Goal: Task Accomplishment & Management: Complete application form

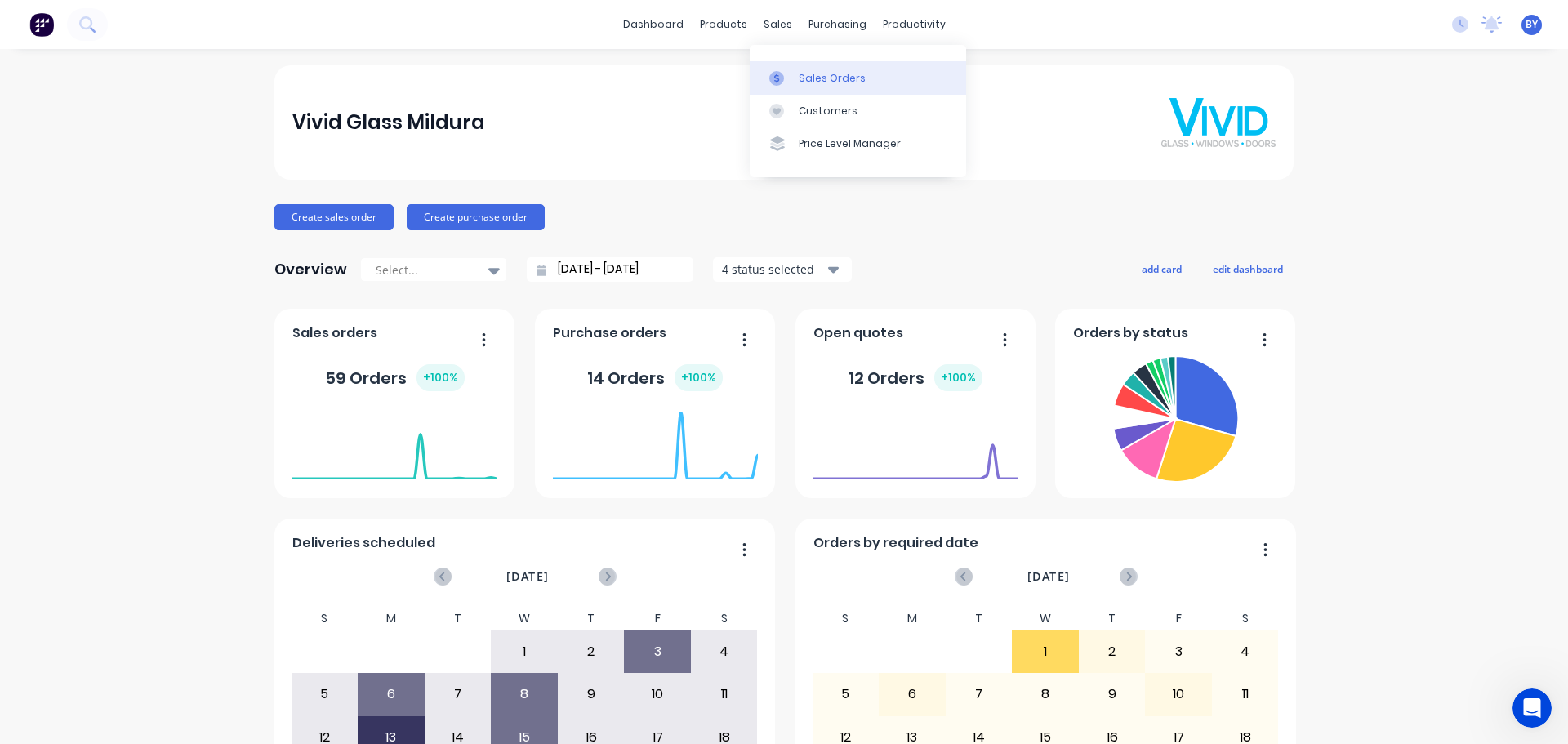
click at [808, 81] on div "Sales Orders" at bounding box center [832, 78] width 67 height 15
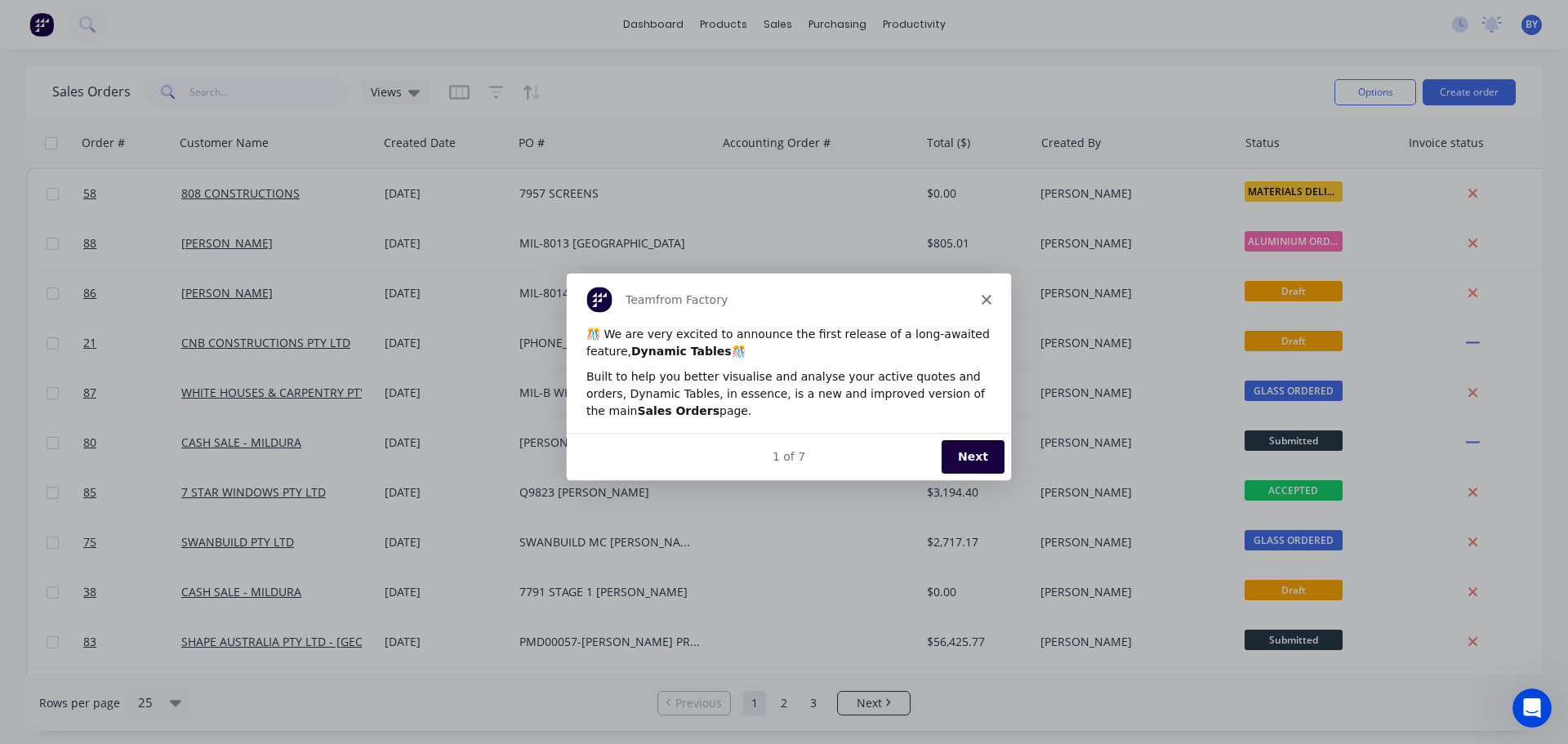
click at [989, 294] on icon "Close" at bounding box center [985, 298] width 9 height 9
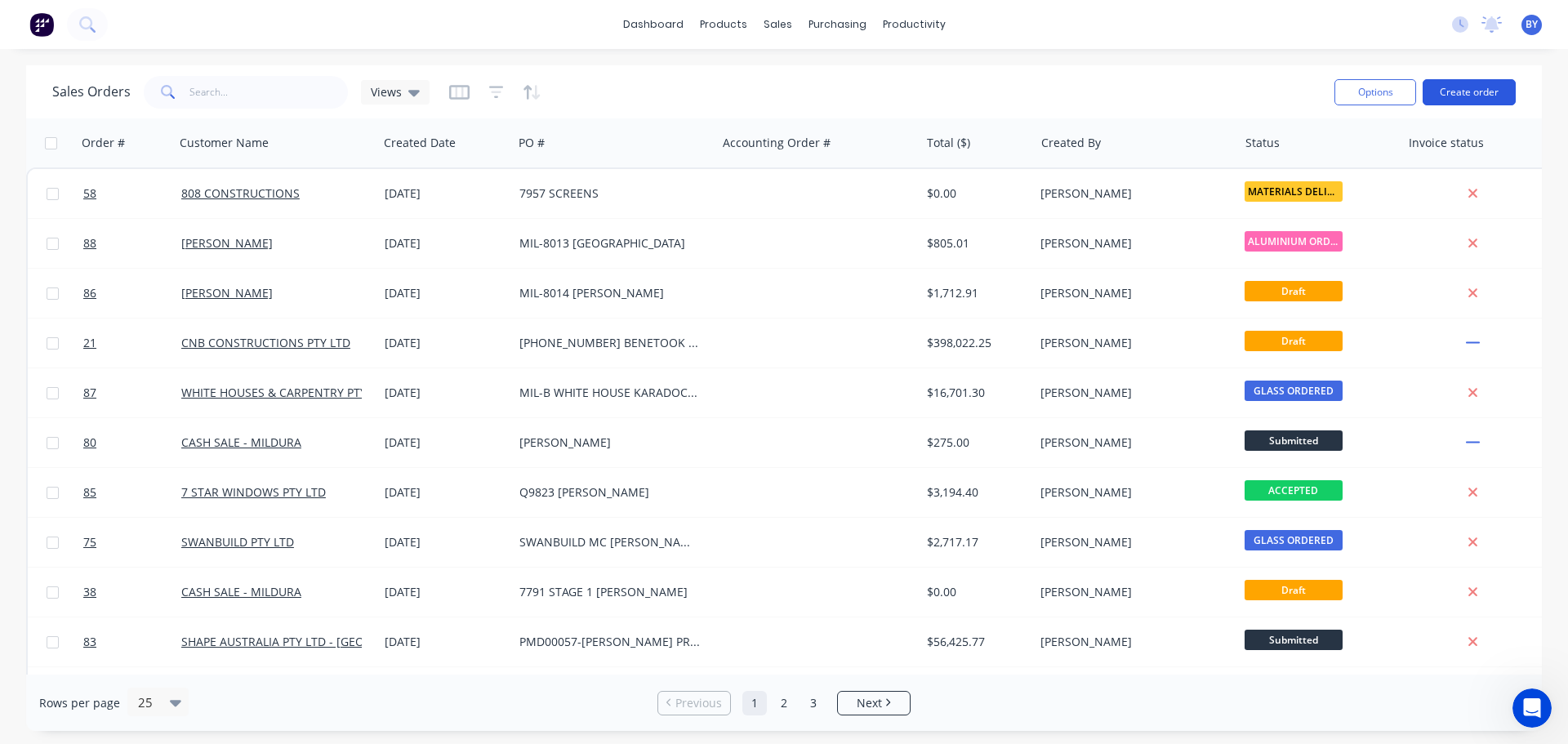
click at [1455, 93] on button "Create order" at bounding box center [1469, 92] width 93 height 26
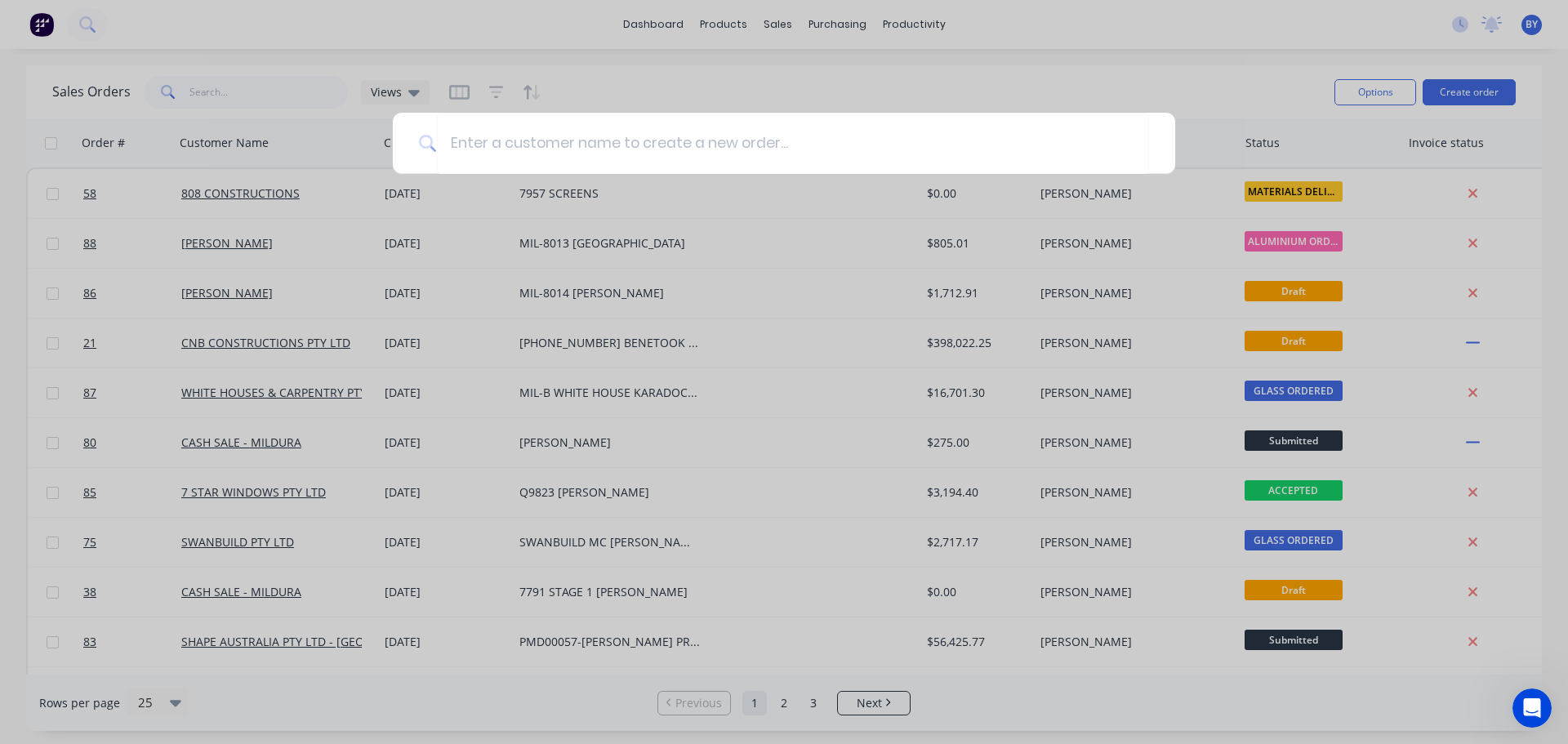
type input "i"
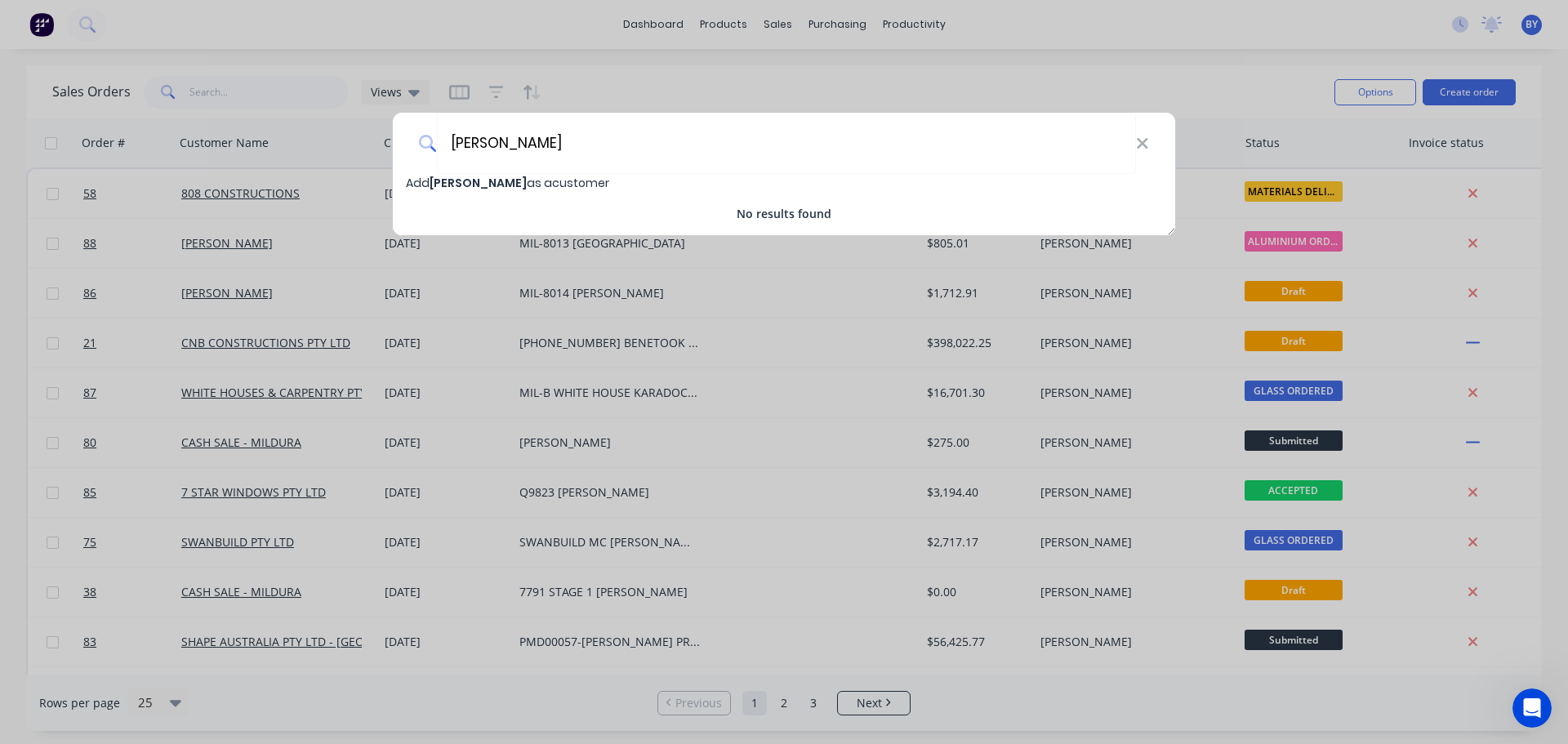
drag, startPoint x: 592, startPoint y: 152, endPoint x: 410, endPoint y: 141, distance: 182.3
click at [410, 141] on div "[PERSON_NAME]" at bounding box center [784, 144] width 783 height 62
type input "CASH SALES"
click at [497, 183] on span "CASH SALES" at bounding box center [465, 183] width 70 height 16
select select "AU"
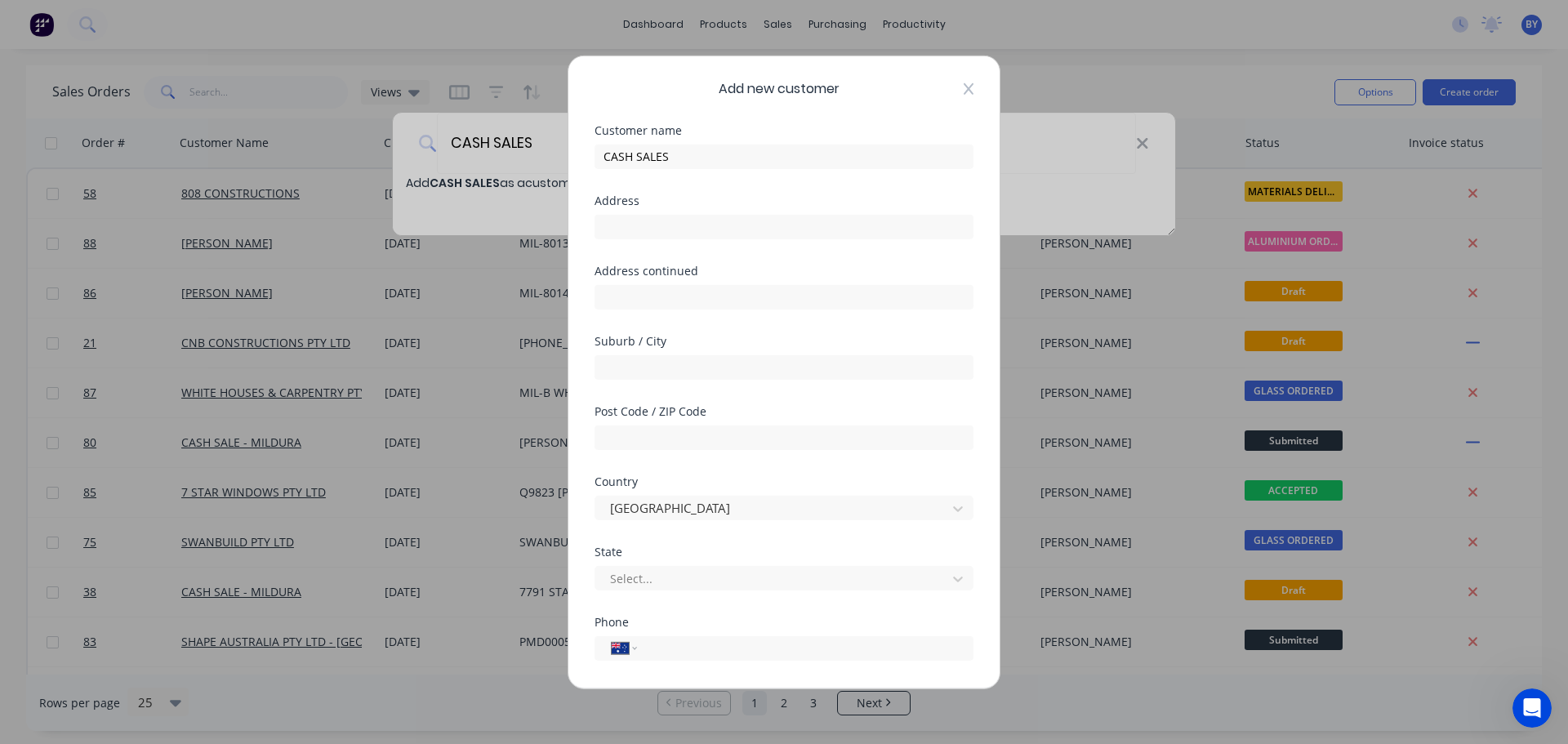
click at [964, 91] on icon at bounding box center [968, 88] width 9 height 11
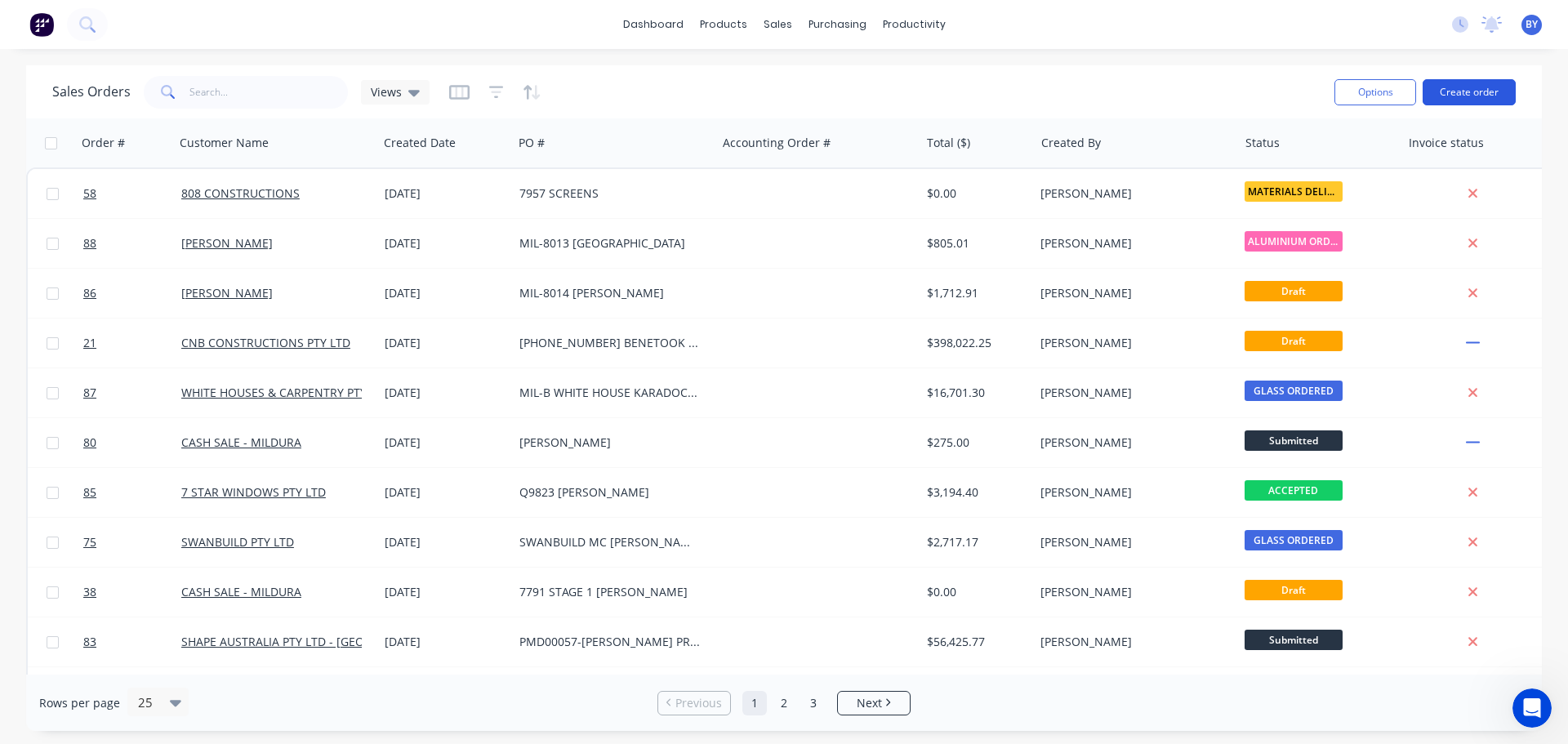
click at [1484, 91] on button "Create order" at bounding box center [1469, 92] width 93 height 26
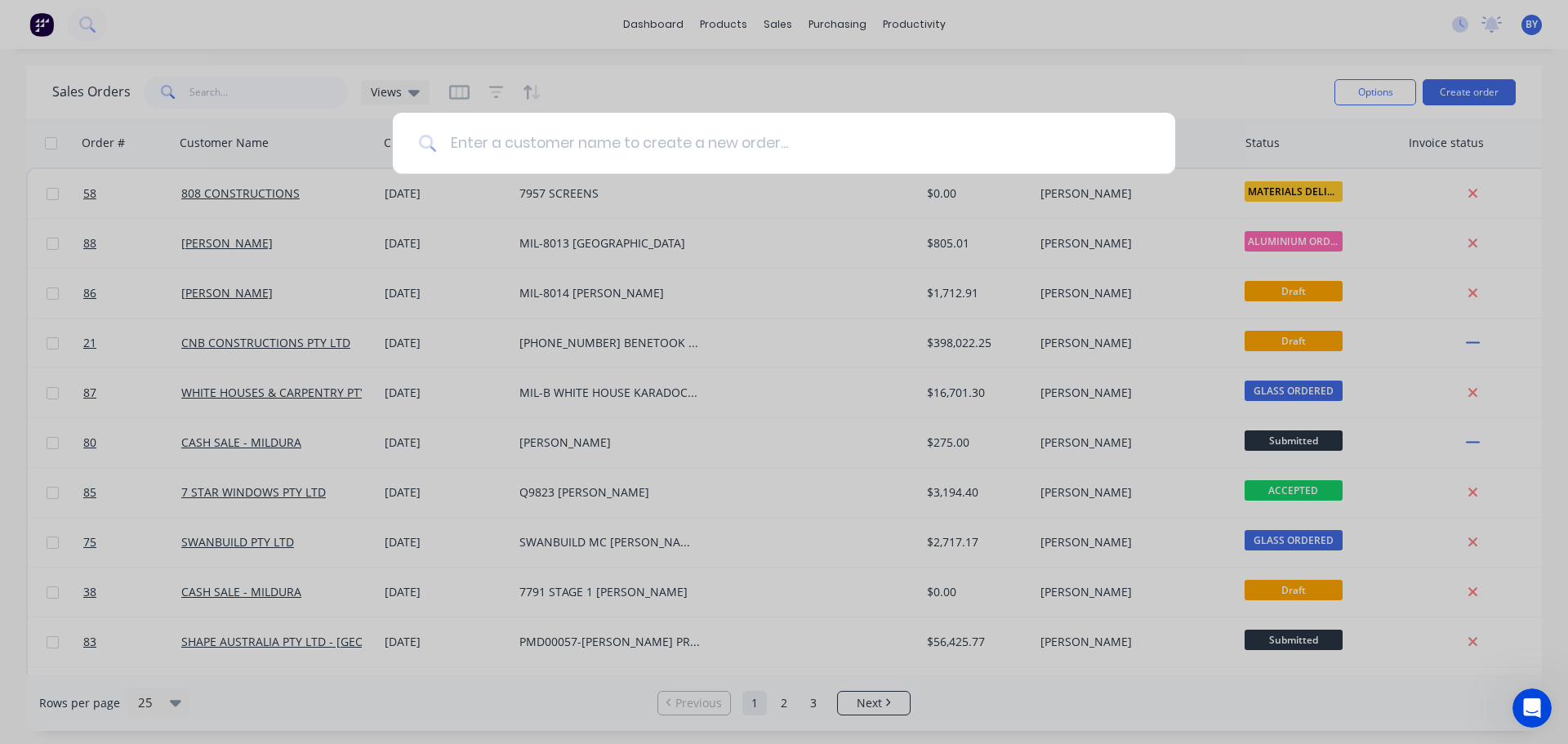
click at [640, 138] on input at bounding box center [792, 144] width 712 height 62
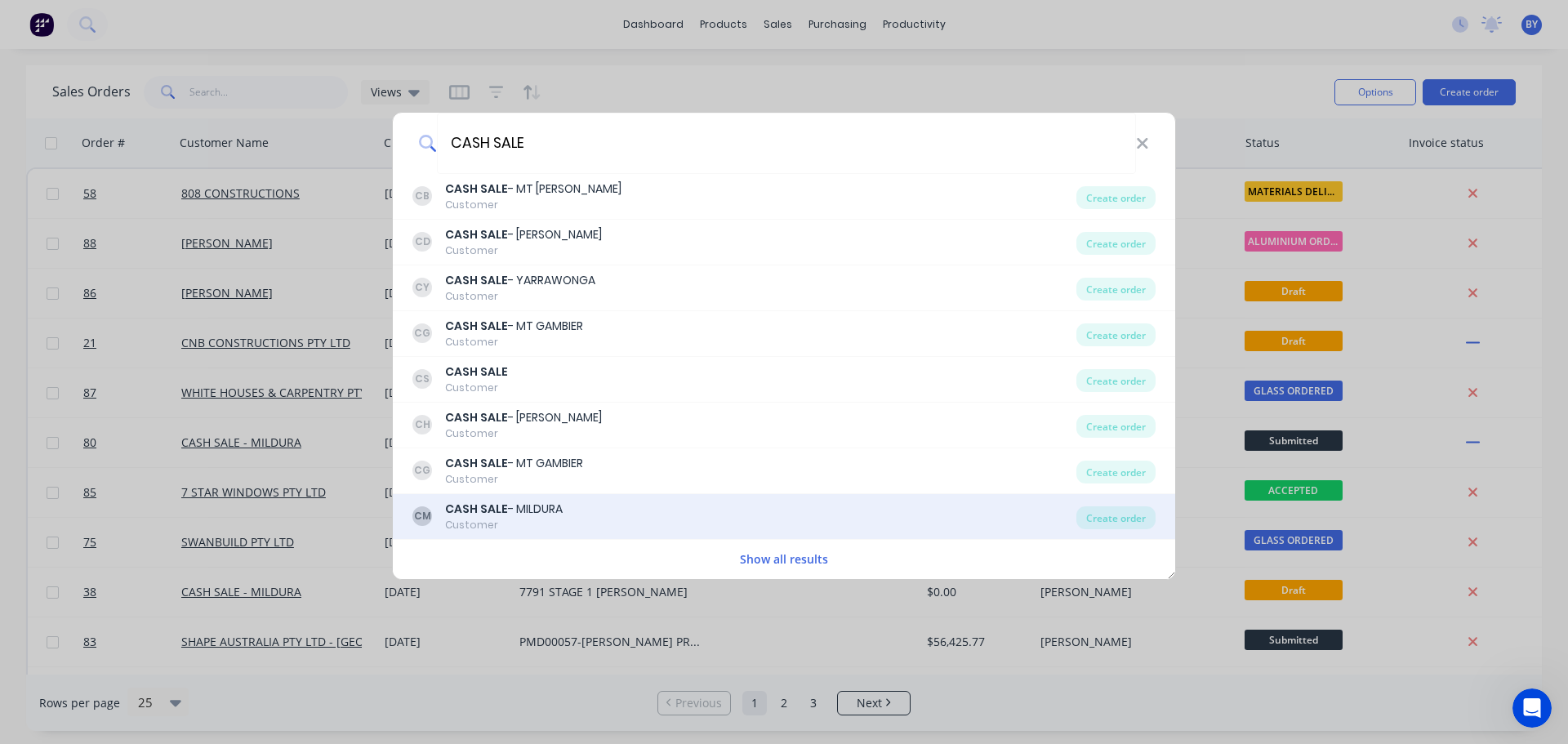
type input "CASH SALE"
click at [525, 525] on div "Customer" at bounding box center [504, 524] width 118 height 15
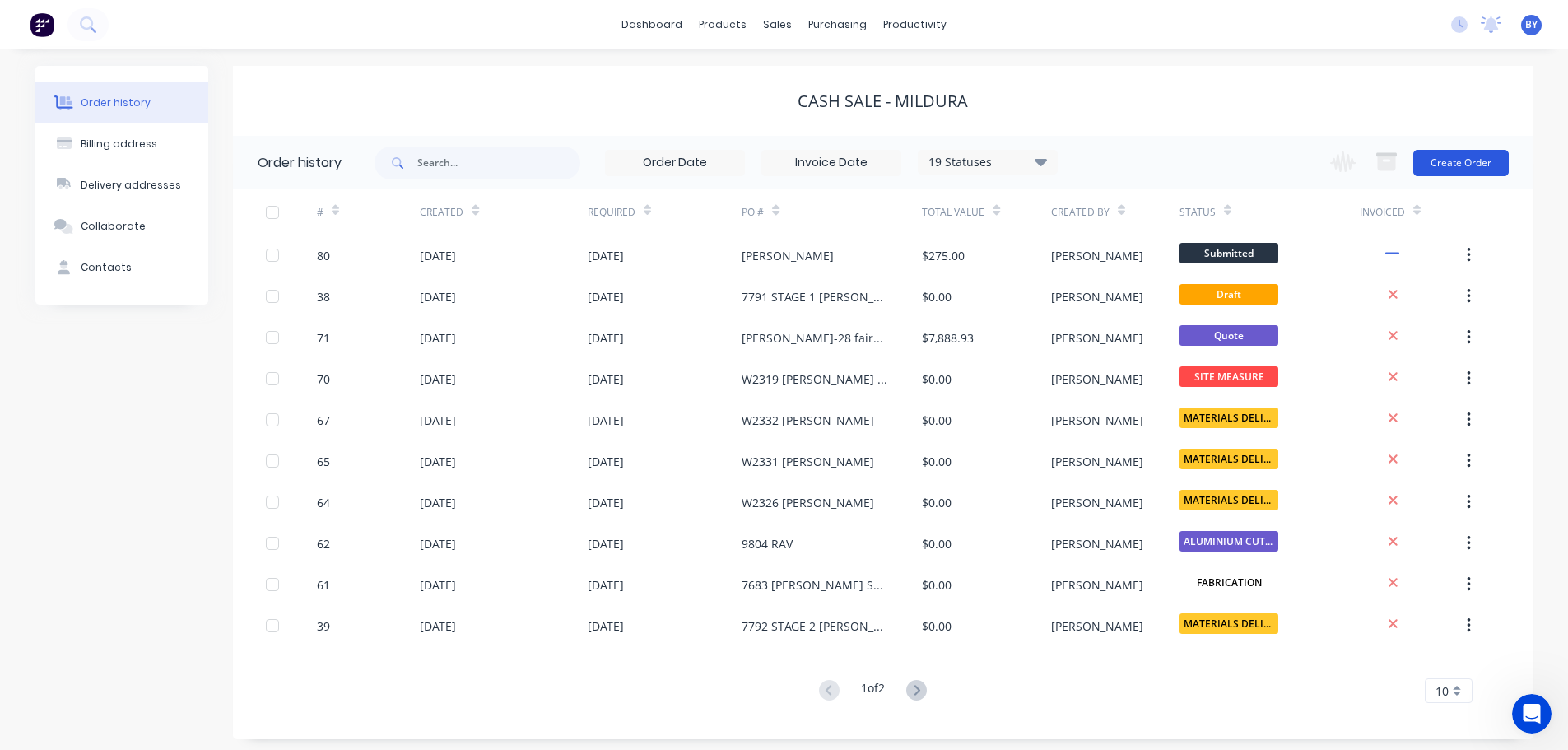
click at [1470, 165] on button "Create Order" at bounding box center [1460, 163] width 96 height 27
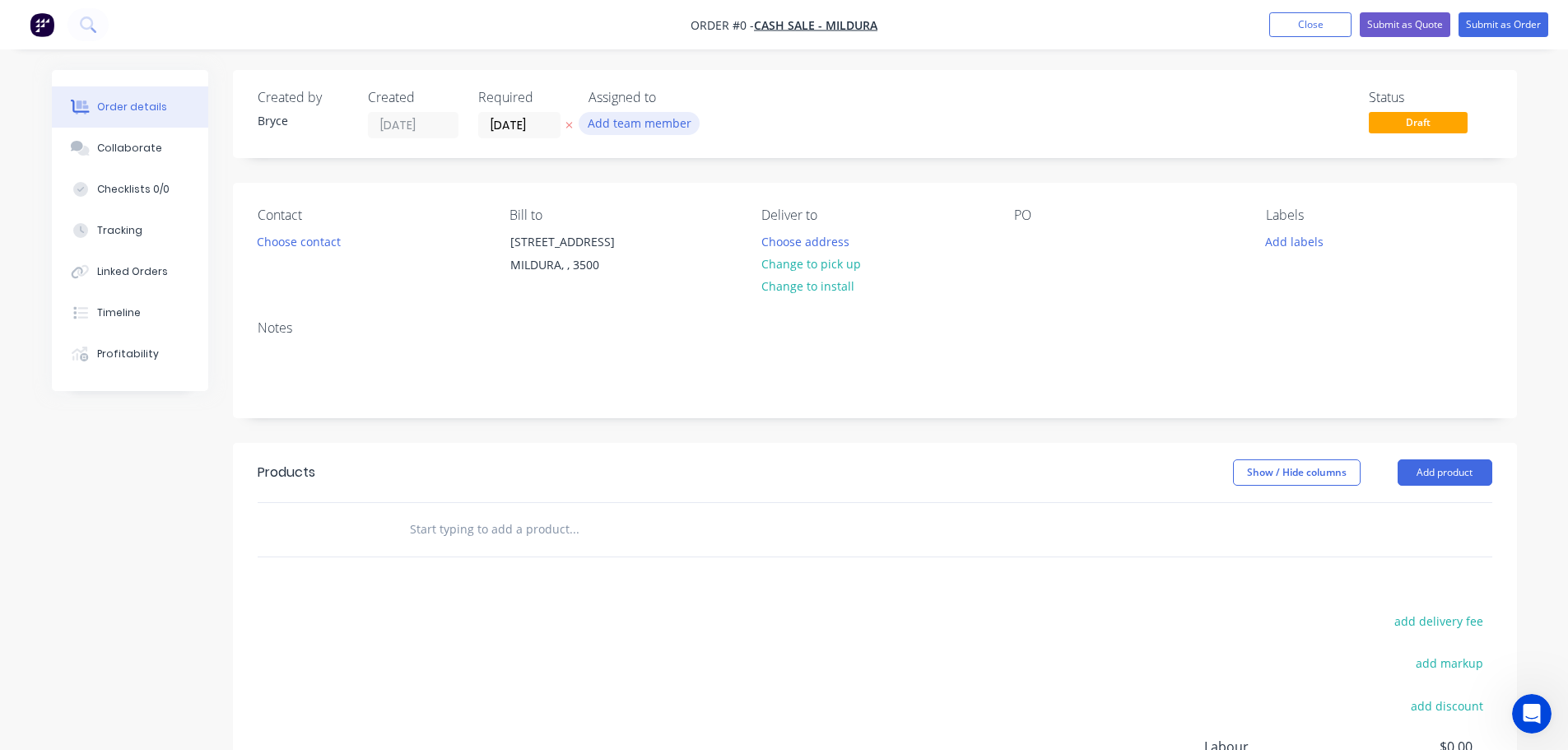
click at [643, 130] on button "Add team member" at bounding box center [639, 123] width 121 height 22
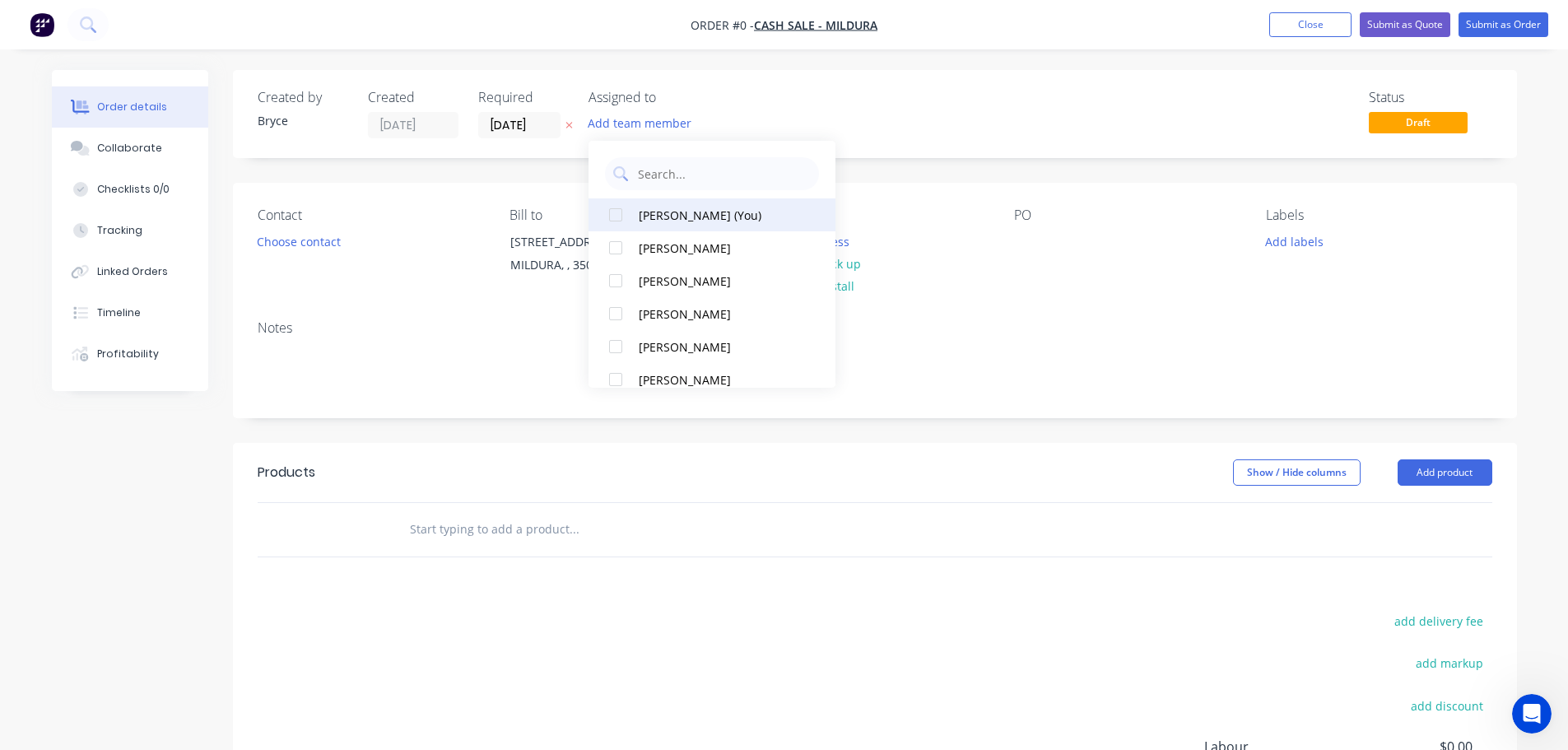
click at [672, 204] on button "[PERSON_NAME] (You)" at bounding box center [711, 214] width 247 height 33
click at [323, 247] on div "Order details Collaborate Checklists 0/0 Tracking Linked Orders Timeline Profit…" at bounding box center [784, 523] width 1497 height 907
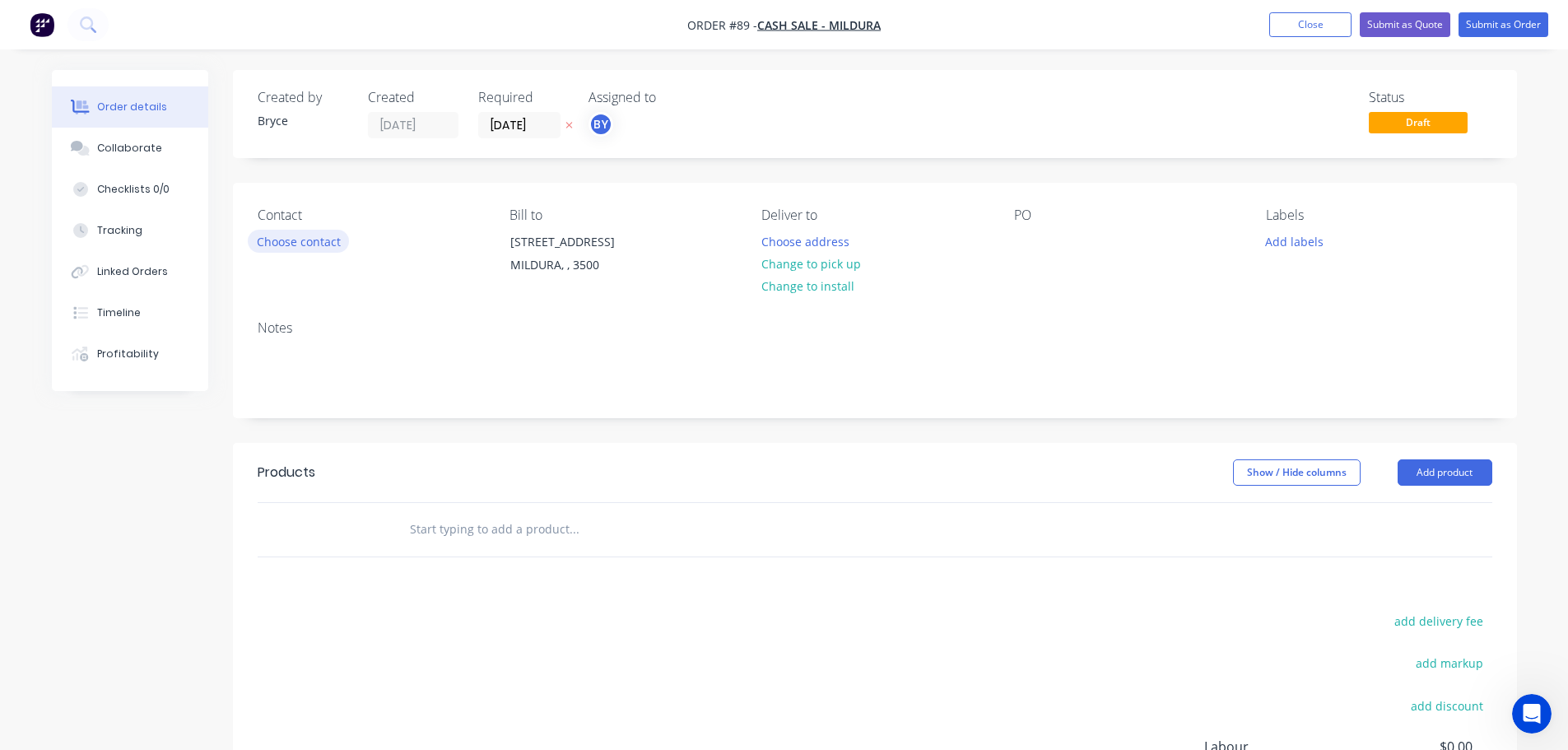
click at [295, 250] on button "Choose contact" at bounding box center [299, 241] width 102 height 22
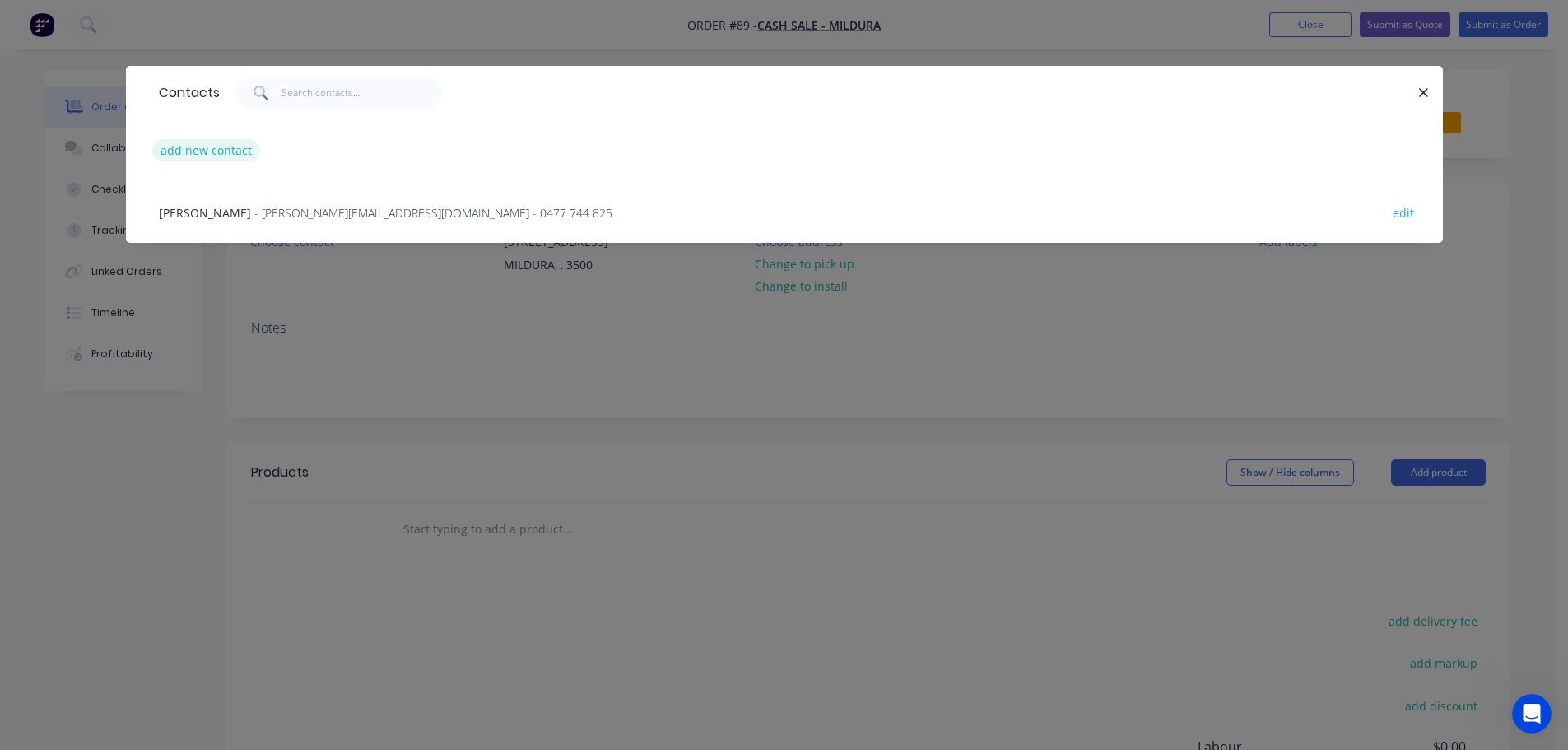
click at [237, 152] on button "add new contact" at bounding box center [207, 151] width 108 height 22
select select "AU"
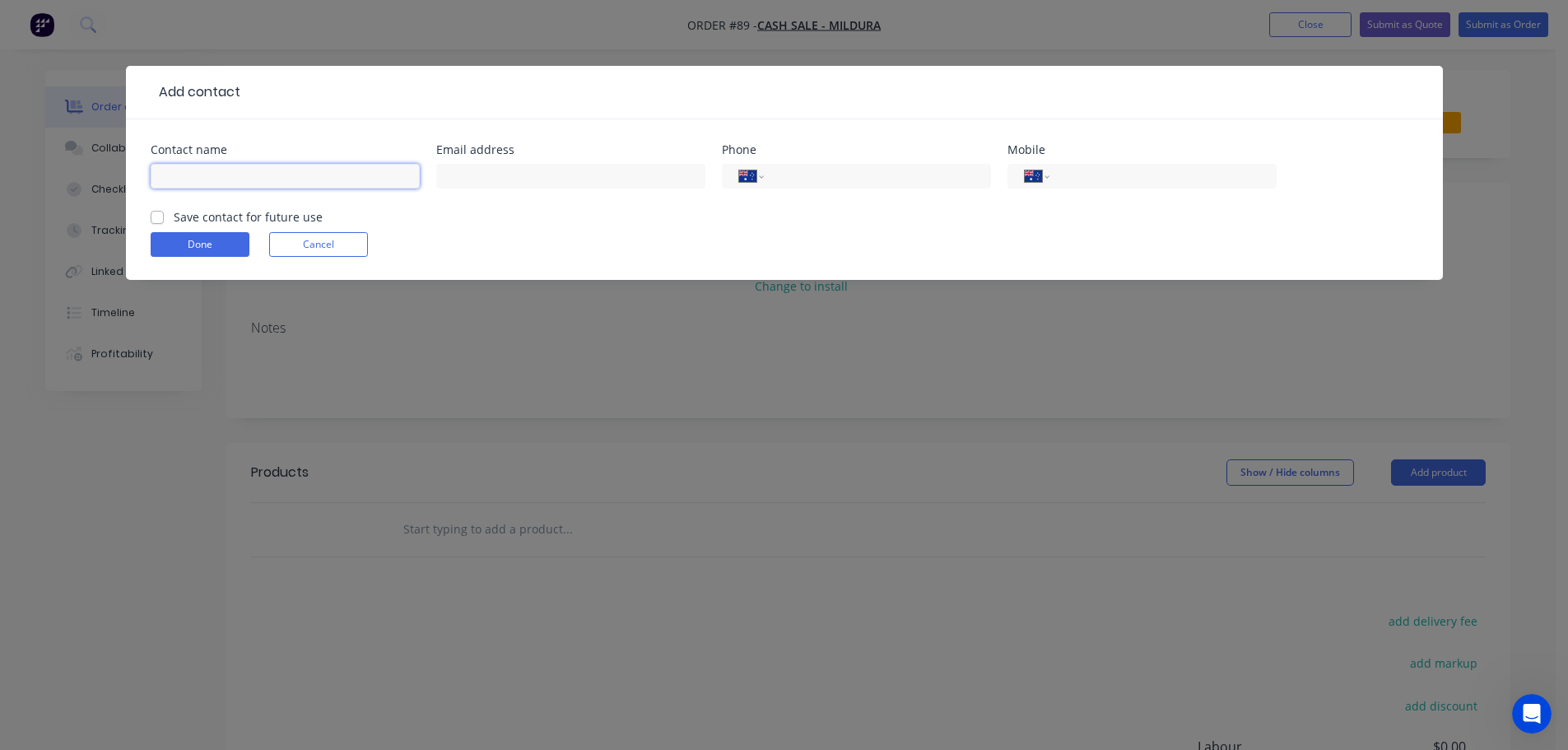
click at [259, 180] on input "text" at bounding box center [285, 176] width 270 height 25
type input "[PERSON_NAME]"
click at [572, 177] on input "text" at bounding box center [571, 176] width 270 height 25
click at [170, 214] on div "Save contact for future use" at bounding box center [237, 217] width 172 height 17
click at [174, 216] on label "Save contact for future use" at bounding box center [248, 217] width 149 height 17
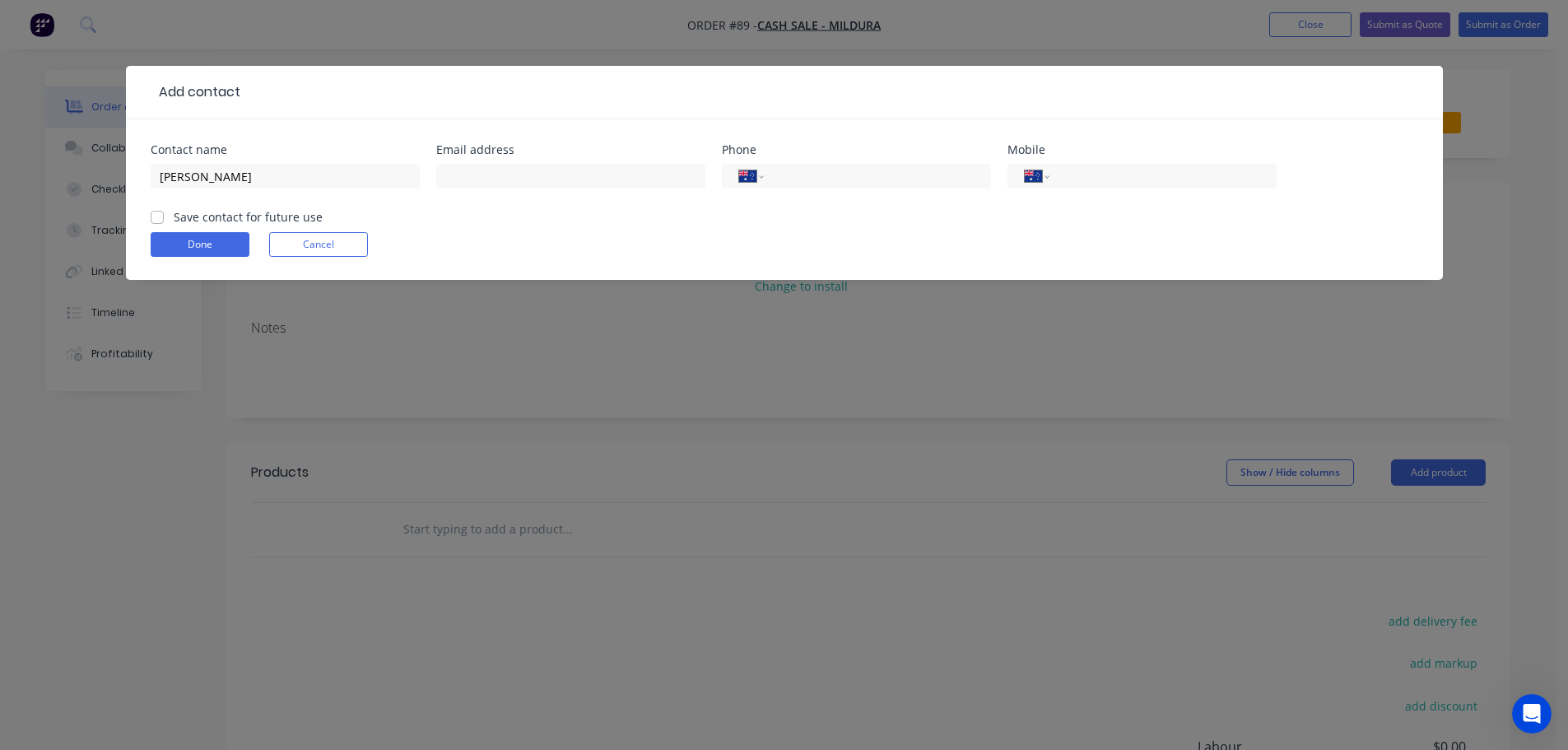
click at [157, 216] on input "Save contact for future use" at bounding box center [157, 216] width 13 height 15
checkbox input "true"
click at [561, 179] on input "text" at bounding box center [571, 176] width 270 height 25
paste input "[PERSON_NAME][EMAIL_ADDRESS][DOMAIN_NAME]"
type input "[PERSON_NAME][EMAIL_ADDRESS][DOMAIN_NAME]"
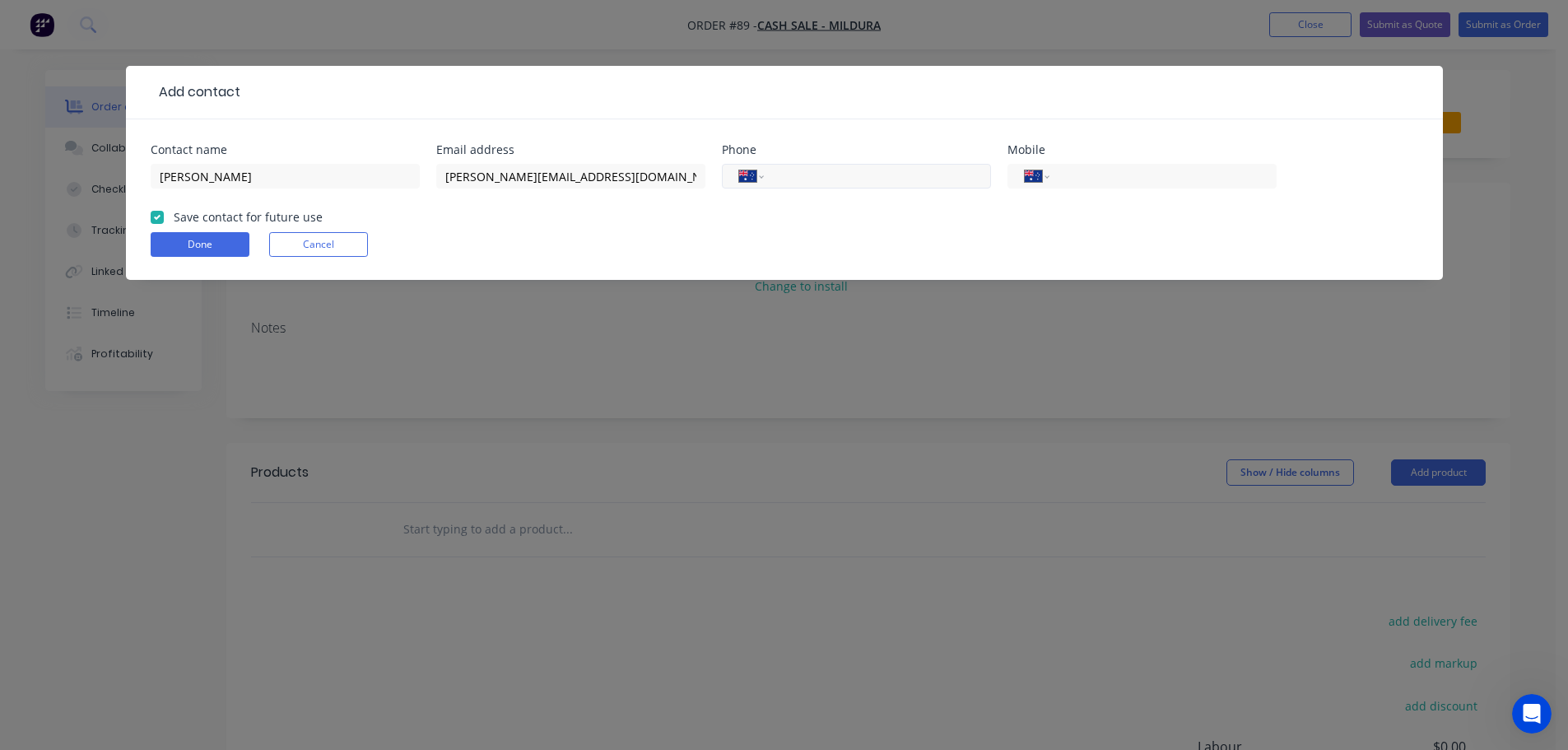
click at [804, 175] on input "tel" at bounding box center [873, 177] width 197 height 19
drag, startPoint x: 801, startPoint y: 176, endPoint x: 1125, endPoint y: 173, distance: 324.0
click at [1125, 178] on input "tel" at bounding box center [1159, 177] width 197 height 19
paste input "0418 806 657"
type input "0418 806 657"
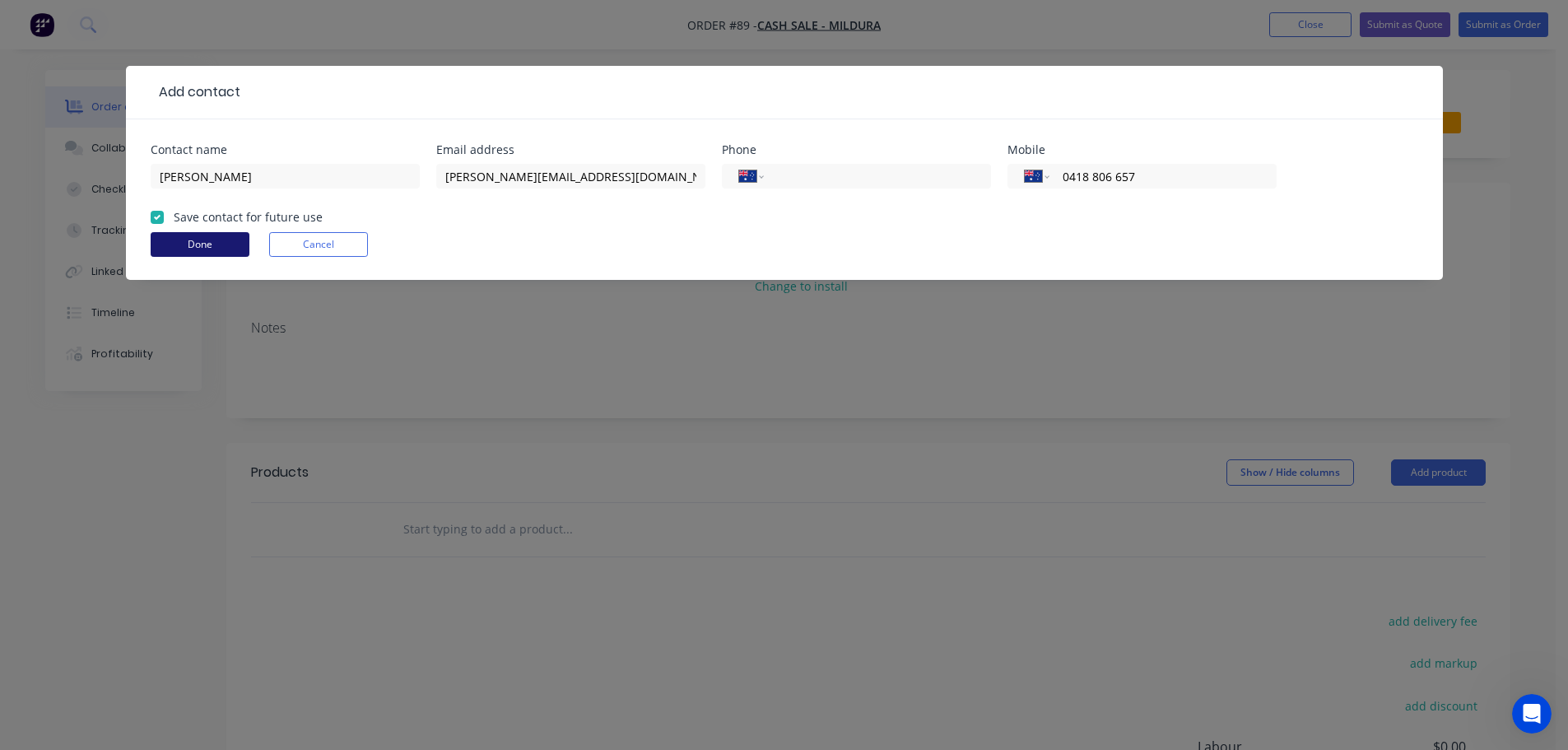
click at [189, 245] on button "Done" at bounding box center [200, 245] width 99 height 25
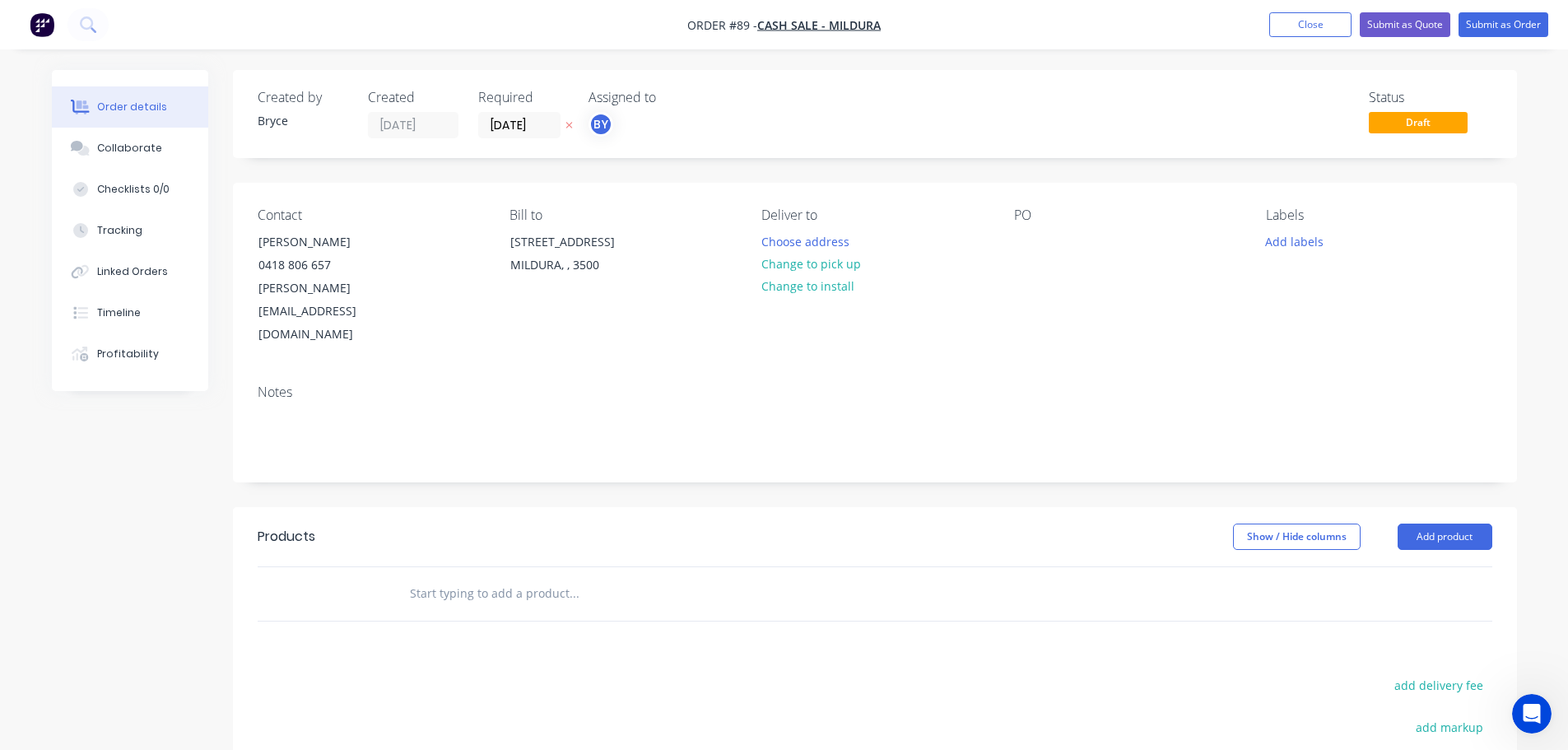
click at [1051, 249] on div "PO" at bounding box center [1126, 277] width 226 height 139
click at [1069, 237] on div "PO" at bounding box center [1126, 277] width 226 height 139
click at [1013, 232] on div at bounding box center [1026, 242] width 27 height 24
click at [1064, 244] on div "MIL-B-" at bounding box center [1044, 242] width 62 height 24
click at [550, 577] on input "text" at bounding box center [573, 593] width 329 height 33
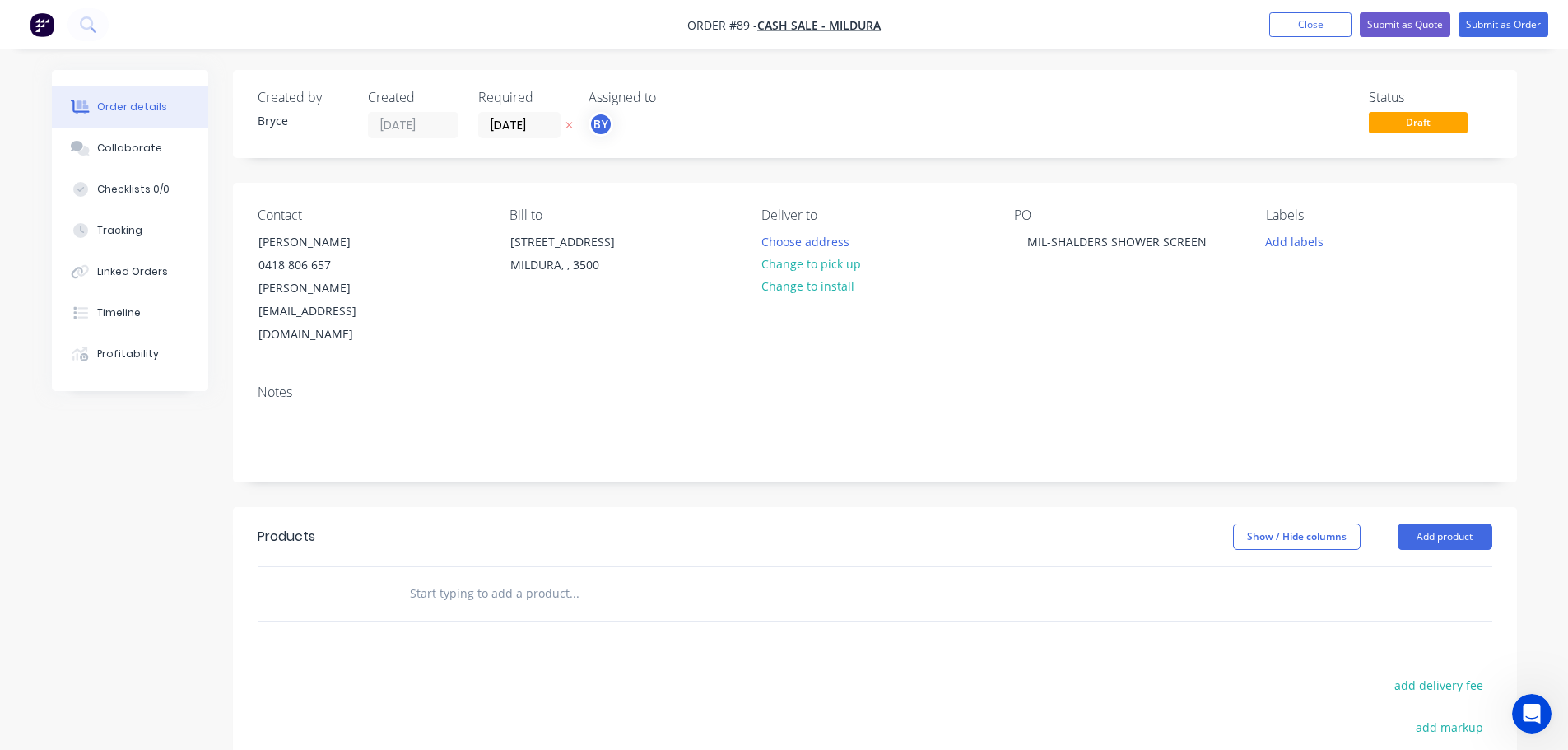
paste input "SEMI FRAMELESS SHOWER SCREEN (CHROME) 850 X 850 X 1990 SUPPLY & INSTALL"
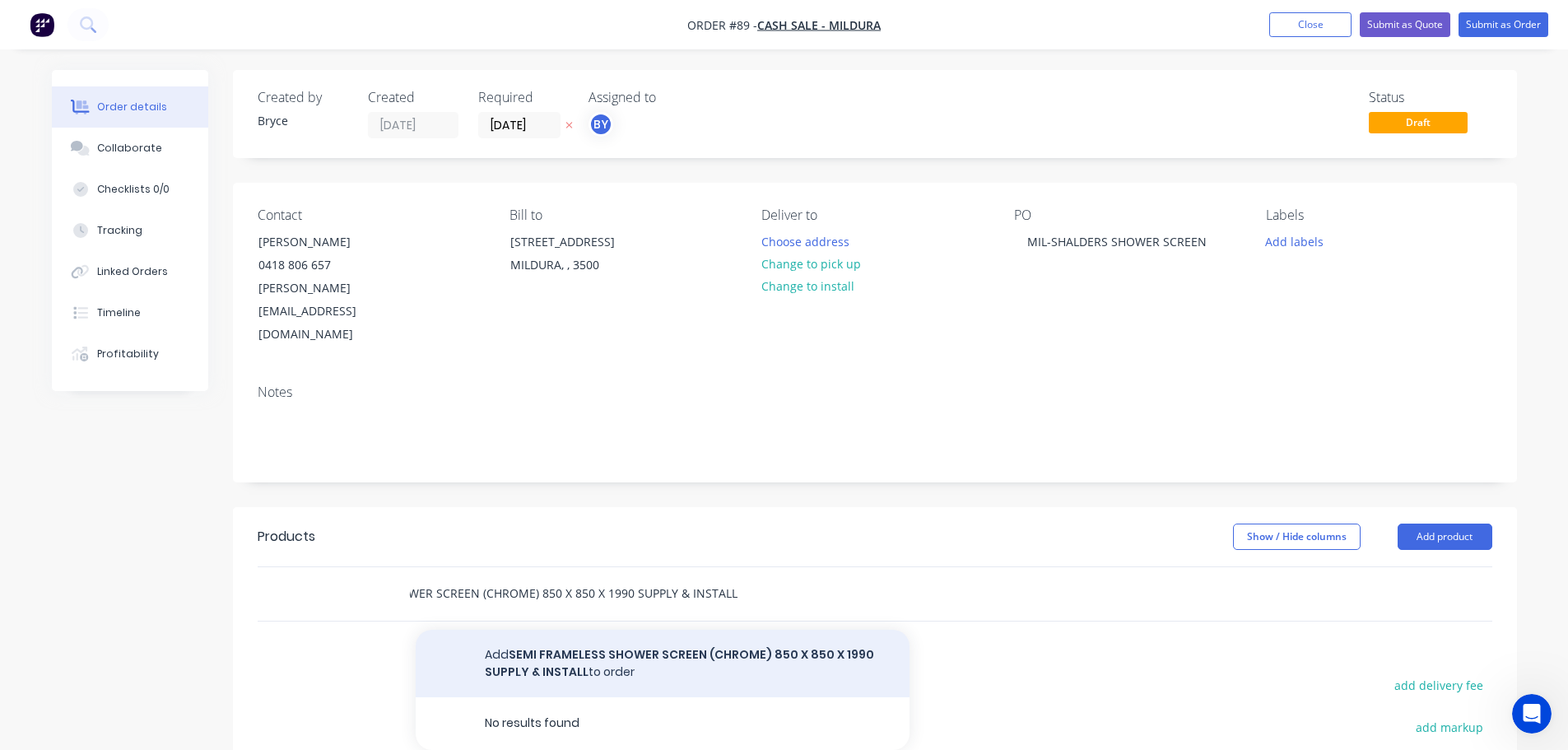
type input "SEMI FRAMELESS SHOWER SCREEN (CHROME) 850 X 850 X 1990 SUPPLY & INSTALL"
click at [742, 629] on button "Add SEMI FRAMELESS SHOWER SCREEN (CHROME) 850 X 850 X 1990 SUPPLY & INSTALL to …" at bounding box center [662, 663] width 493 height 67
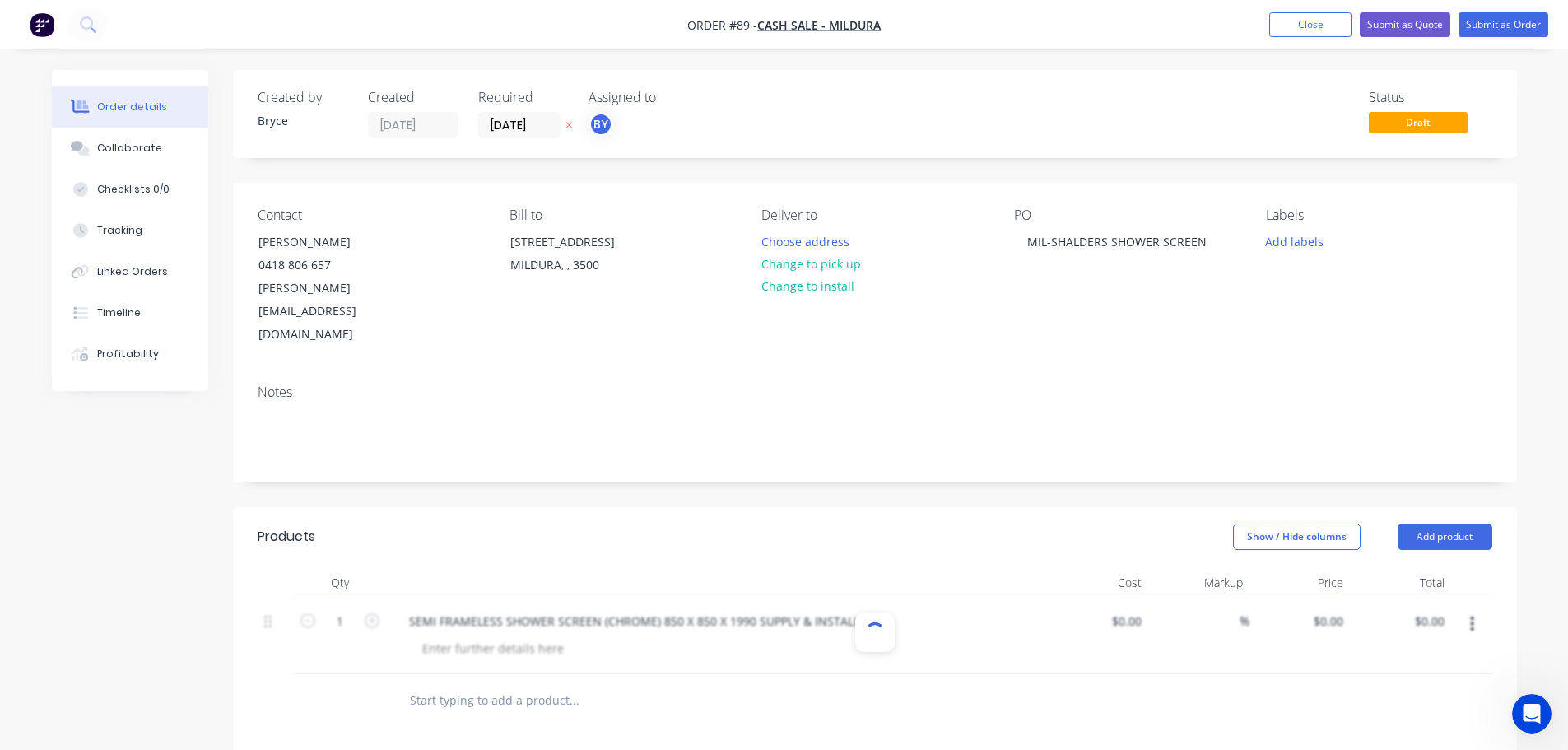
scroll to position [0, 0]
drag, startPoint x: 703, startPoint y: 591, endPoint x: 247, endPoint y: 646, distance: 459.3
click at [247, 646] on div "Qty Cost Markup Price Total 1 SEMI FRAMELESS SHOWER SCREEN (CHROME) 850 X 850 X…" at bounding box center [874, 647] width 1284 height 161
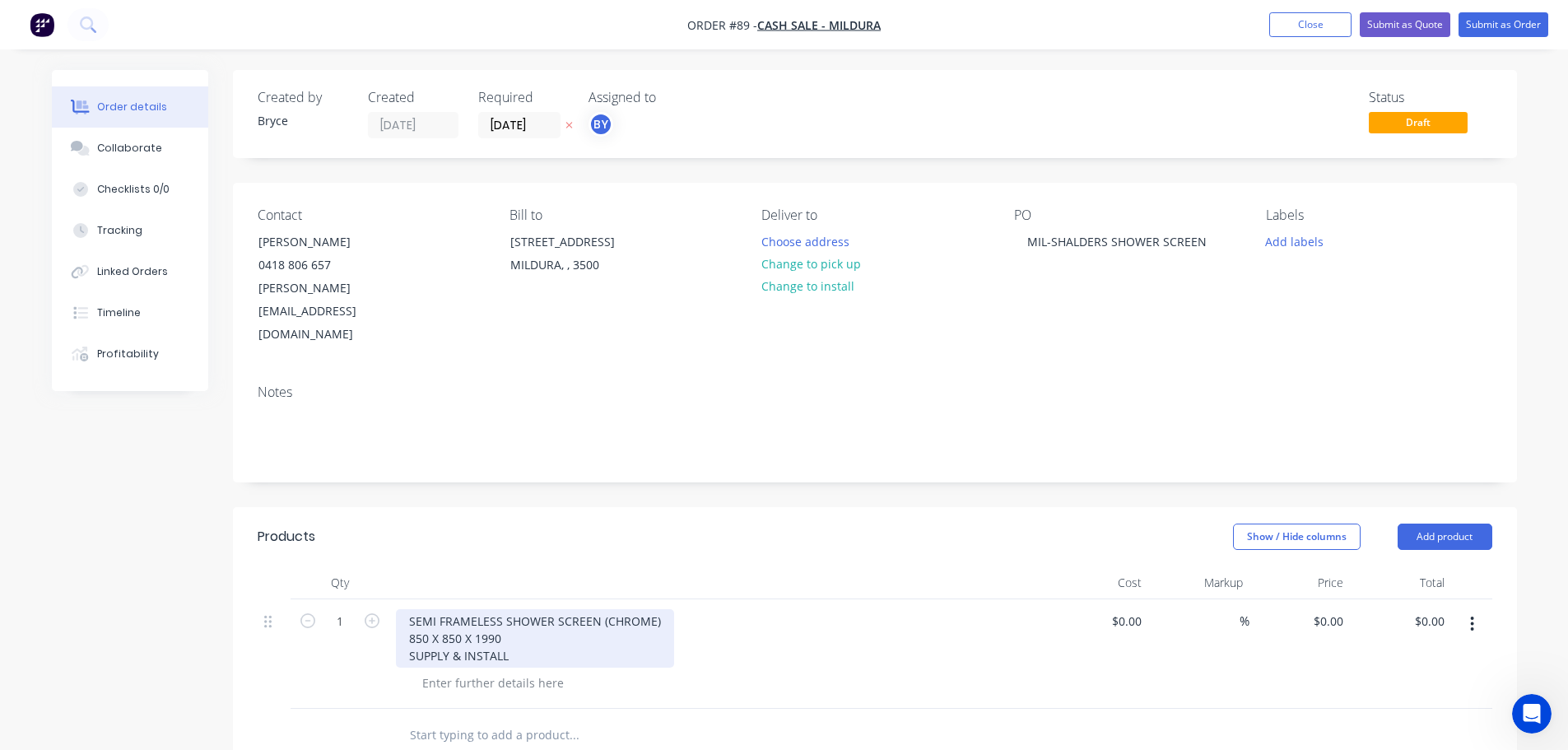
click at [543, 609] on div "SEMI FRAMELESS SHOWER SCREEN (CHROME) 850 X 850 X 1990 SUPPLY & INSTALL" at bounding box center [535, 638] width 278 height 59
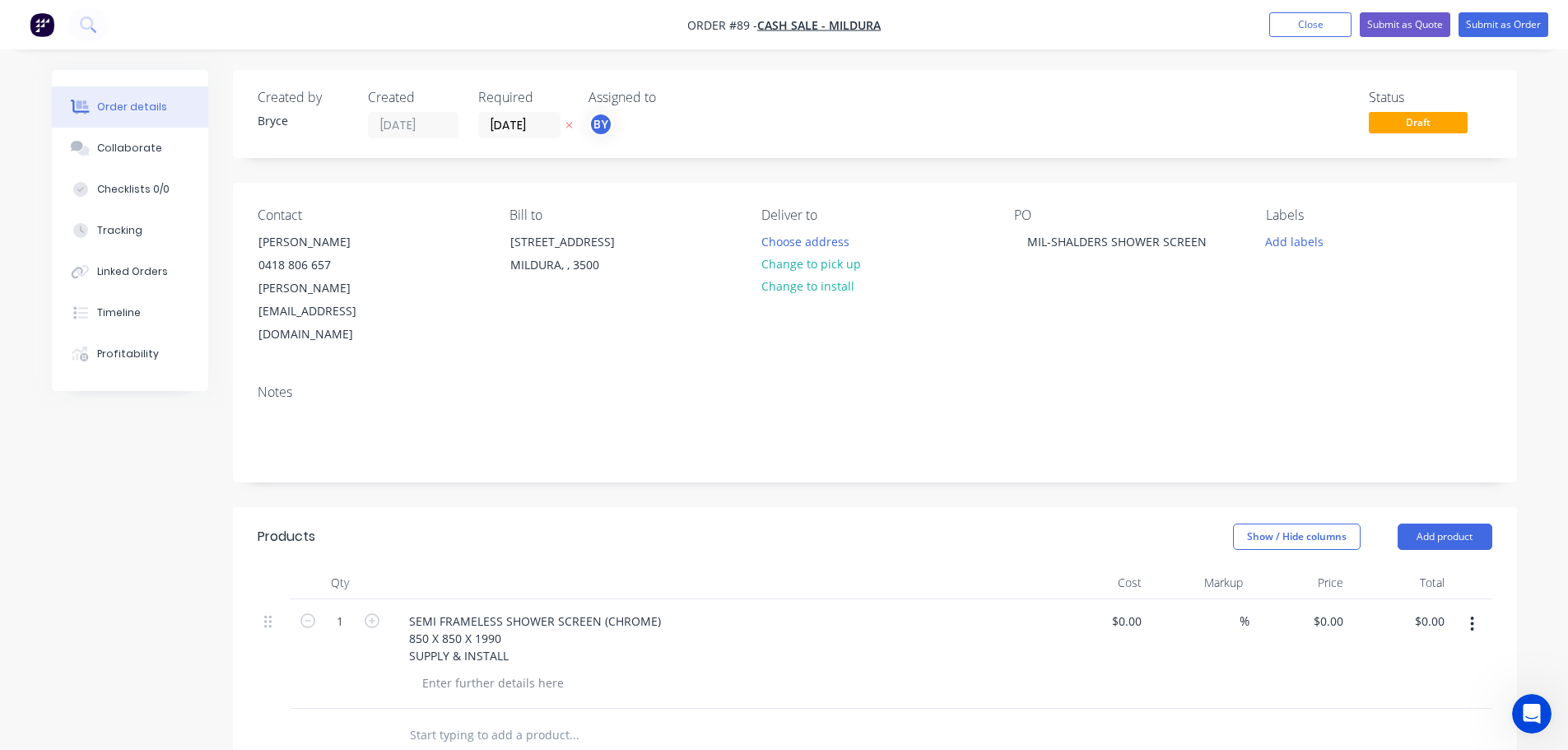
click at [842, 609] on div "SEMI FRAMELESS SHOWER SCREEN (CHROME) 850 X 850 X 1990 SUPPLY & INSTALL" at bounding box center [718, 638] width 645 height 59
click at [1121, 599] on div "$0.00" at bounding box center [1099, 654] width 102 height 109
click at [1139, 609] on input at bounding box center [1138, 621] width 19 height 24
drag, startPoint x: 1189, startPoint y: 571, endPoint x: 1148, endPoint y: 580, distance: 42.0
click at [1188, 599] on div "%" at bounding box center [1199, 654] width 102 height 109
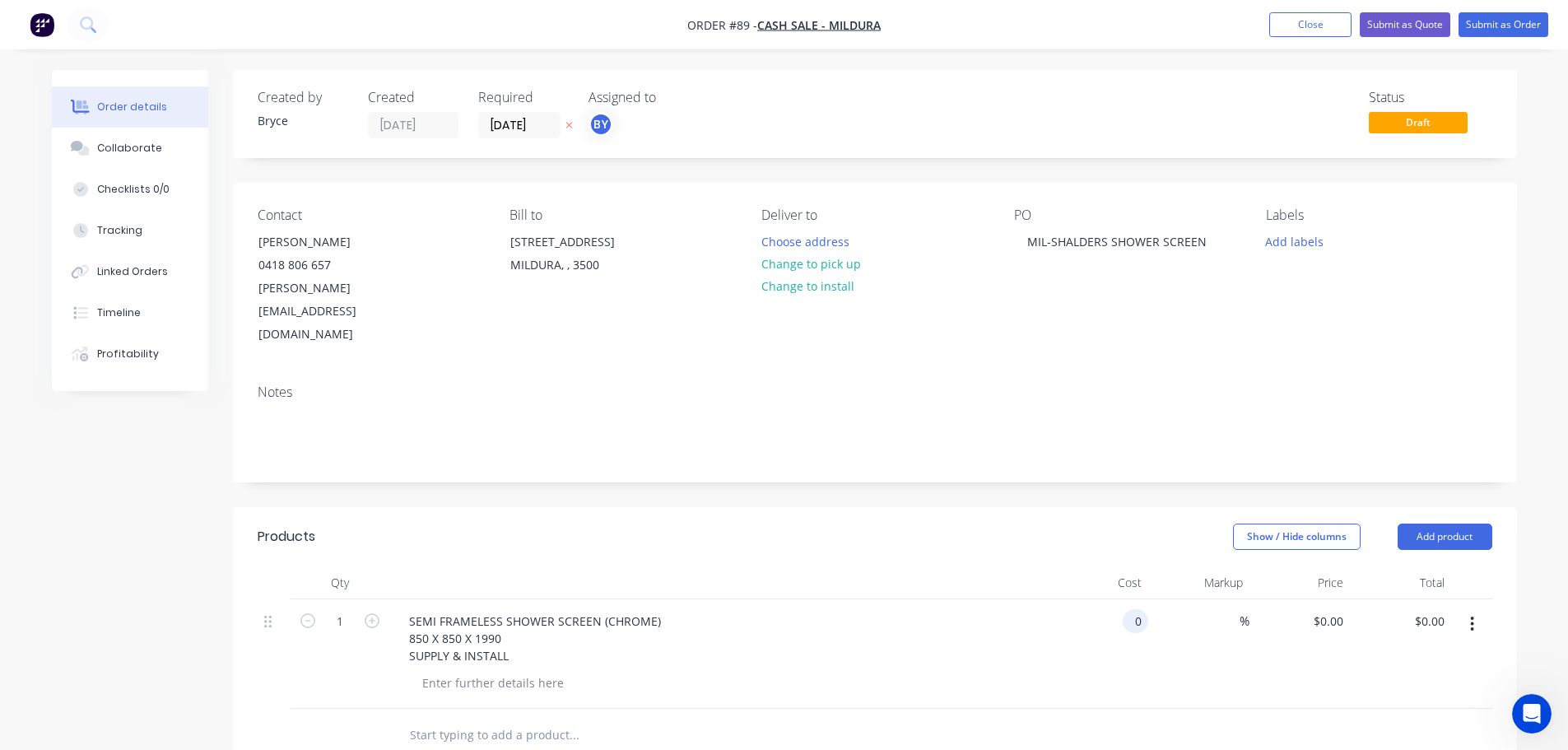
click at [1145, 609] on input "0" at bounding box center [1138, 621] width 19 height 24
click at [1156, 599] on div "%" at bounding box center [1199, 654] width 102 height 109
drag, startPoint x: 1119, startPoint y: 579, endPoint x: 1148, endPoint y: 581, distance: 29.1
click at [1122, 599] on div "0 0" at bounding box center [1099, 654] width 102 height 109
click at [1472, 615] on icon "button" at bounding box center [1472, 623] width 4 height 18
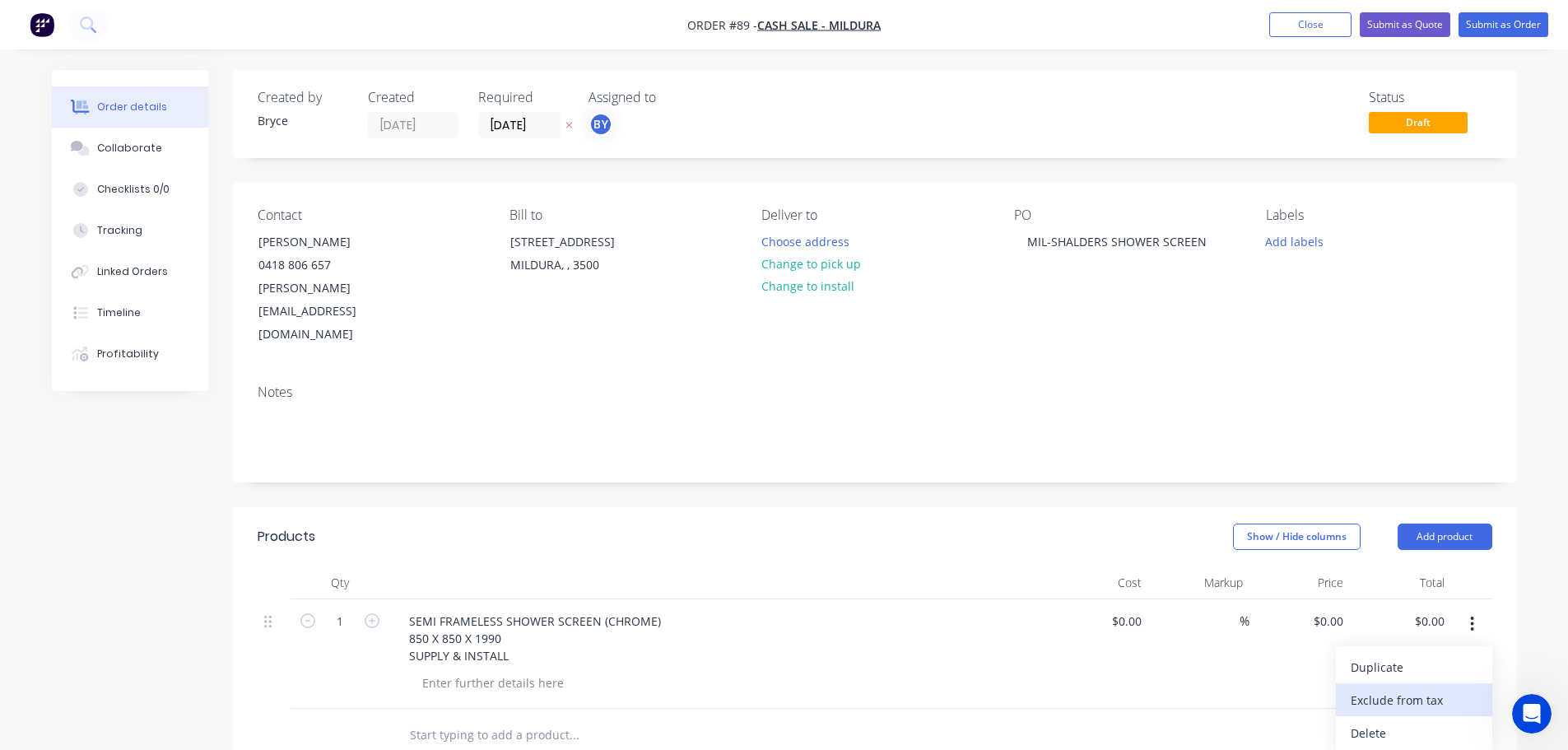
click at [1426, 688] on div "Exclude from tax" at bounding box center [1413, 700] width 127 height 24
click at [1159, 599] on div "%" at bounding box center [1199, 654] width 102 height 109
click at [1140, 609] on input "0" at bounding box center [1129, 621] width 38 height 24
type input "$1,300.00"
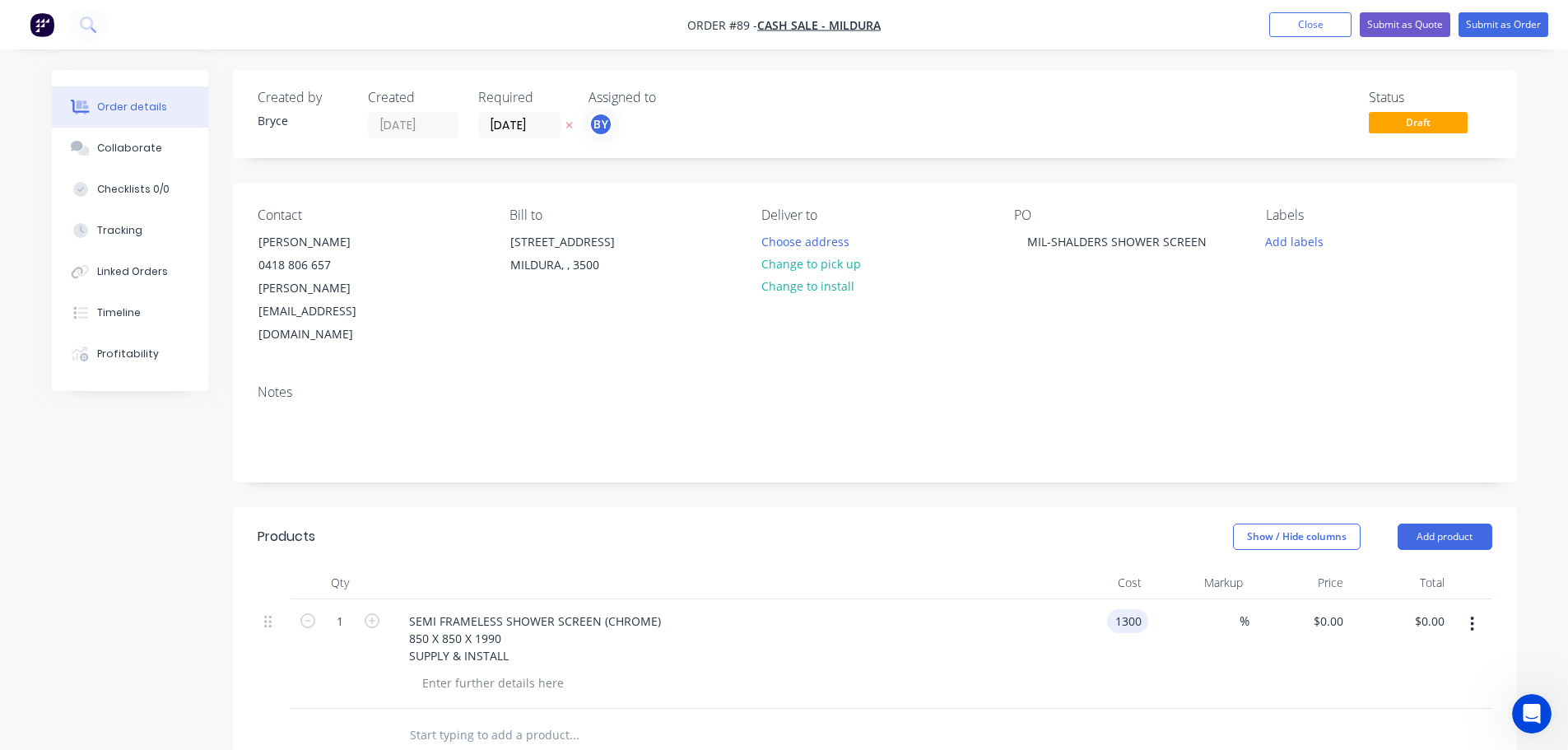
type input "$1,300.00"
click at [900, 524] on div "Show / Hide columns Add product" at bounding box center [1005, 536] width 972 height 27
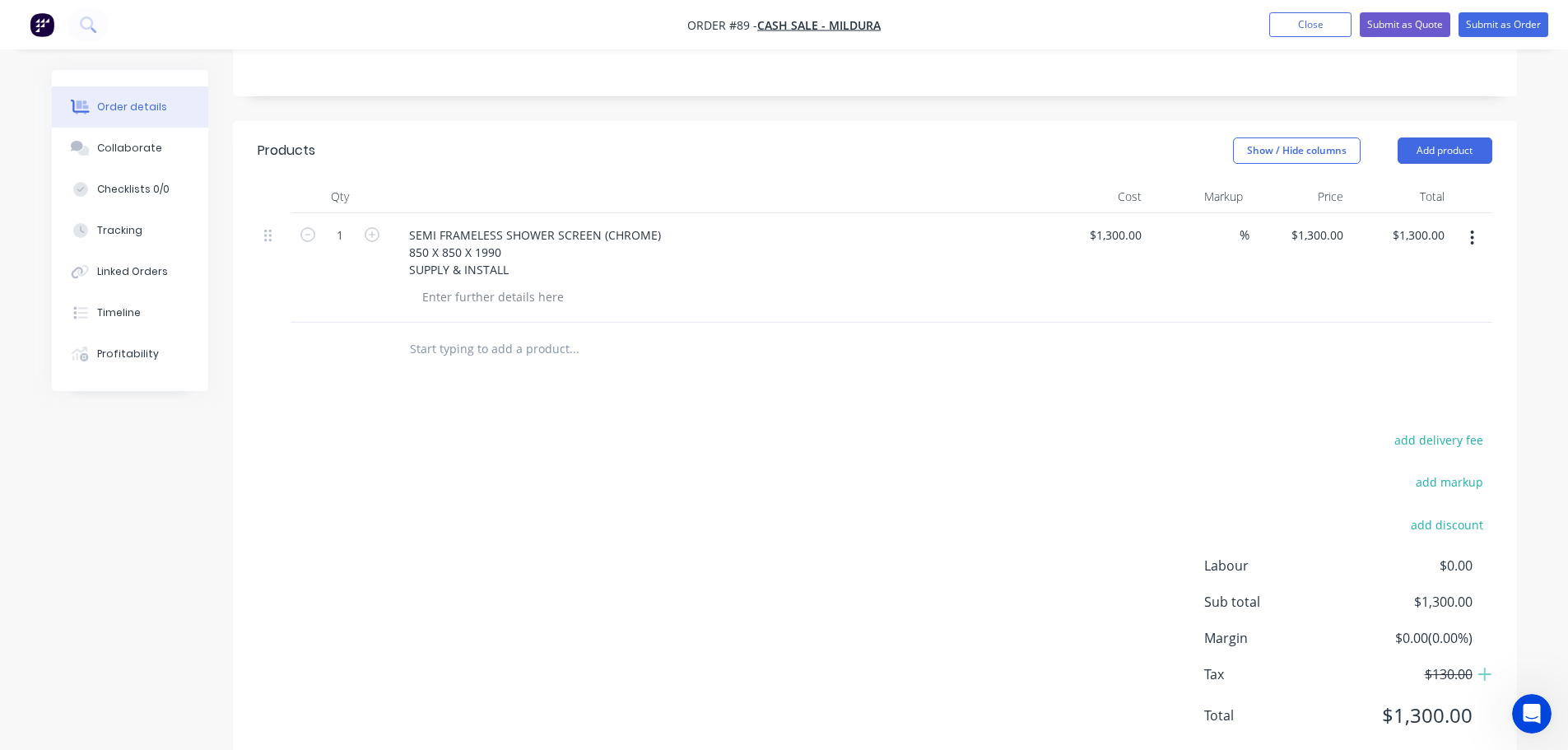
click at [1483, 223] on button "button" at bounding box center [1472, 238] width 39 height 29
click at [1174, 341] on div "Products Show / Hide columns Add product Qty Cost Markup Price Total 1 SEMI FRA…" at bounding box center [874, 445] width 1284 height 650
click at [1088, 214] on div "1300 $1,300.00" at bounding box center [1099, 268] width 102 height 109
click at [1464, 223] on button "button" at bounding box center [1472, 238] width 39 height 29
click at [1416, 302] on div "Include in tax" at bounding box center [1413, 314] width 127 height 24
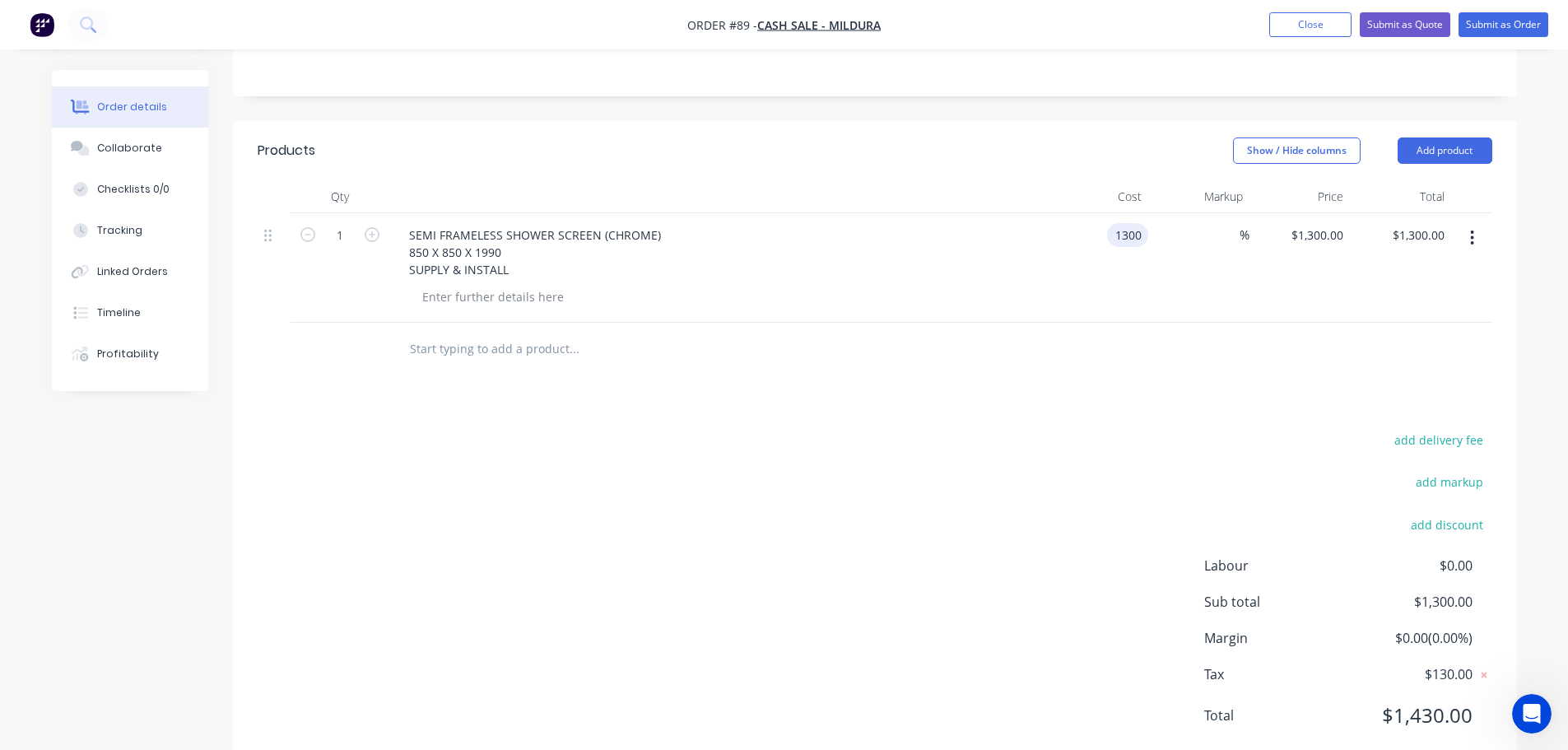
click at [1124, 223] on input "1300" at bounding box center [1131, 235] width 34 height 24
click at [1123, 223] on input "181" at bounding box center [1134, 235] width 28 height 24
type input "."
type input "$1,181.82"
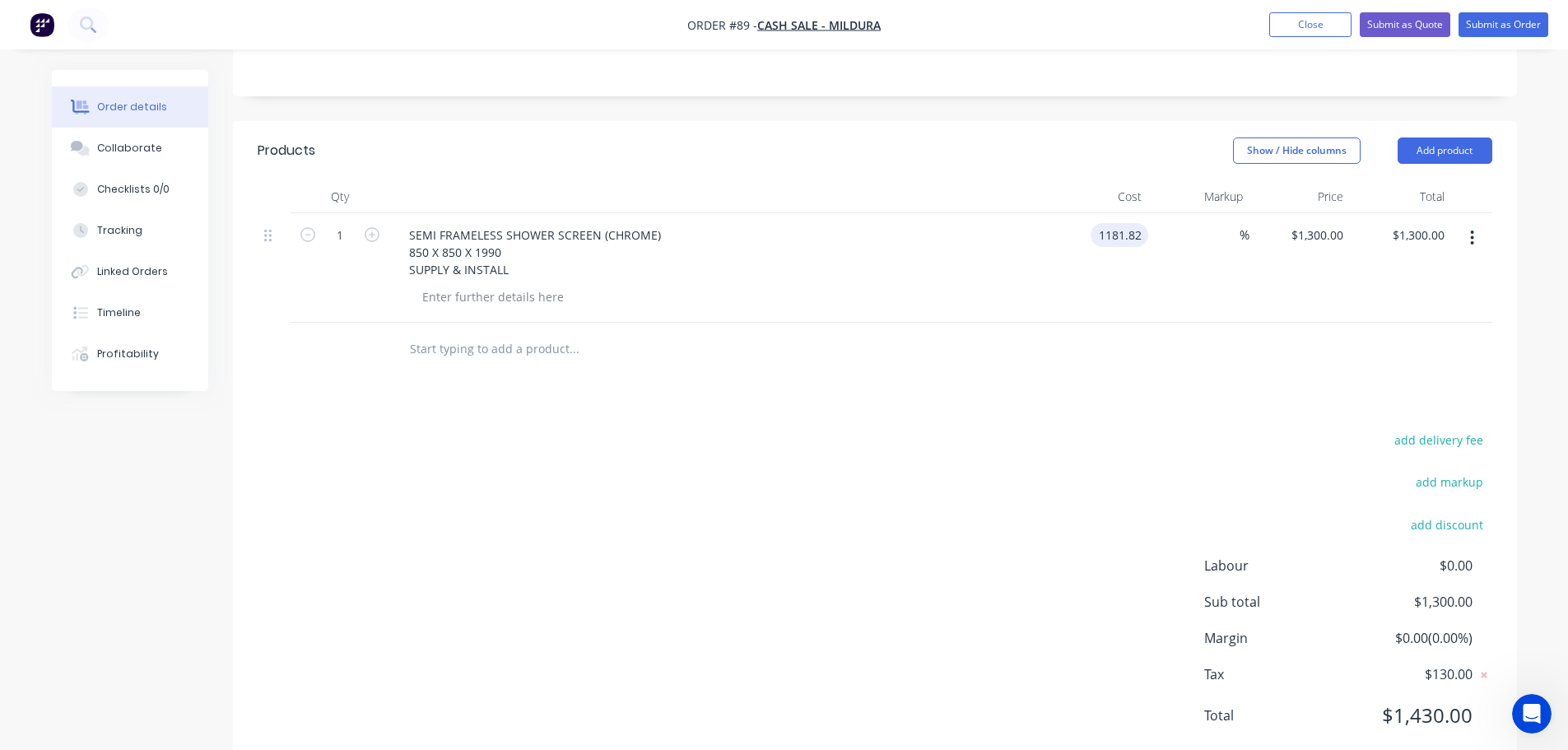
type input "$1,181.82"
click at [1174, 442] on div "add delivery fee add markup add discount Labour $0.00 Sub total $1,181.82 Margi…" at bounding box center [875, 587] width 1235 height 318
click at [1516, 16] on button "Submit as Order" at bounding box center [1503, 24] width 90 height 25
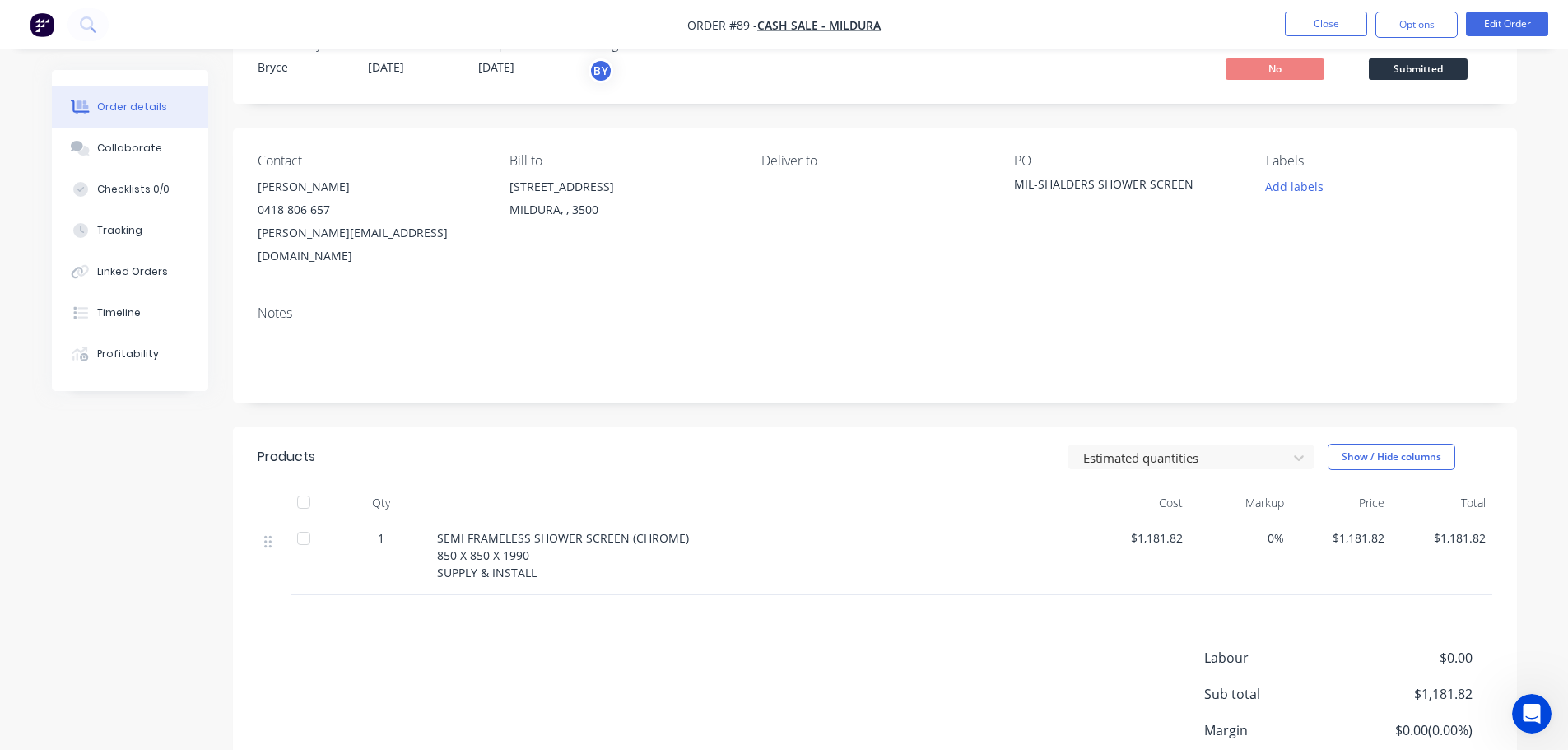
scroll to position [0, 0]
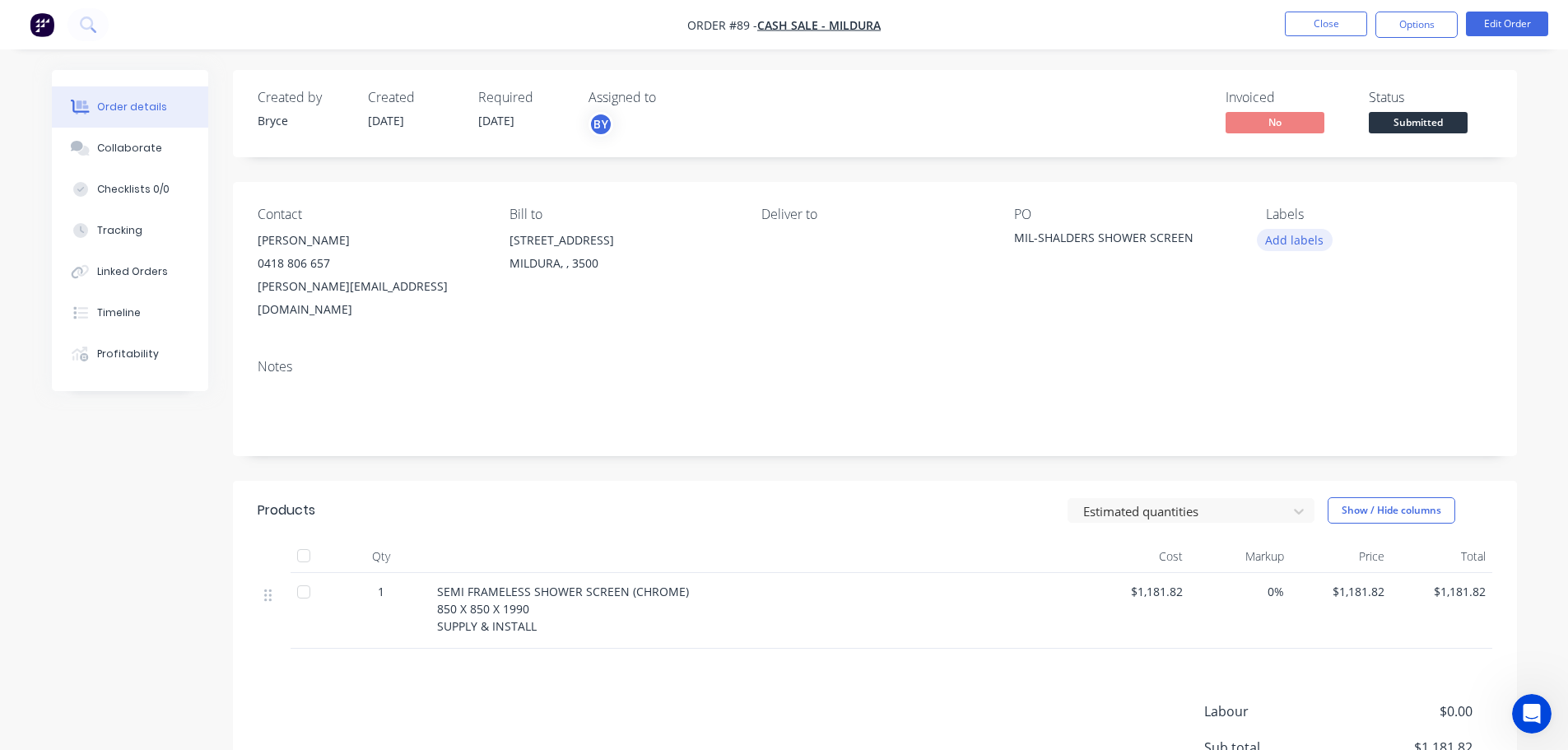
click at [1295, 245] on button "Add labels" at bounding box center [1294, 240] width 76 height 22
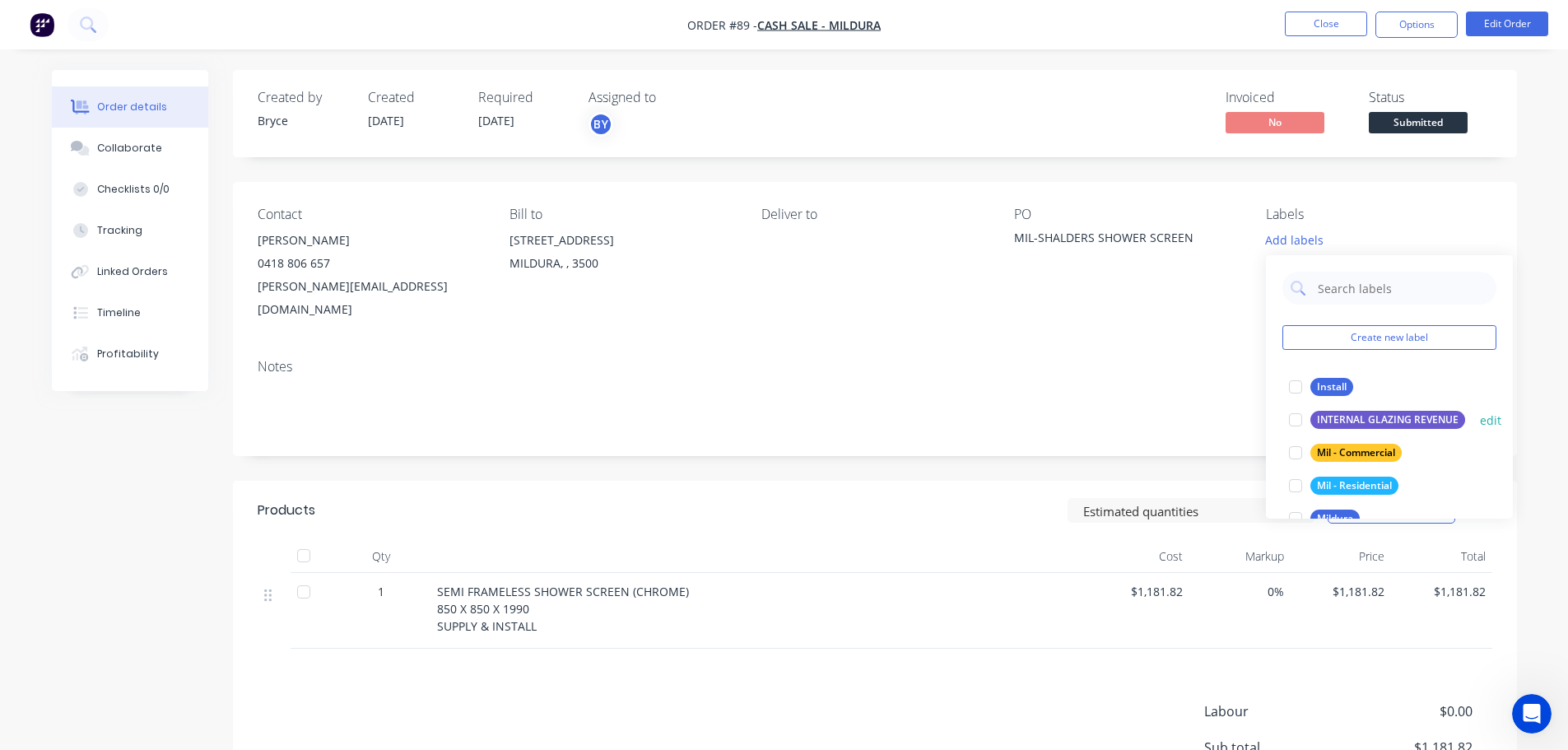
click at [1298, 420] on div at bounding box center [1295, 419] width 33 height 33
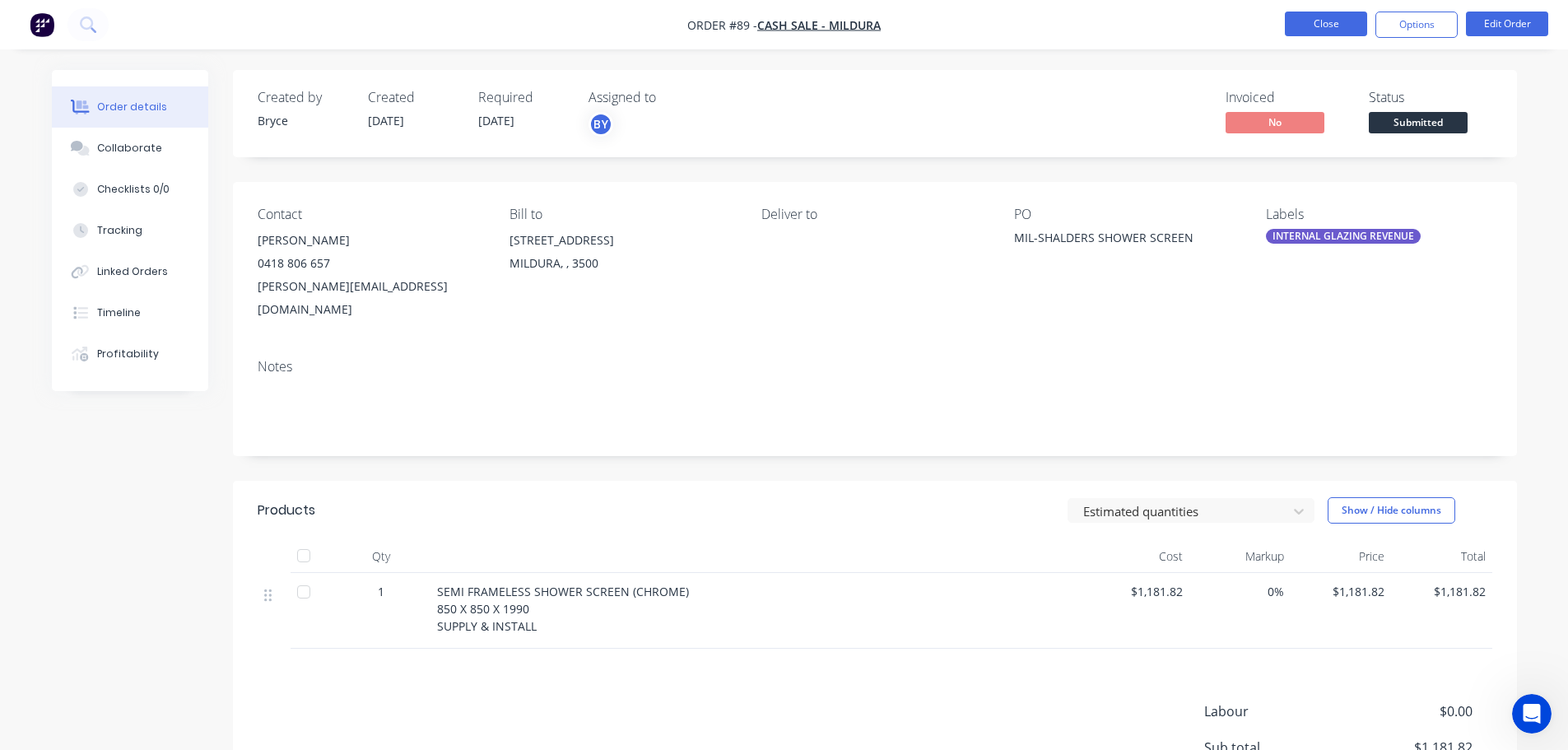
click at [1317, 28] on button "Close" at bounding box center [1326, 23] width 83 height 25
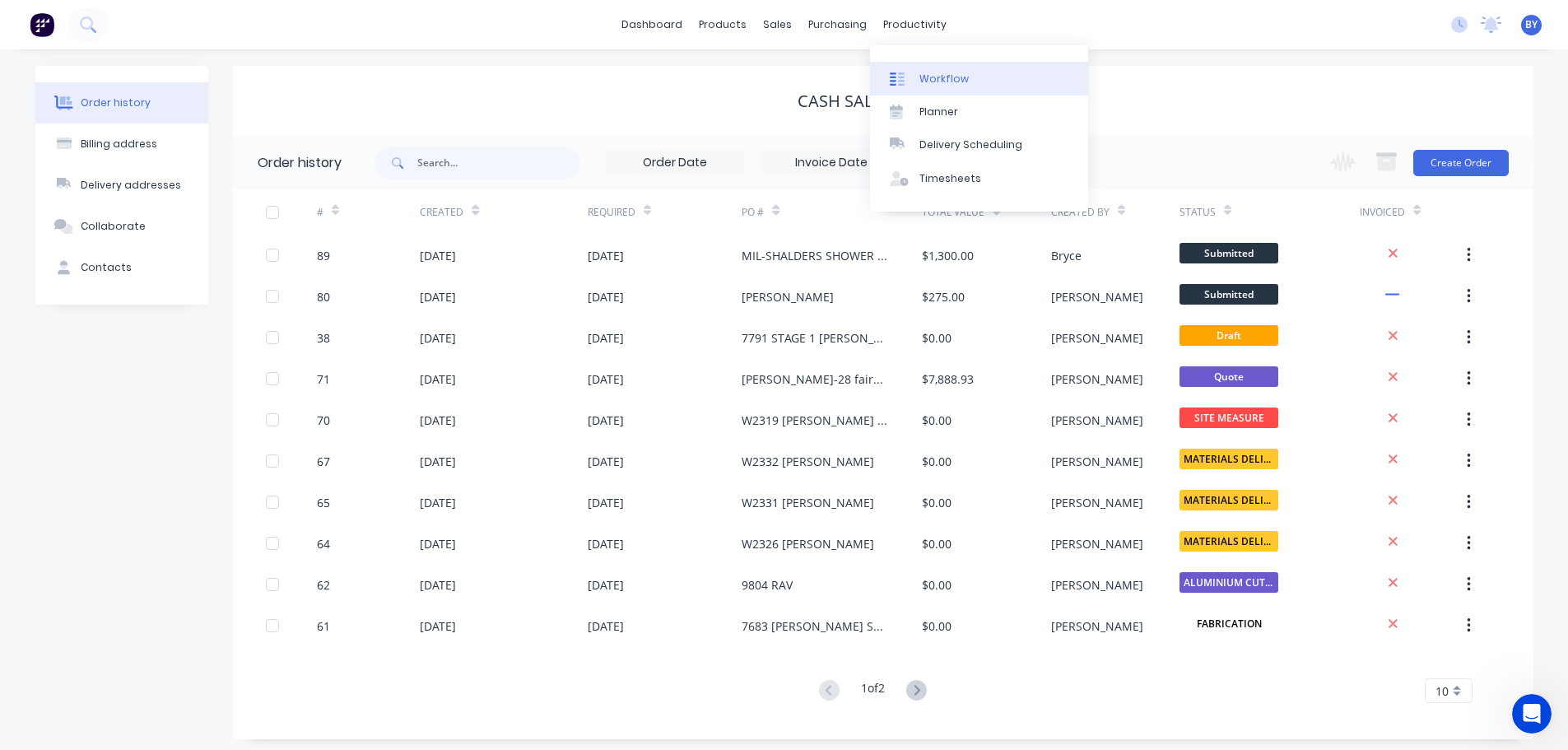
click at [939, 78] on div "Workflow" at bounding box center [944, 78] width 49 height 15
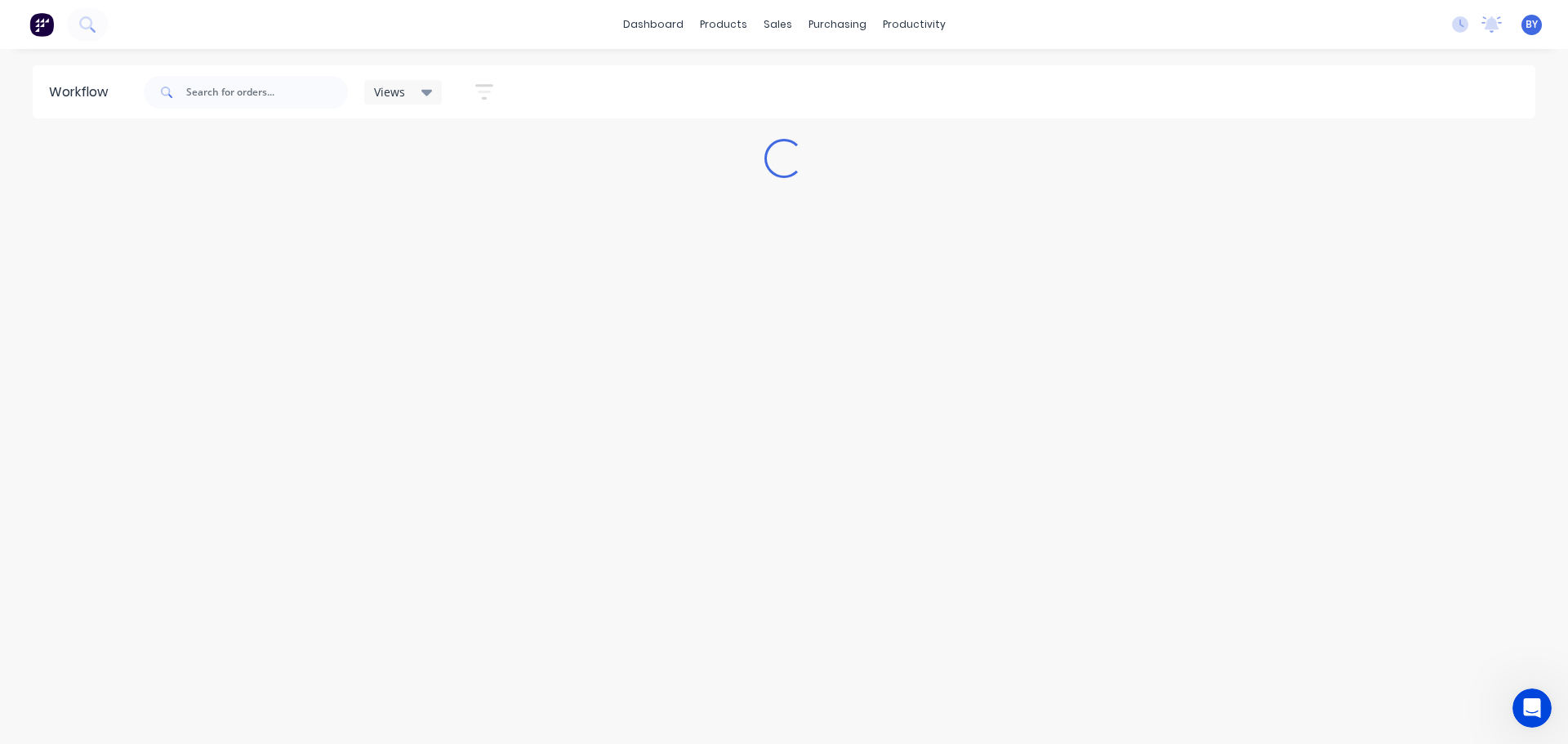
click at [426, 96] on icon at bounding box center [426, 93] width 11 height 7
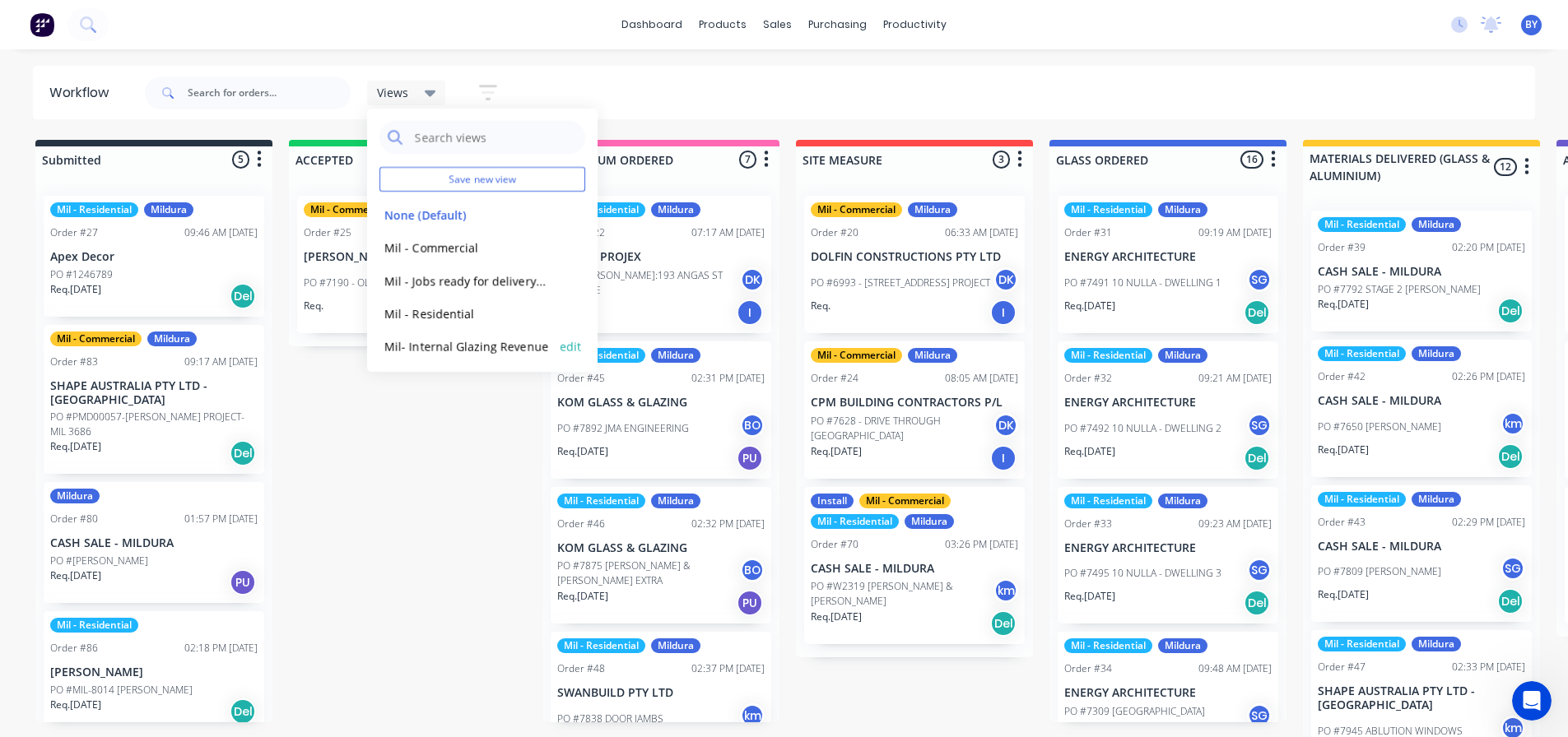
click at [464, 348] on button "Mil- Internal Glazing Revenue" at bounding box center [468, 347] width 176 height 19
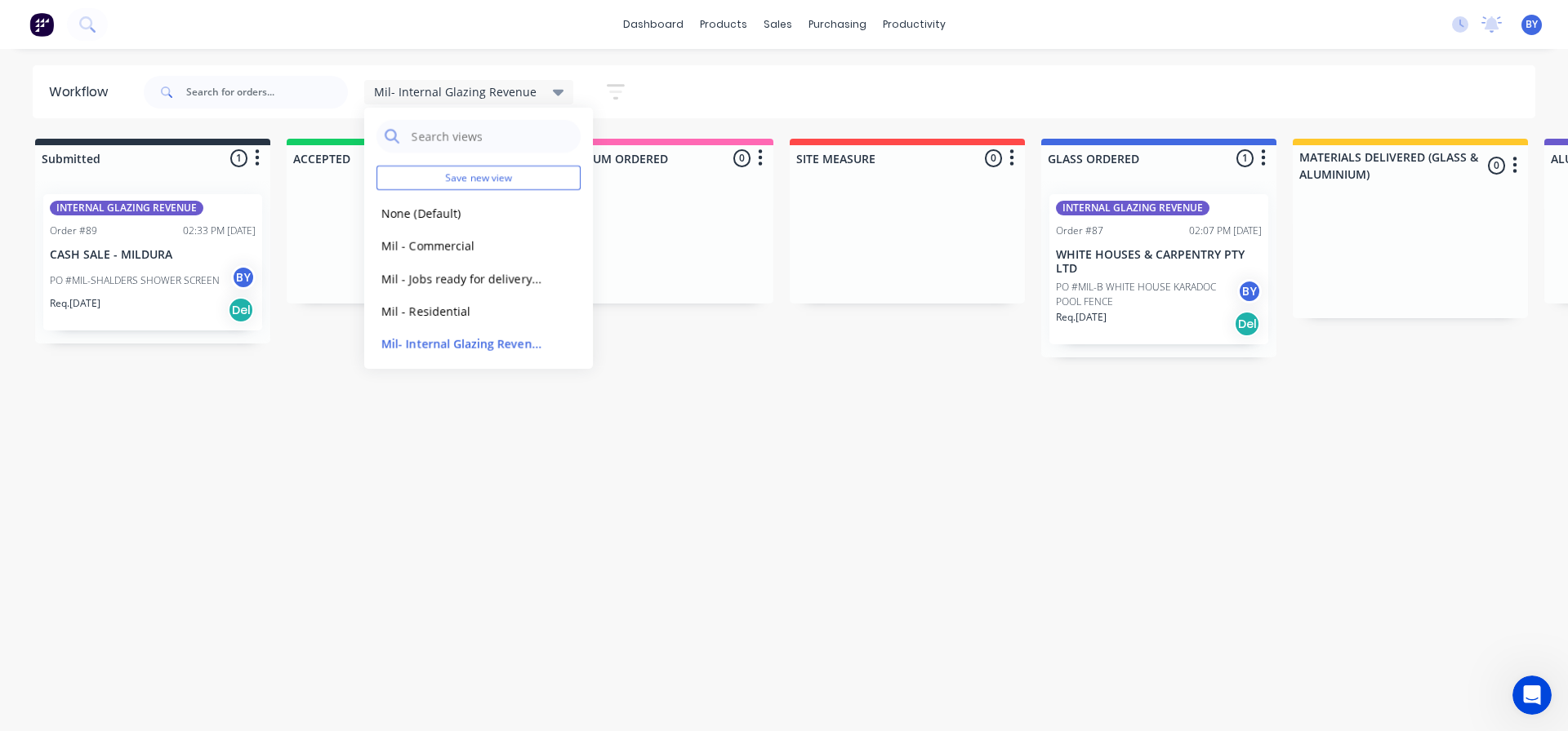
drag, startPoint x: 138, startPoint y: 528, endPoint x: 160, endPoint y: 288, distance: 241.0
click at [139, 508] on div "Workflow Mil- Internal Glazing Revenue Save new view None (Default) edit Mil - …" at bounding box center [784, 382] width 1568 height 634
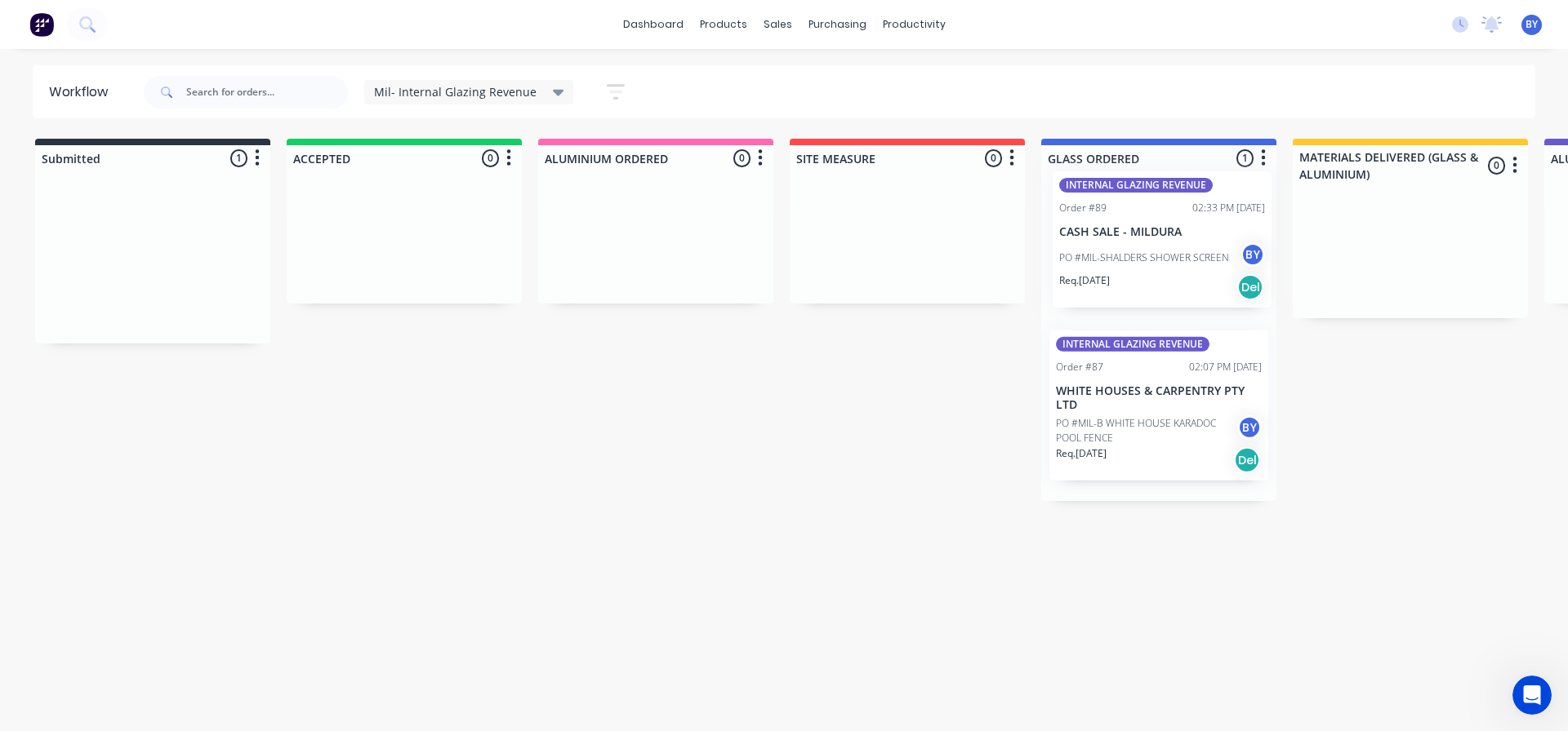
drag, startPoint x: 112, startPoint y: 298, endPoint x: 1130, endPoint y: 276, distance: 1018.2
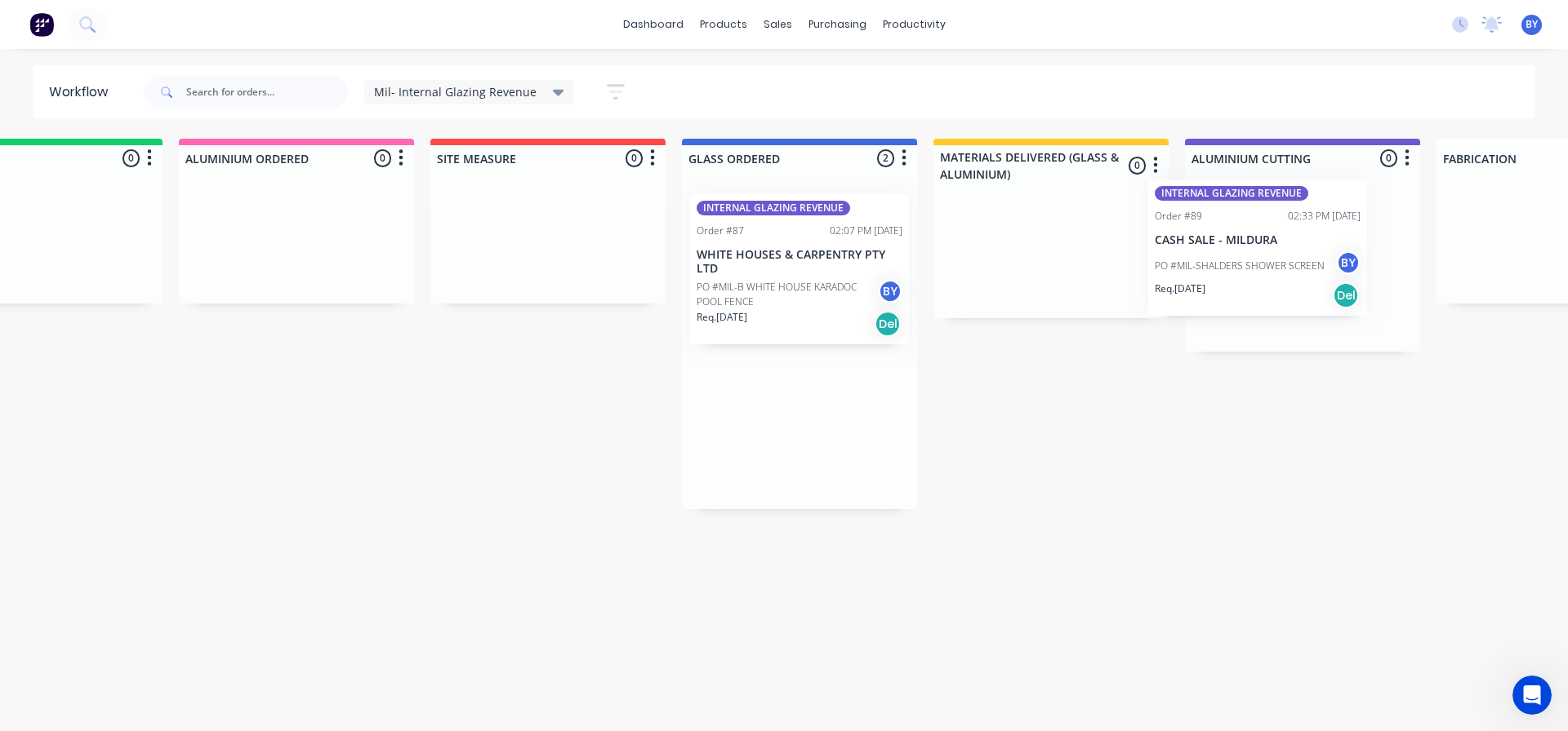
scroll to position [0, 367]
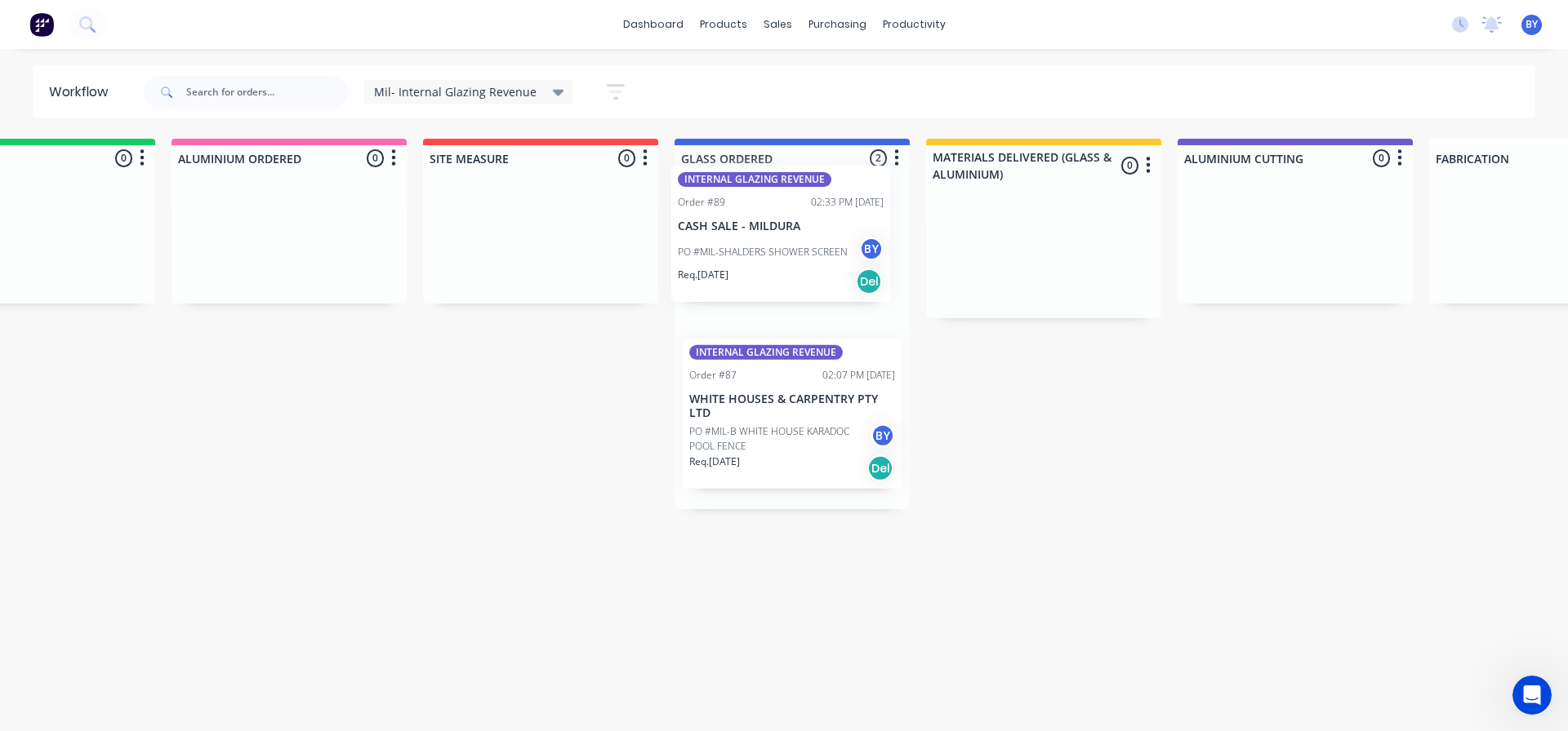
drag, startPoint x: 1164, startPoint y: 275, endPoint x: 790, endPoint y: 248, distance: 375.0
click at [790, 248] on div "INTERNAL GLAZING REVENUE Order #89 02:33 PM [DATE] CASH SALE - MILDURA PO #MIL-…" at bounding box center [791, 345] width 235 height 328
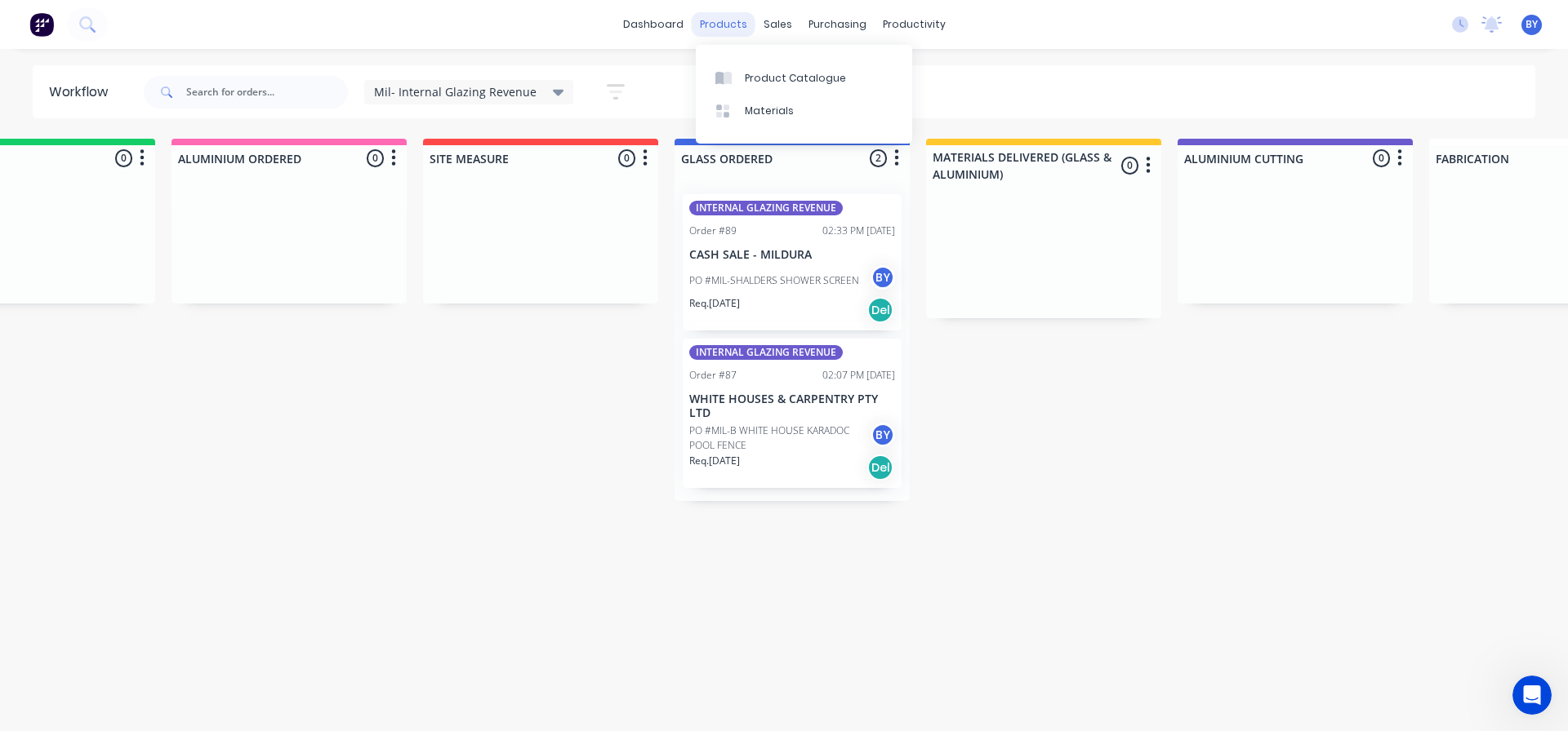
click at [725, 24] on div "products" at bounding box center [724, 24] width 64 height 25
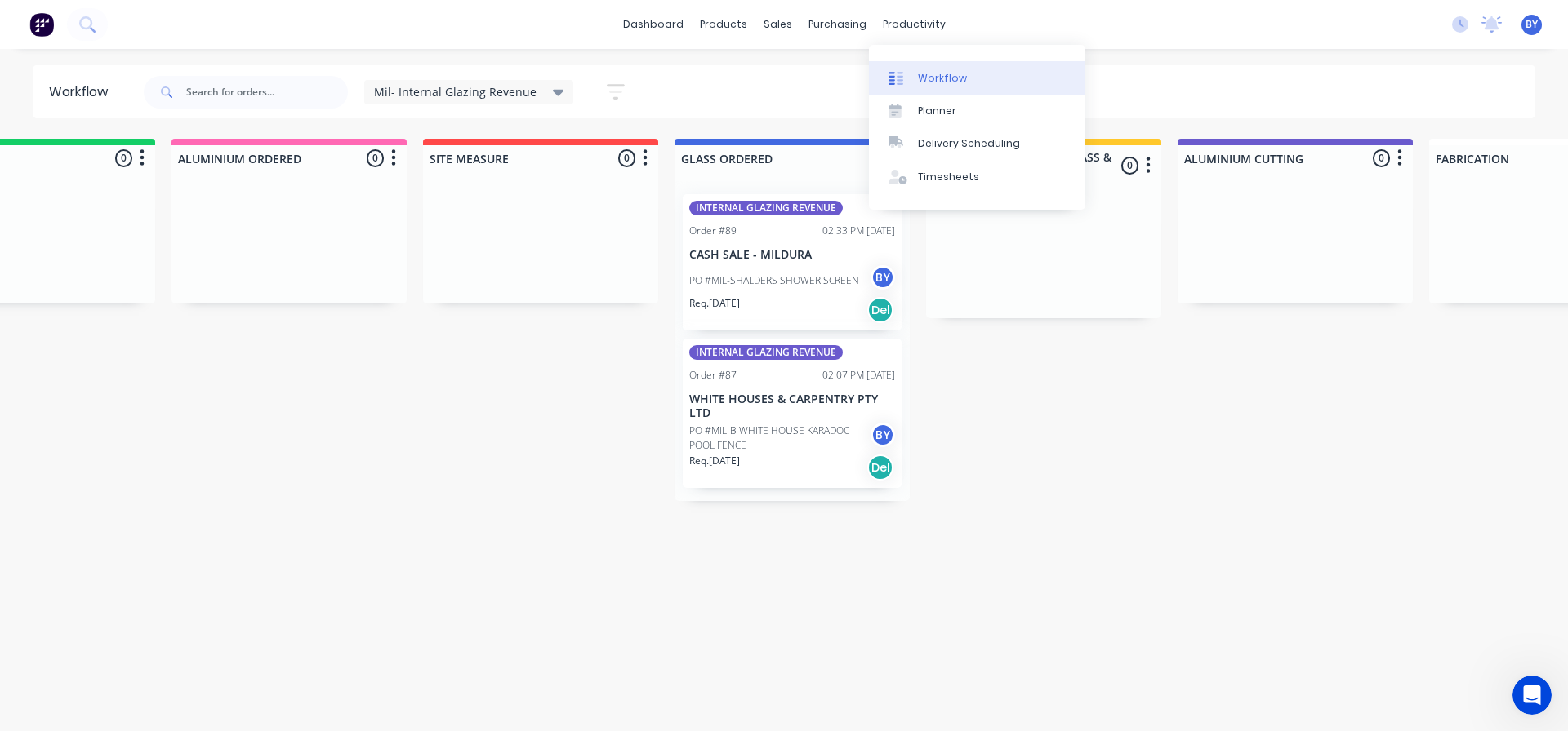
click at [939, 74] on div "Workflow" at bounding box center [942, 78] width 49 height 15
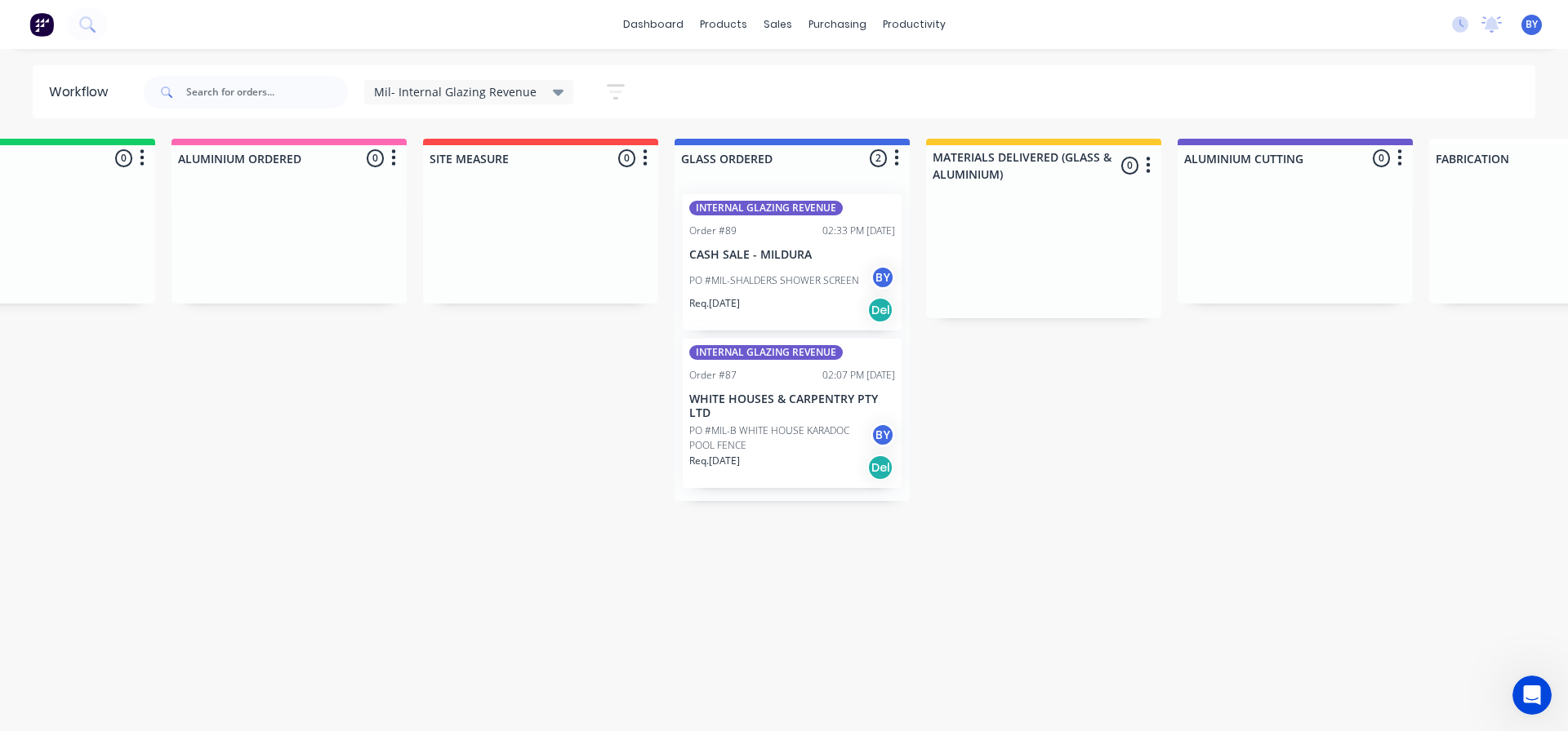
click at [437, 85] on span "Mil- Internal Glazing Revenue" at bounding box center [455, 91] width 162 height 17
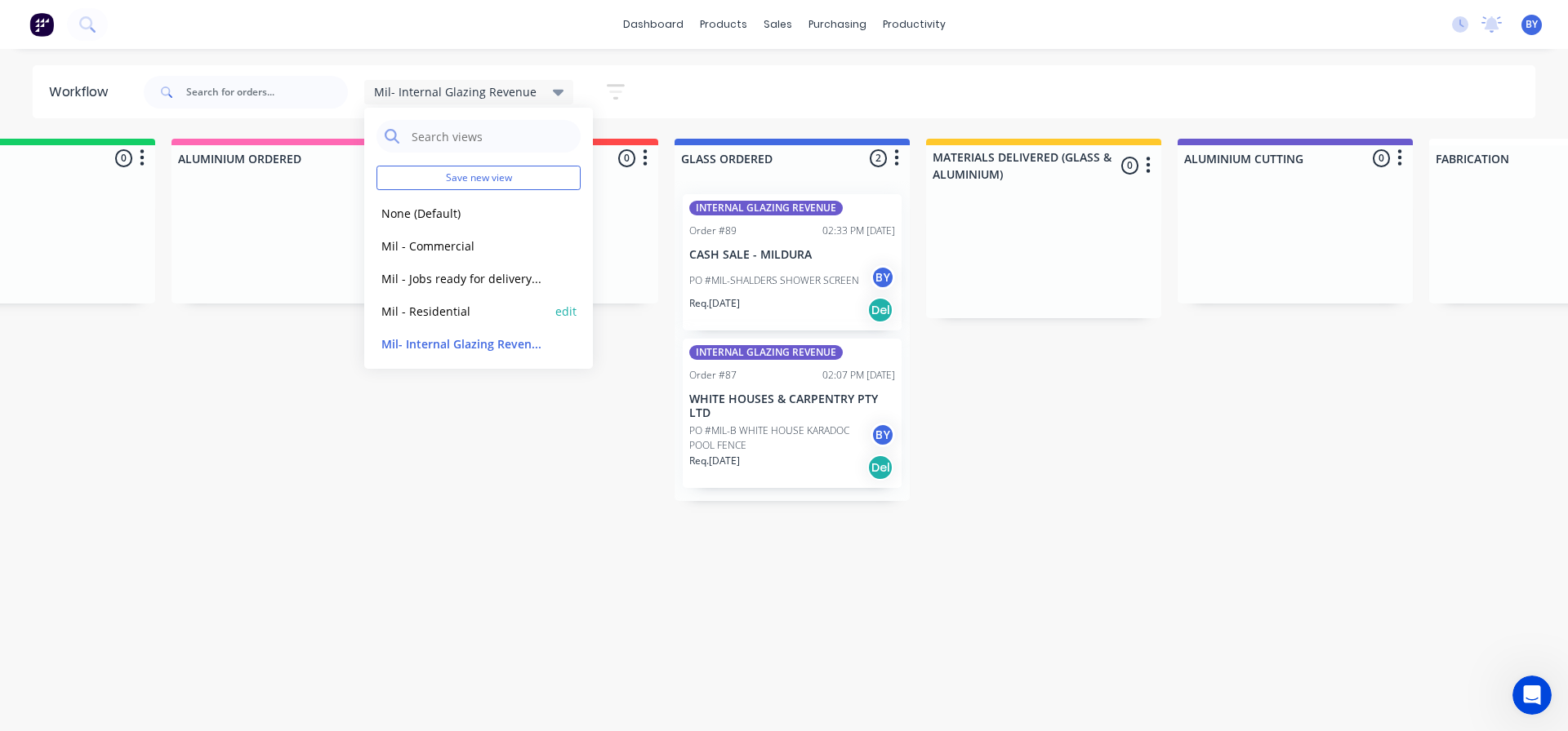
click at [422, 300] on div "Mil - Residential edit" at bounding box center [479, 311] width 204 height 32
click at [451, 318] on button "Mil - Residential" at bounding box center [464, 312] width 174 height 19
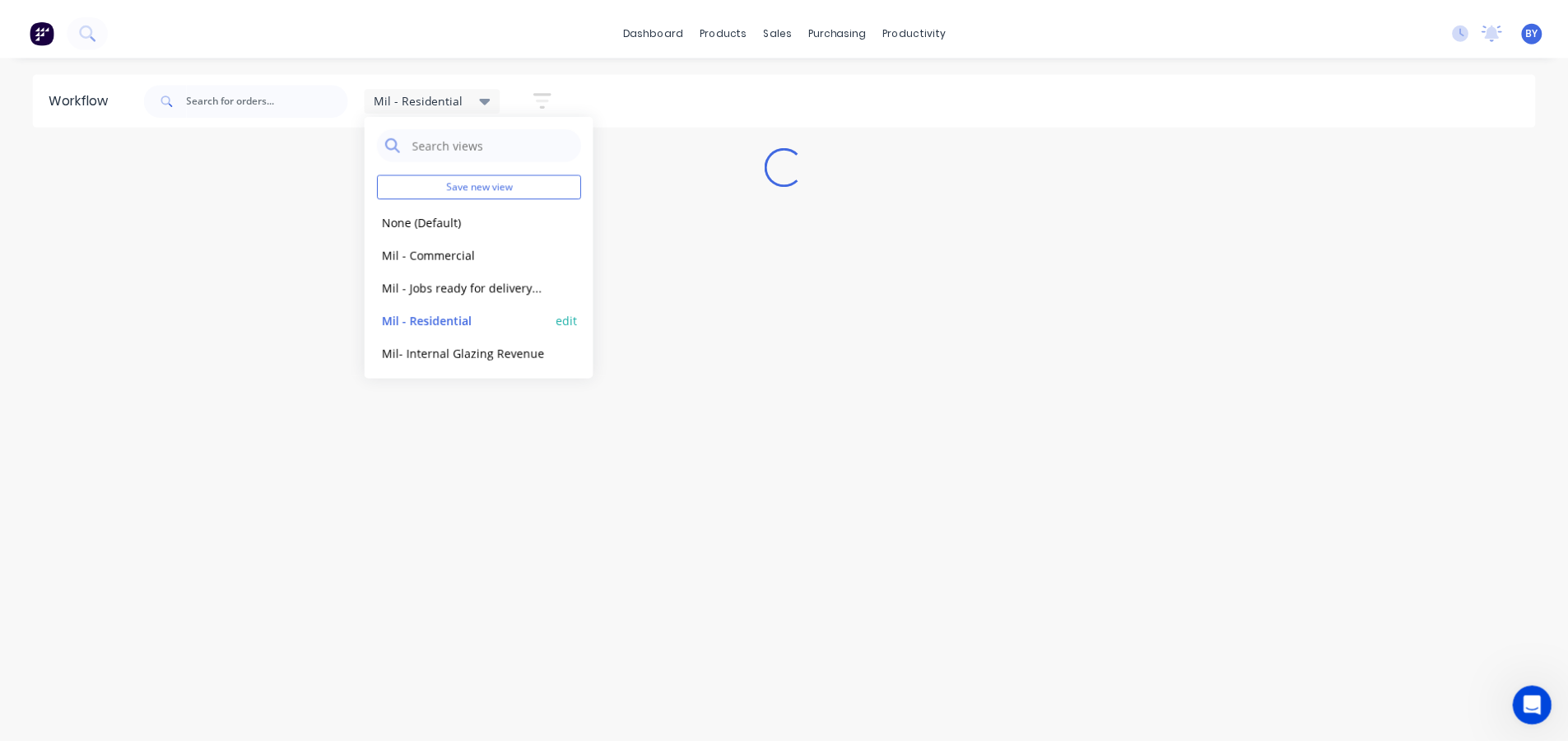
scroll to position [0, 0]
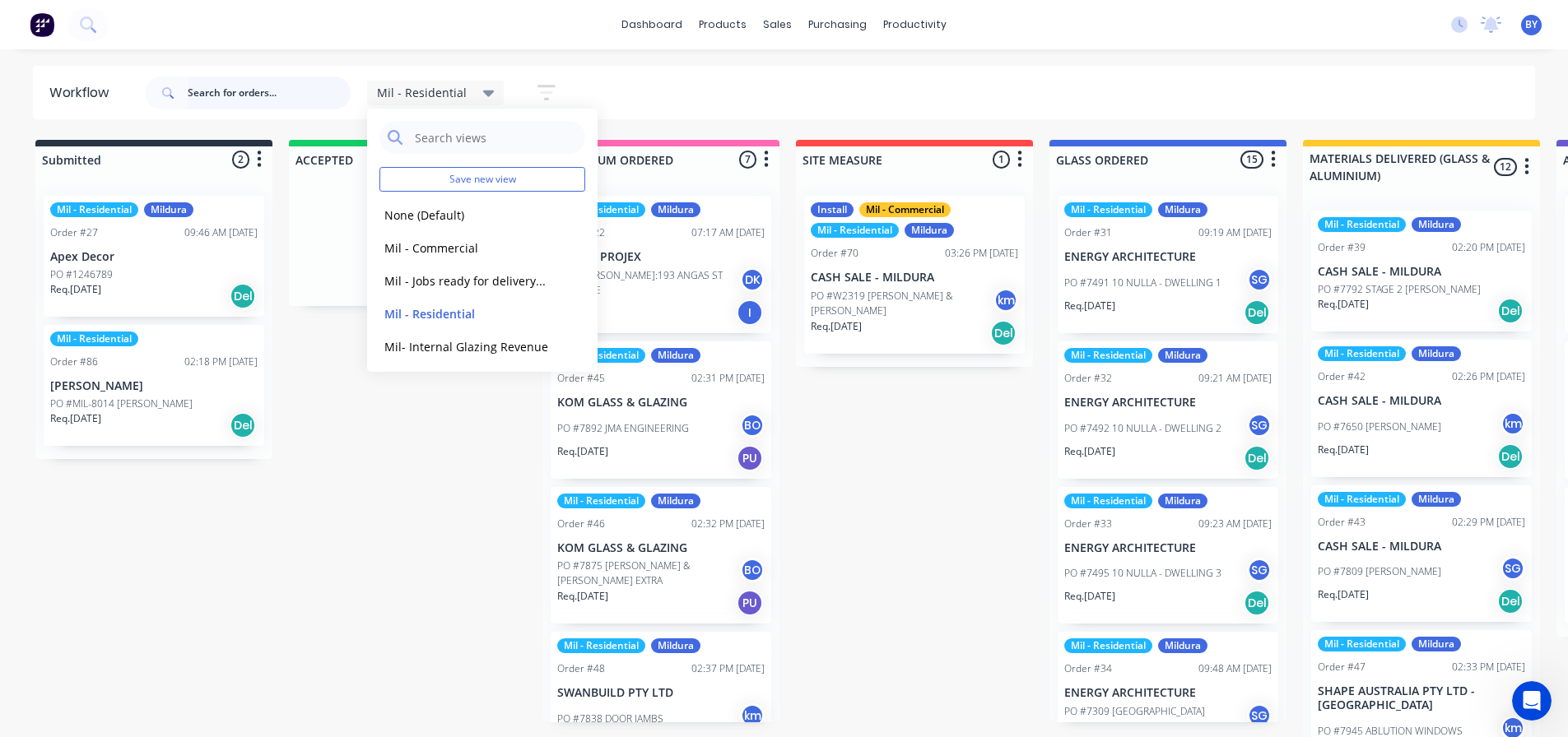
click at [270, 94] on input "text" at bounding box center [269, 93] width 163 height 33
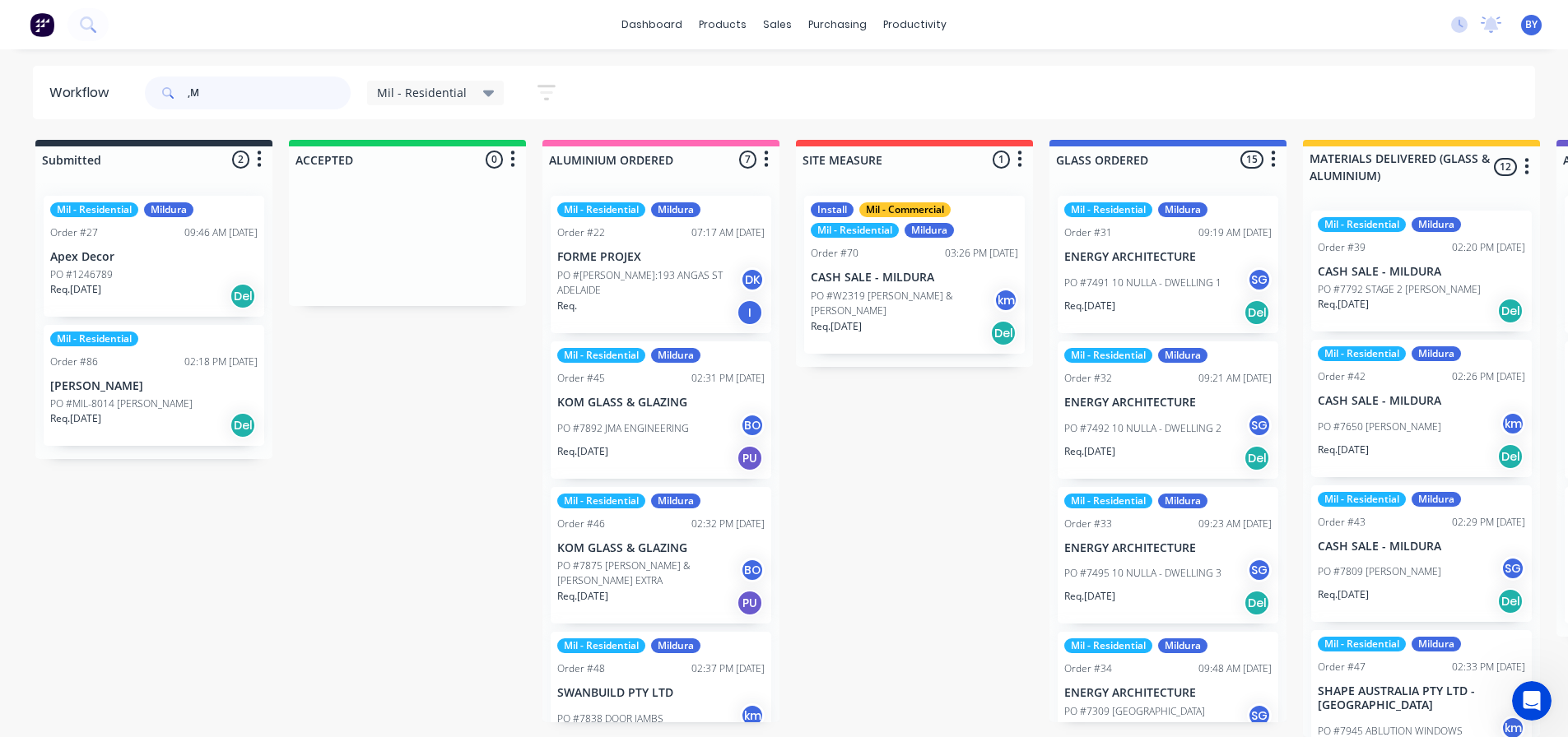
type input ","
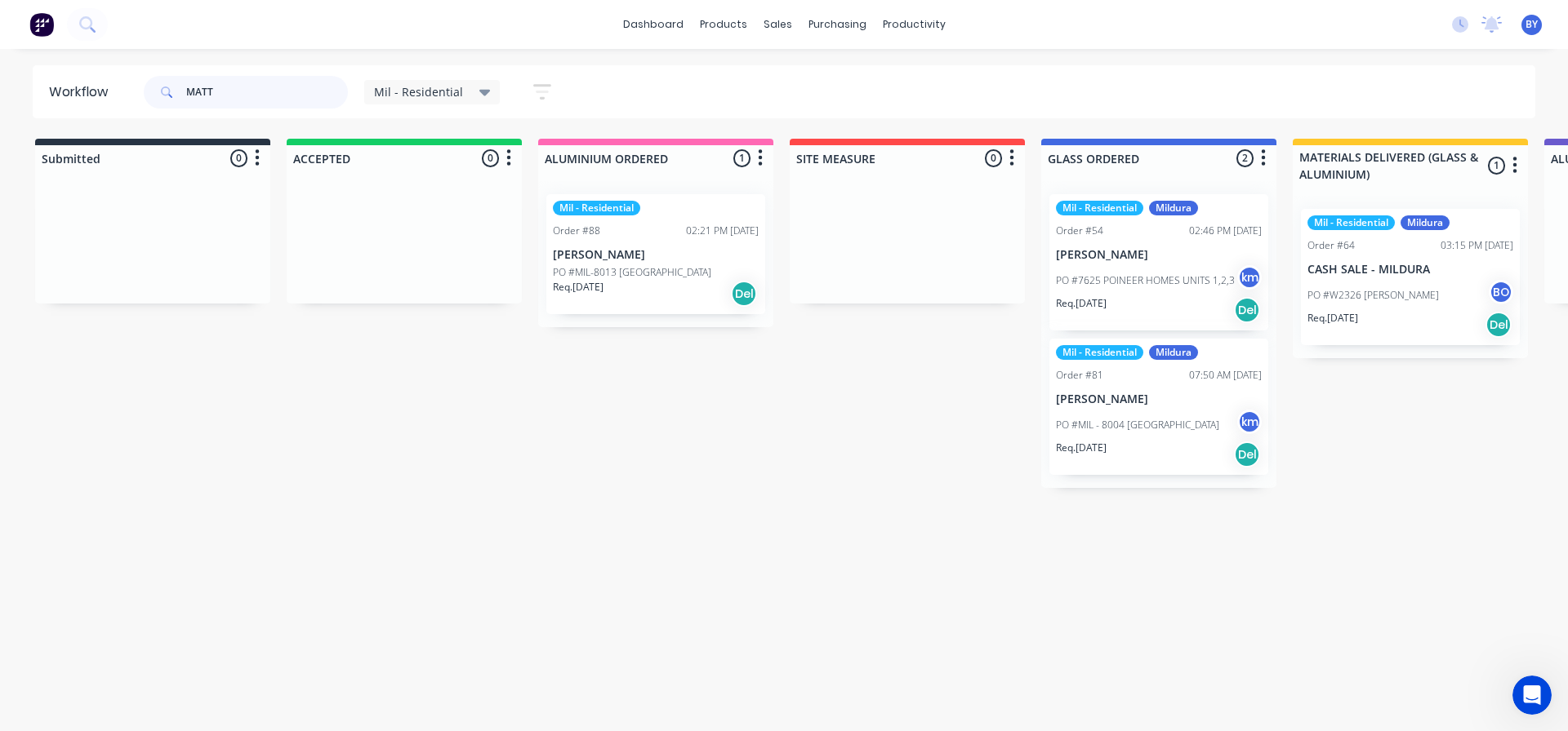
type input "MATT"
click at [1408, 260] on div "Mil - Residential Mildura Order #64 03:15 PM [DATE] CASH SALE - MILDURA PO #W23…" at bounding box center [1411, 278] width 219 height 137
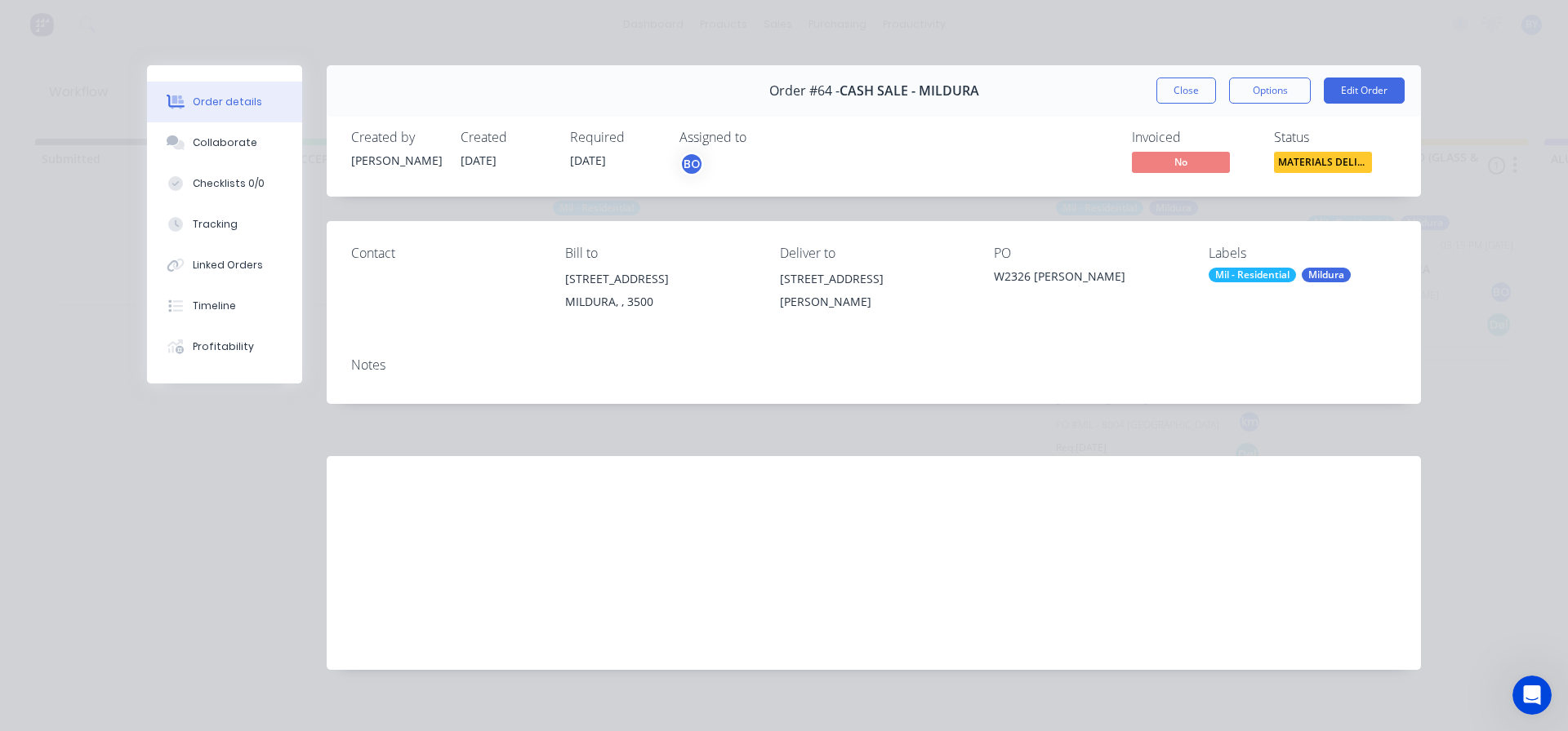
click at [1290, 273] on div "Mil - Residential [GEOGRAPHIC_DATA]" at bounding box center [1303, 274] width 188 height 15
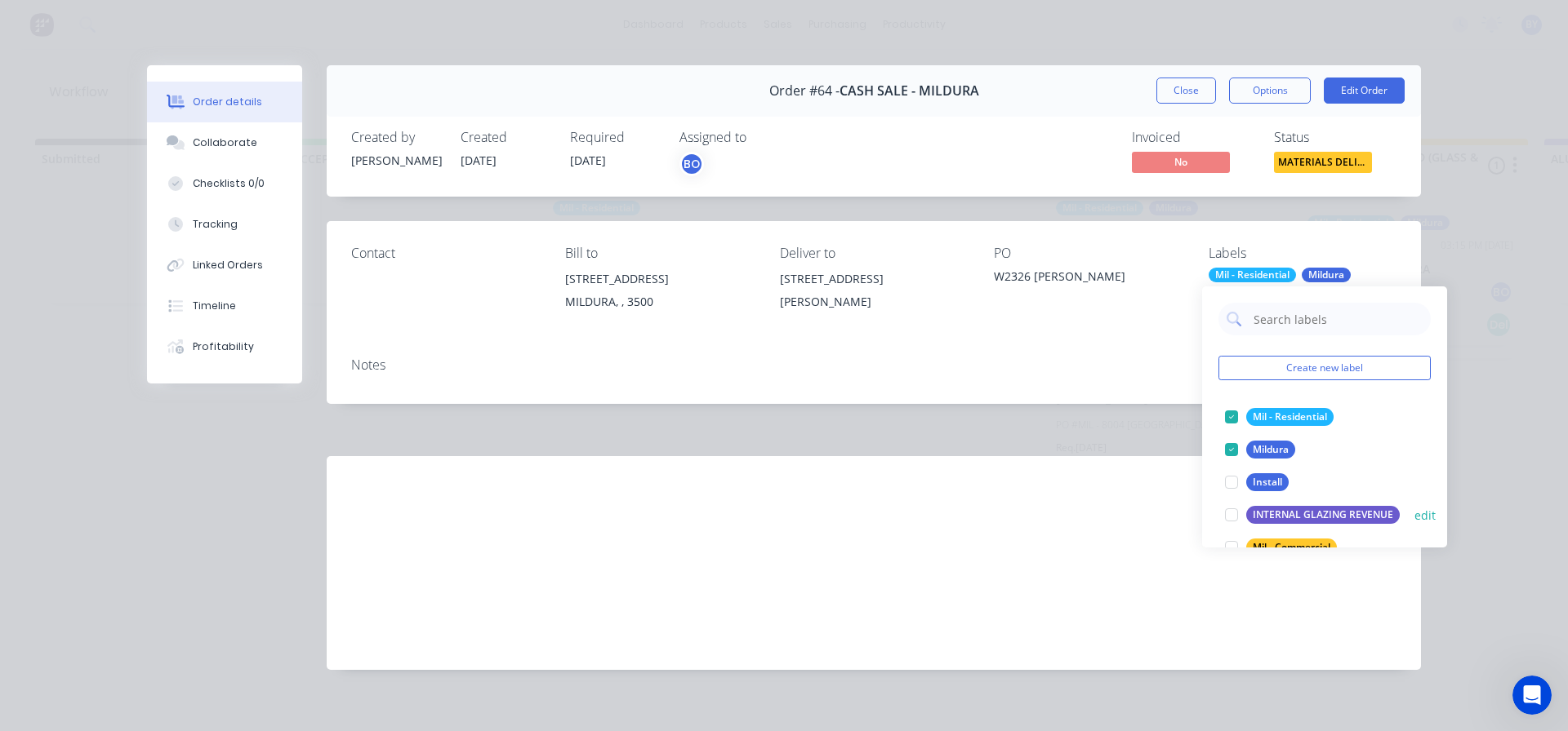
click at [1228, 510] on div at bounding box center [1231, 515] width 32 height 32
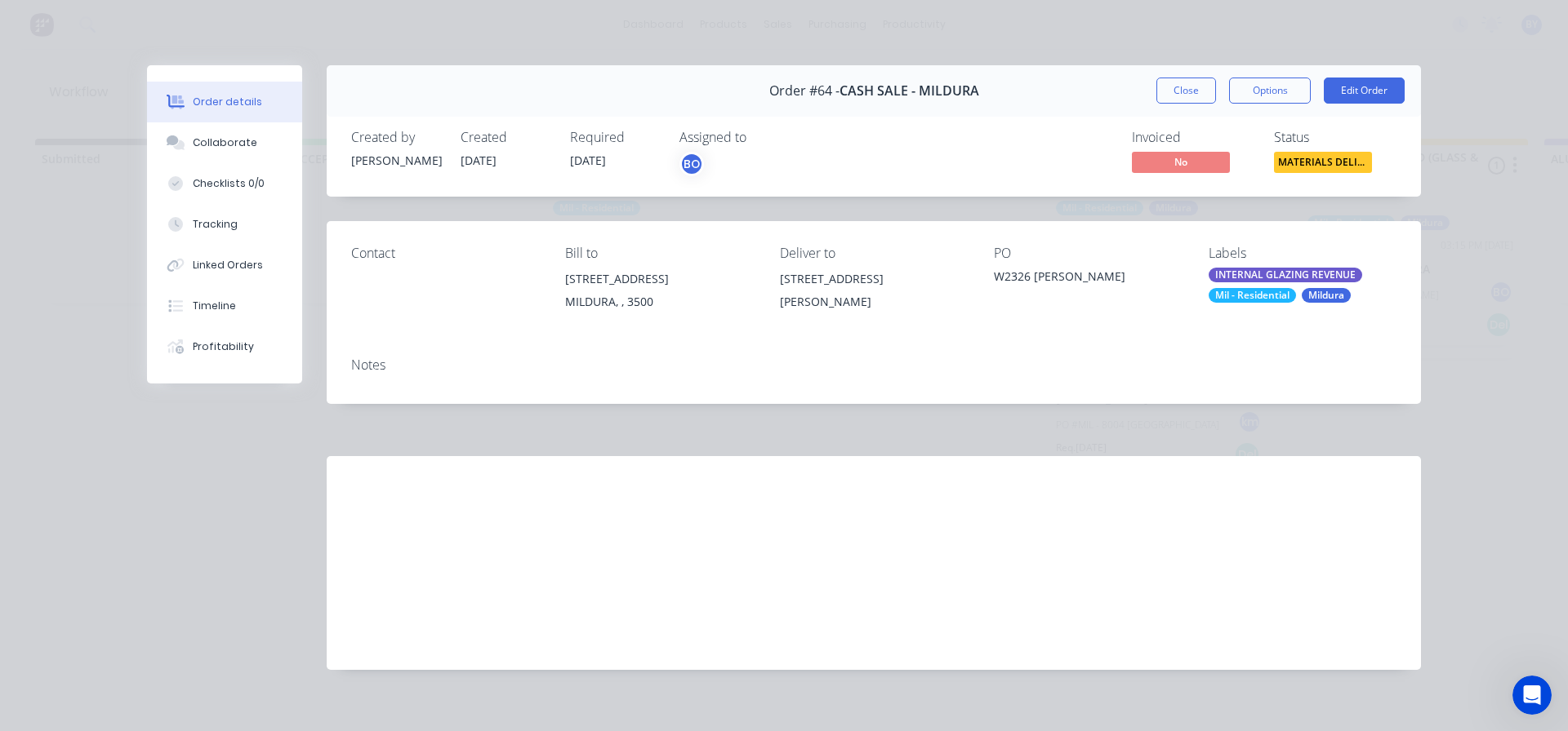
click at [1108, 364] on div "Notes" at bounding box center [873, 366] width 1045 height 15
click at [1179, 96] on button "Close" at bounding box center [1186, 91] width 60 height 26
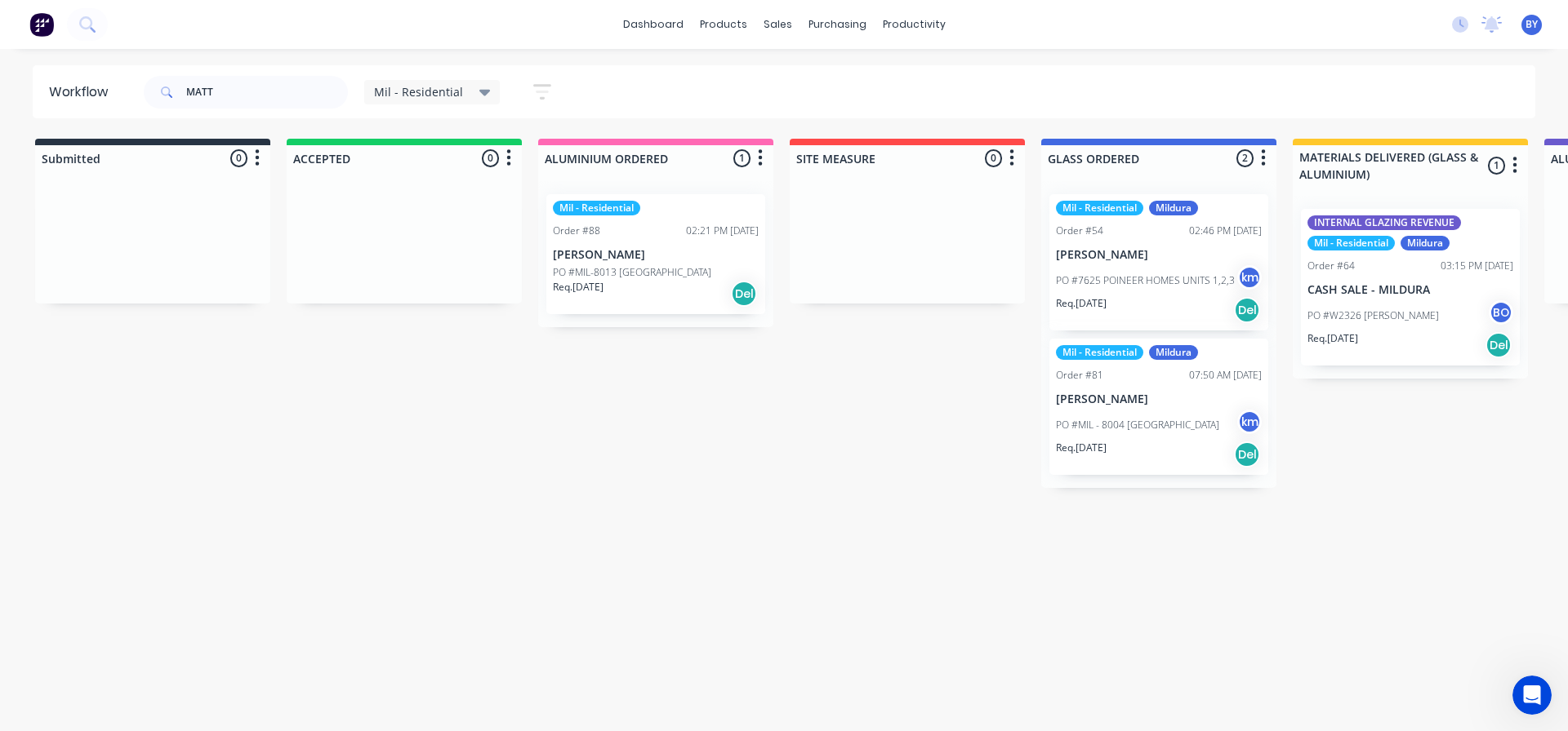
click at [473, 96] on div "Mil - Residential" at bounding box center [432, 91] width 117 height 15
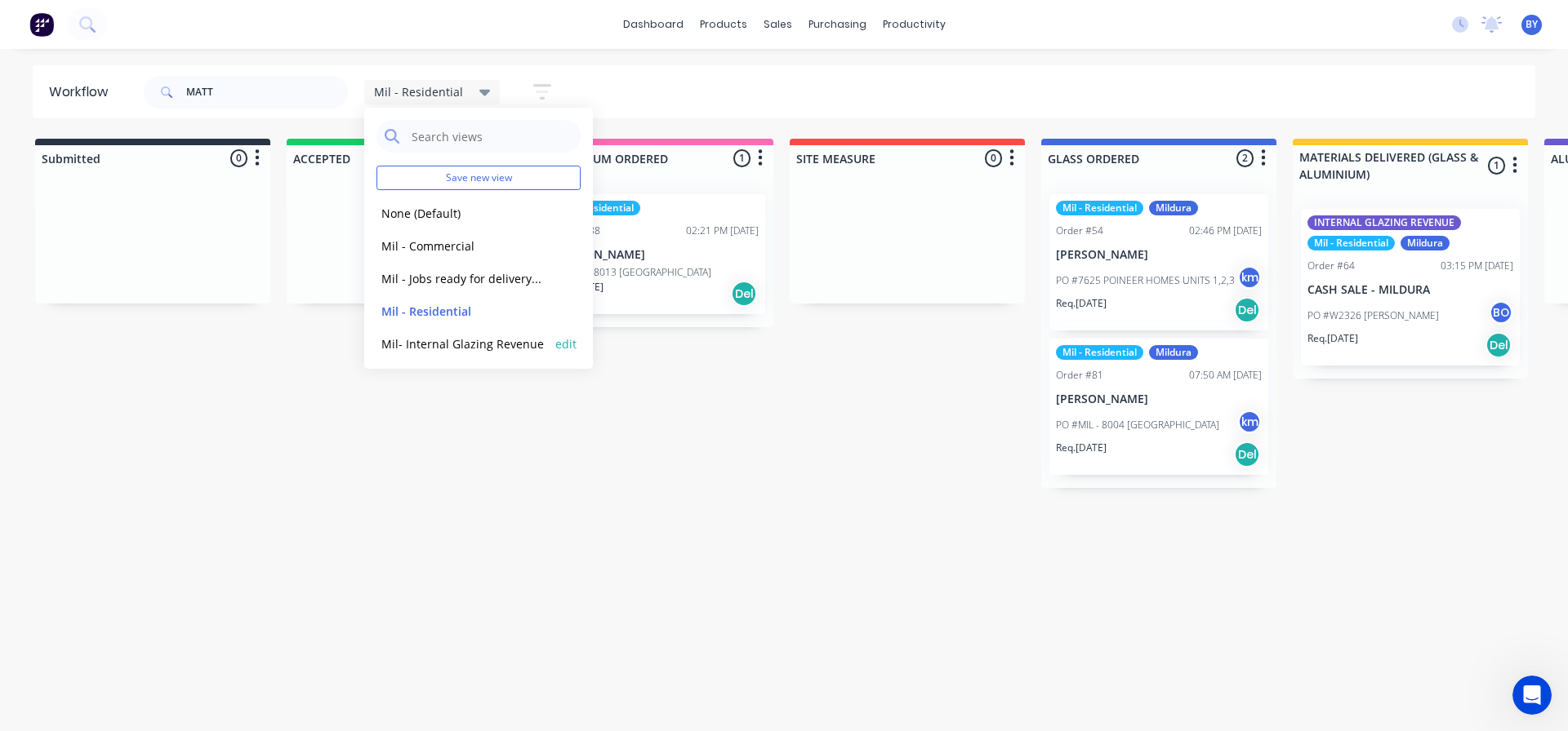
click at [452, 340] on button "Mil- Internal Glazing Revenue" at bounding box center [464, 344] width 174 height 19
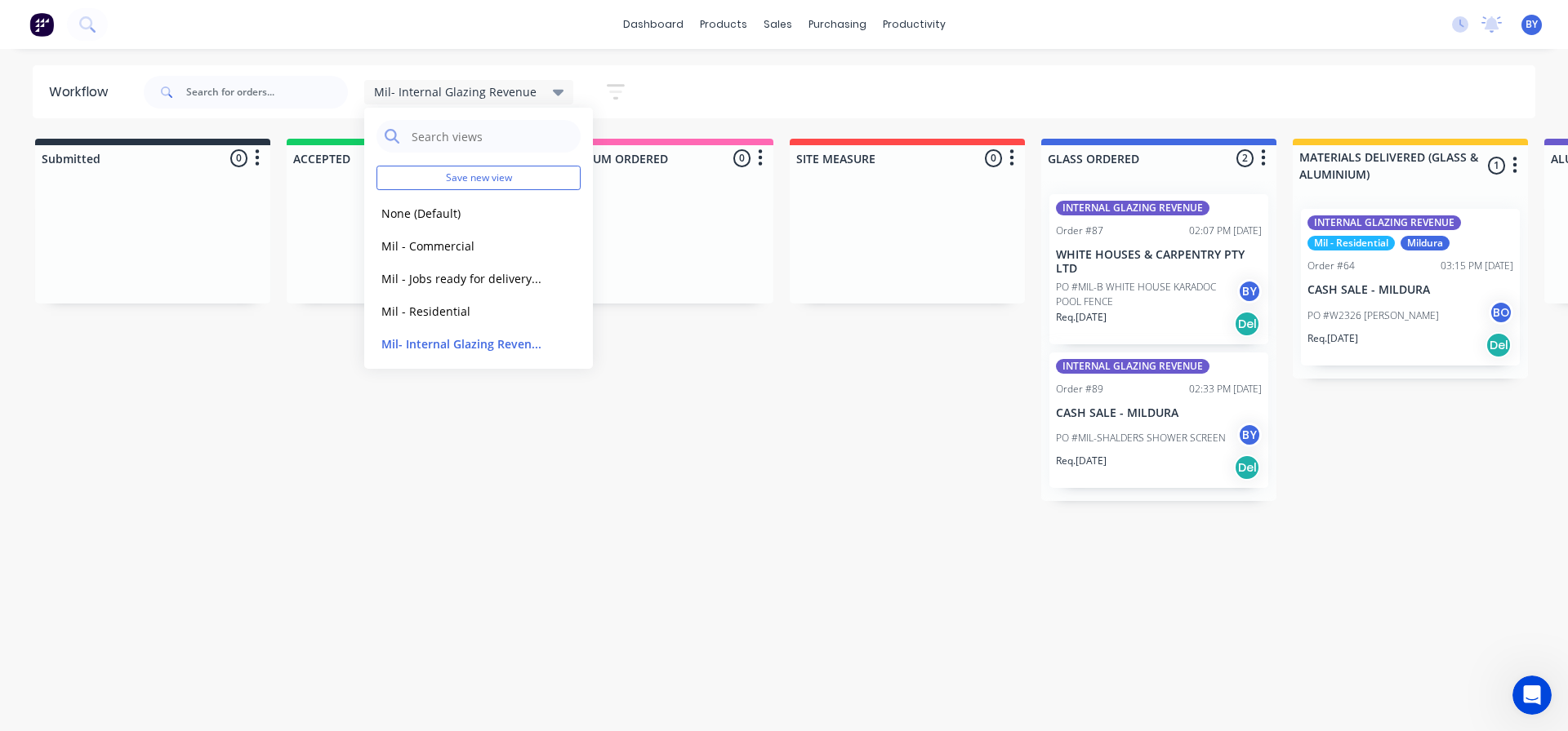
click at [1365, 531] on div "Workflow Mil- Internal Glazing Revenue Save new view None (Default) edit Mil - …" at bounding box center [784, 382] width 1568 height 634
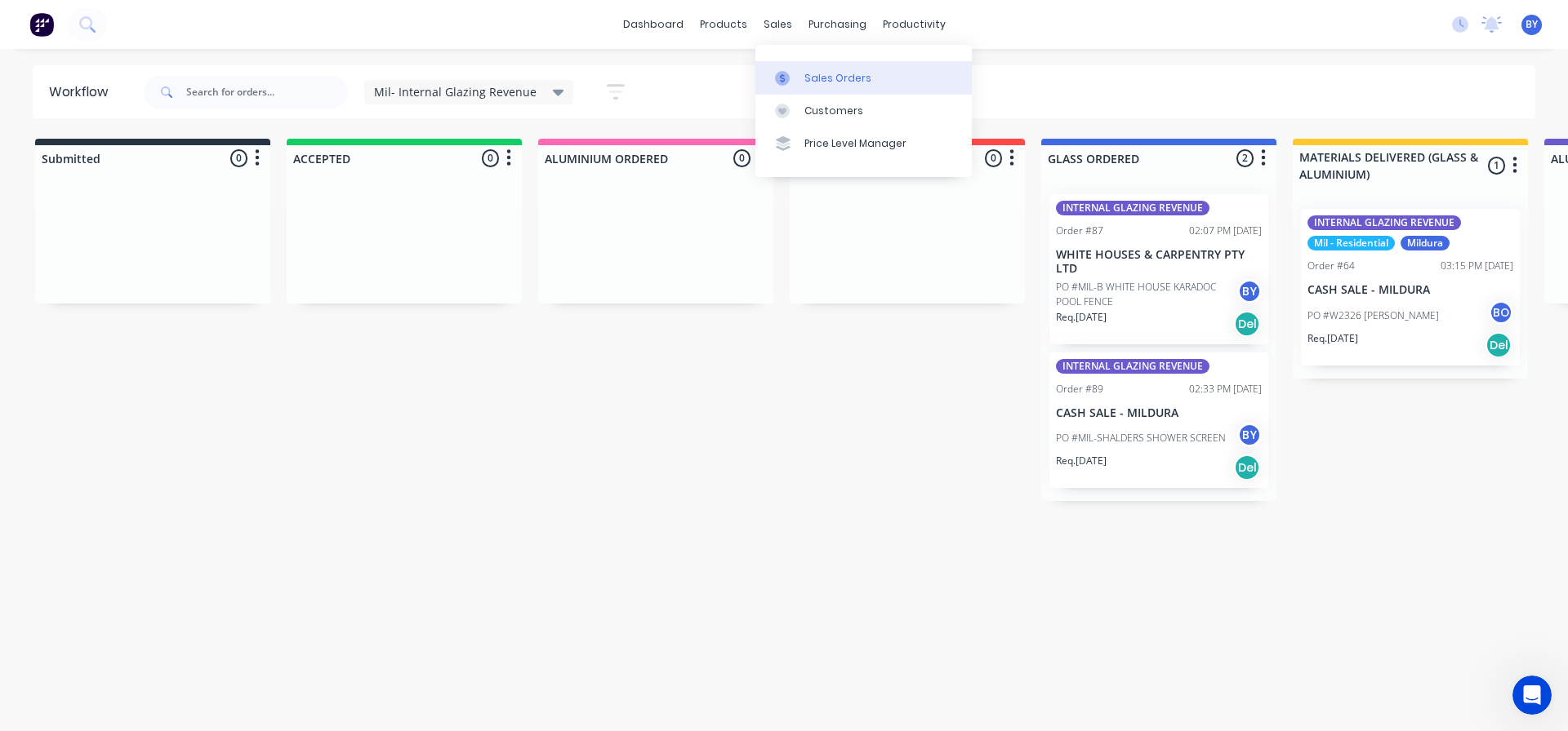
click at [825, 71] on div "Sales Orders" at bounding box center [837, 78] width 67 height 15
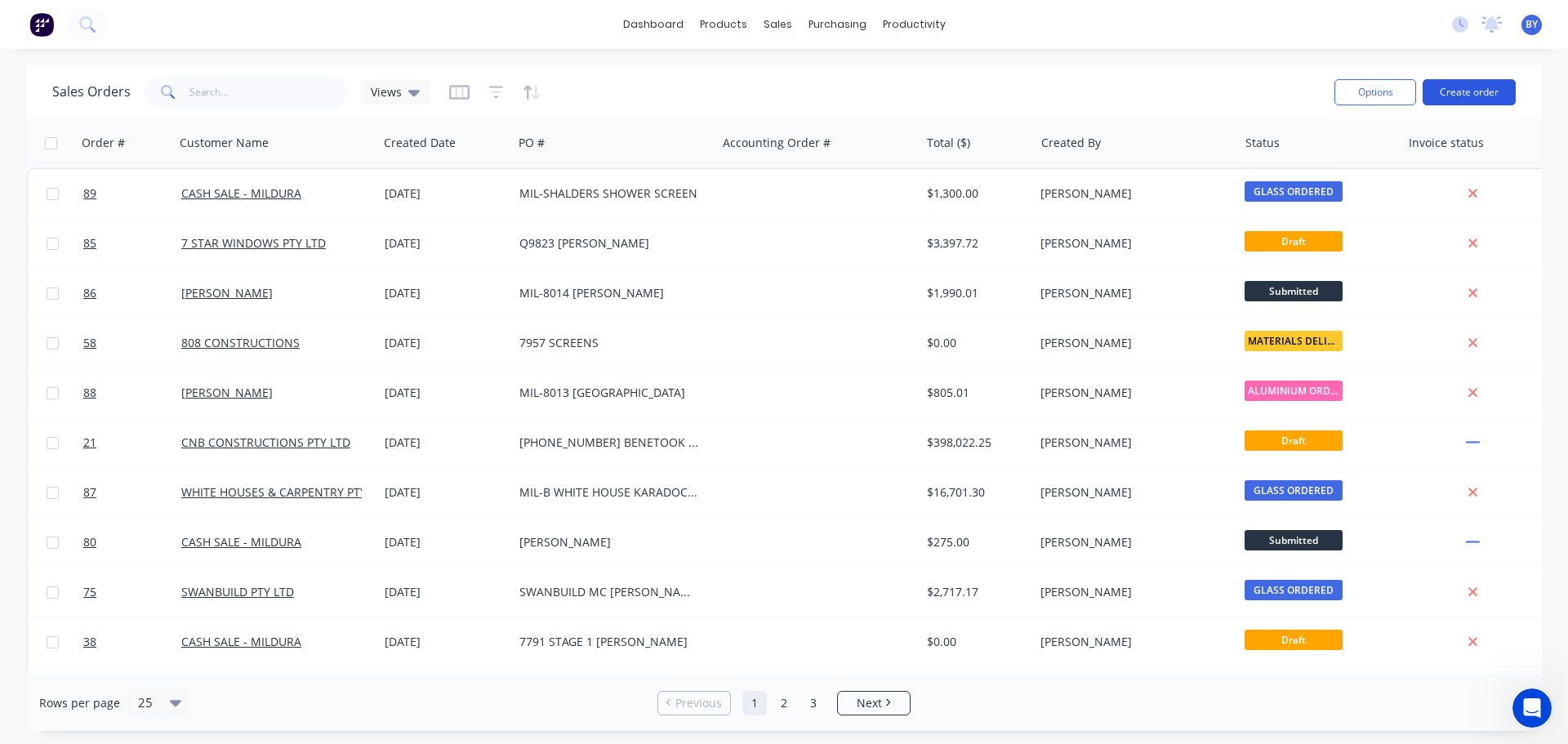
click at [1499, 93] on button "Create order" at bounding box center [1469, 92] width 93 height 26
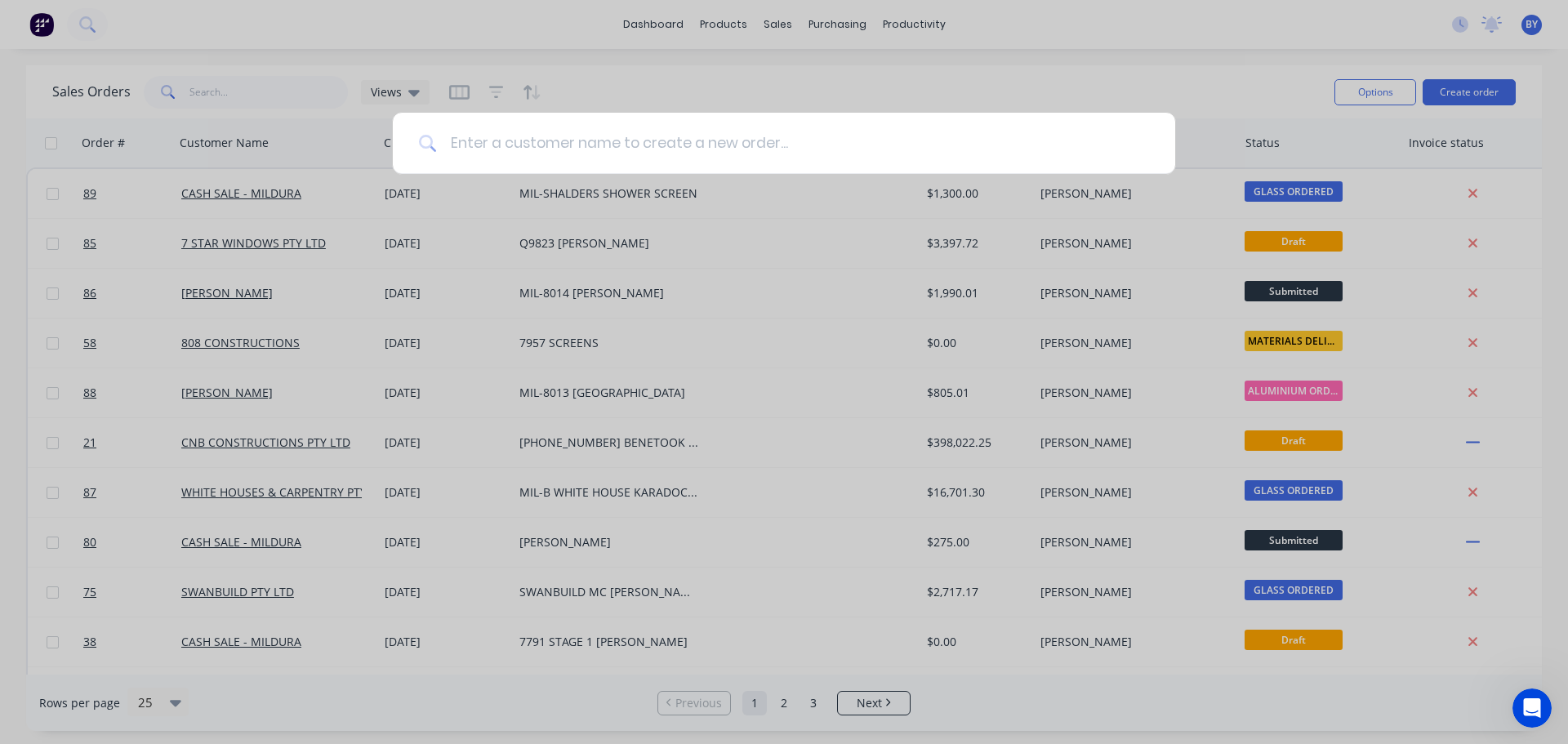
click at [644, 149] on input at bounding box center [792, 144] width 712 height 62
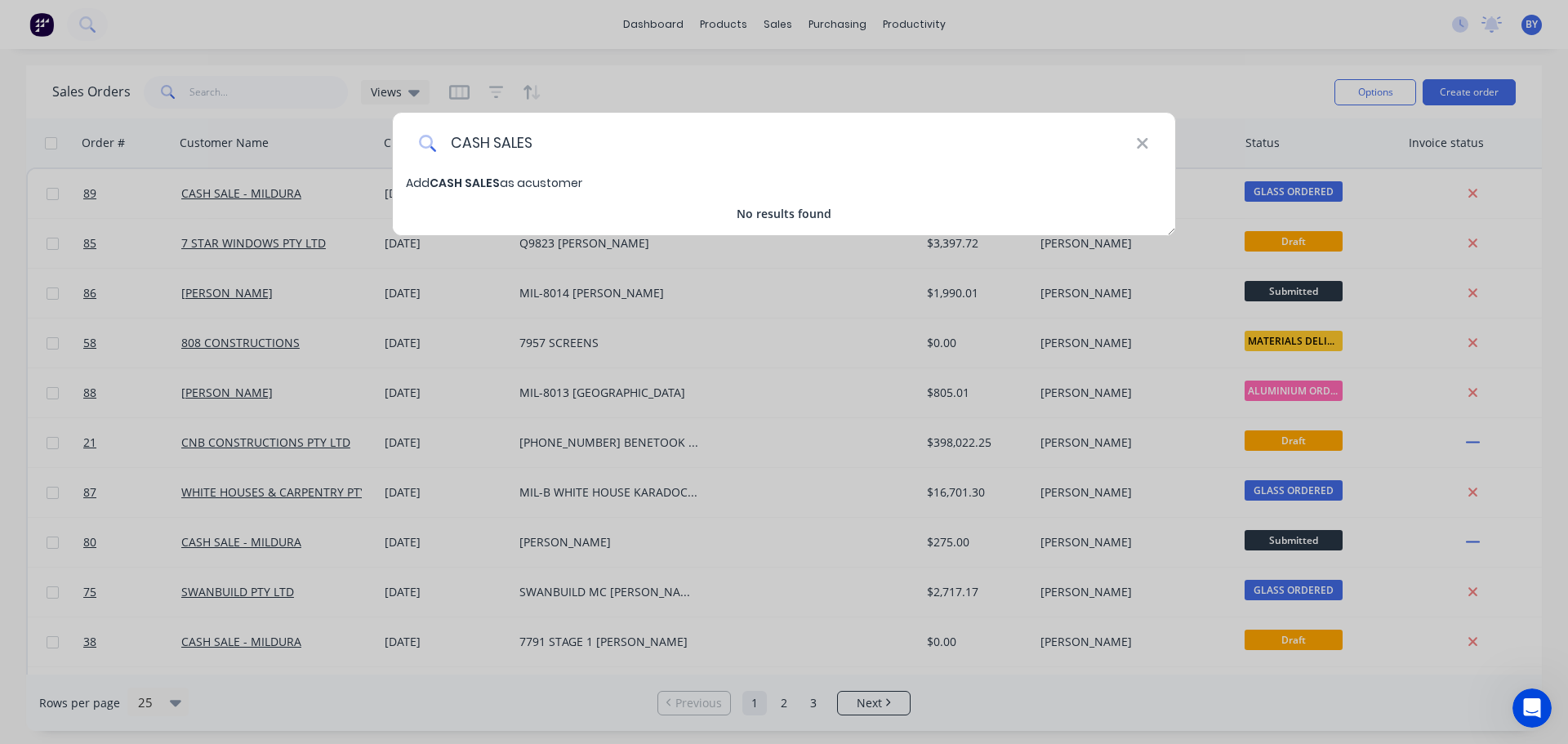
click at [644, 145] on input "CASH SALES" at bounding box center [786, 144] width 699 height 62
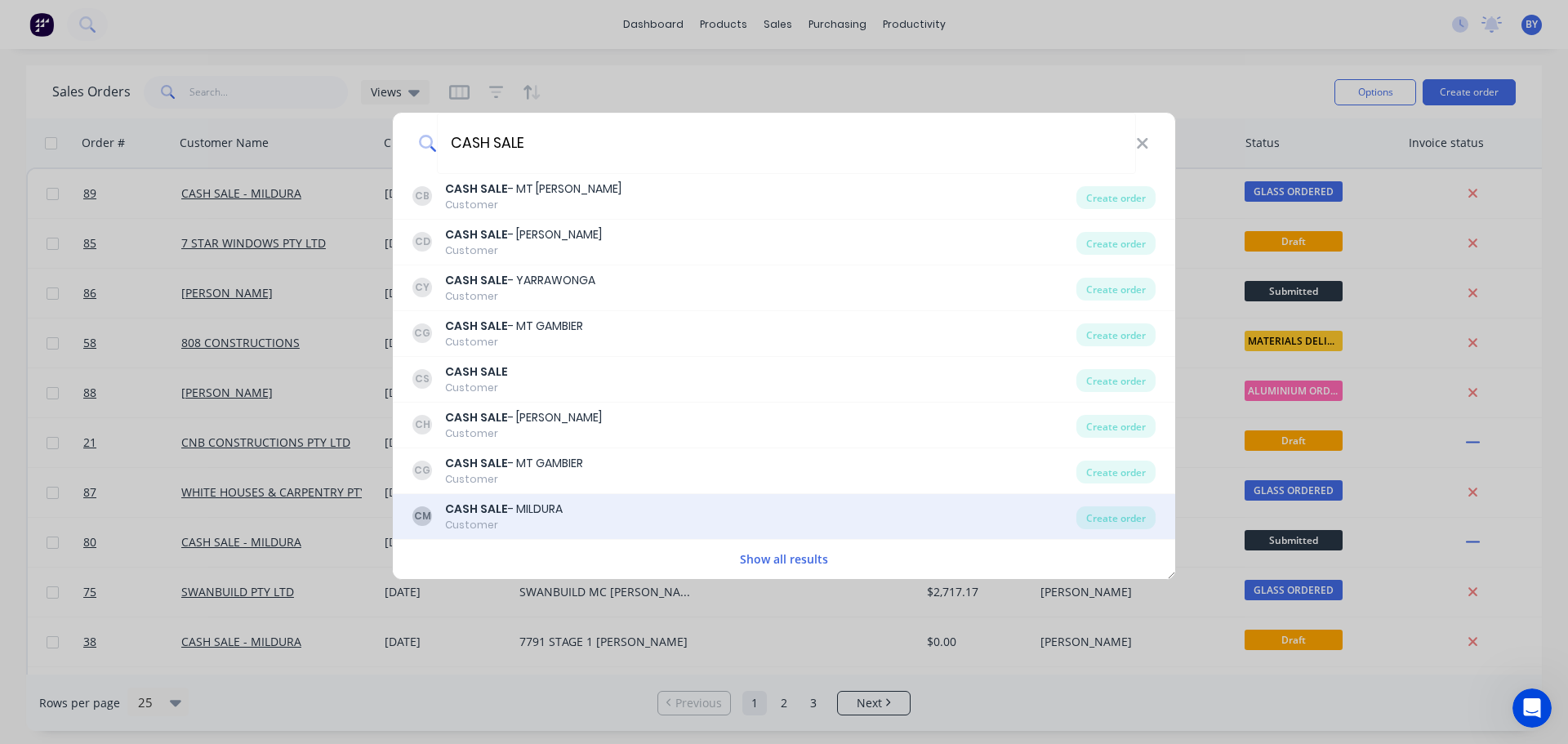
type input "CASH SALE"
click at [597, 514] on div "CM CASH SALE - MILDURA Customer" at bounding box center [744, 516] width 664 height 32
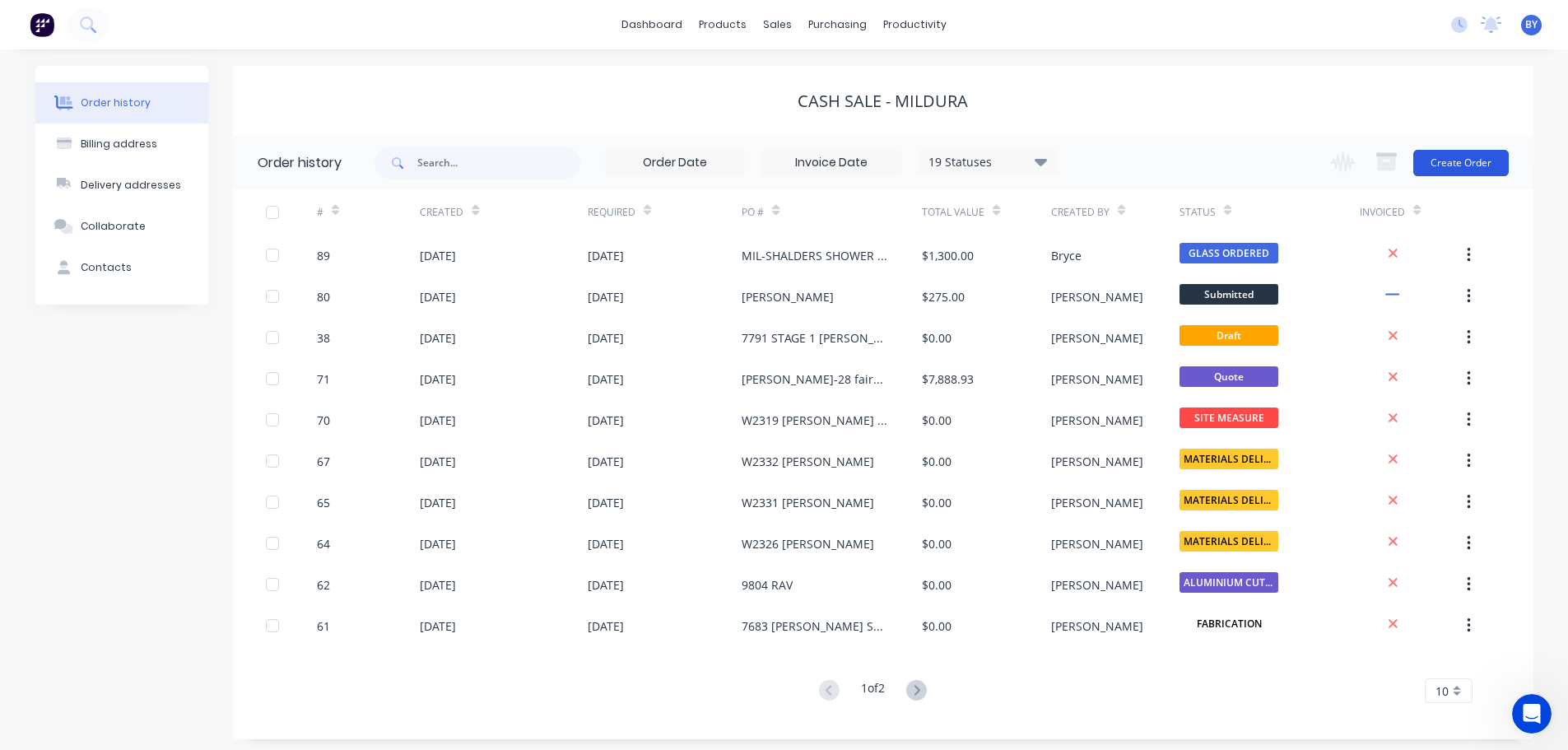
click at [1470, 164] on button "Create Order" at bounding box center [1460, 163] width 96 height 27
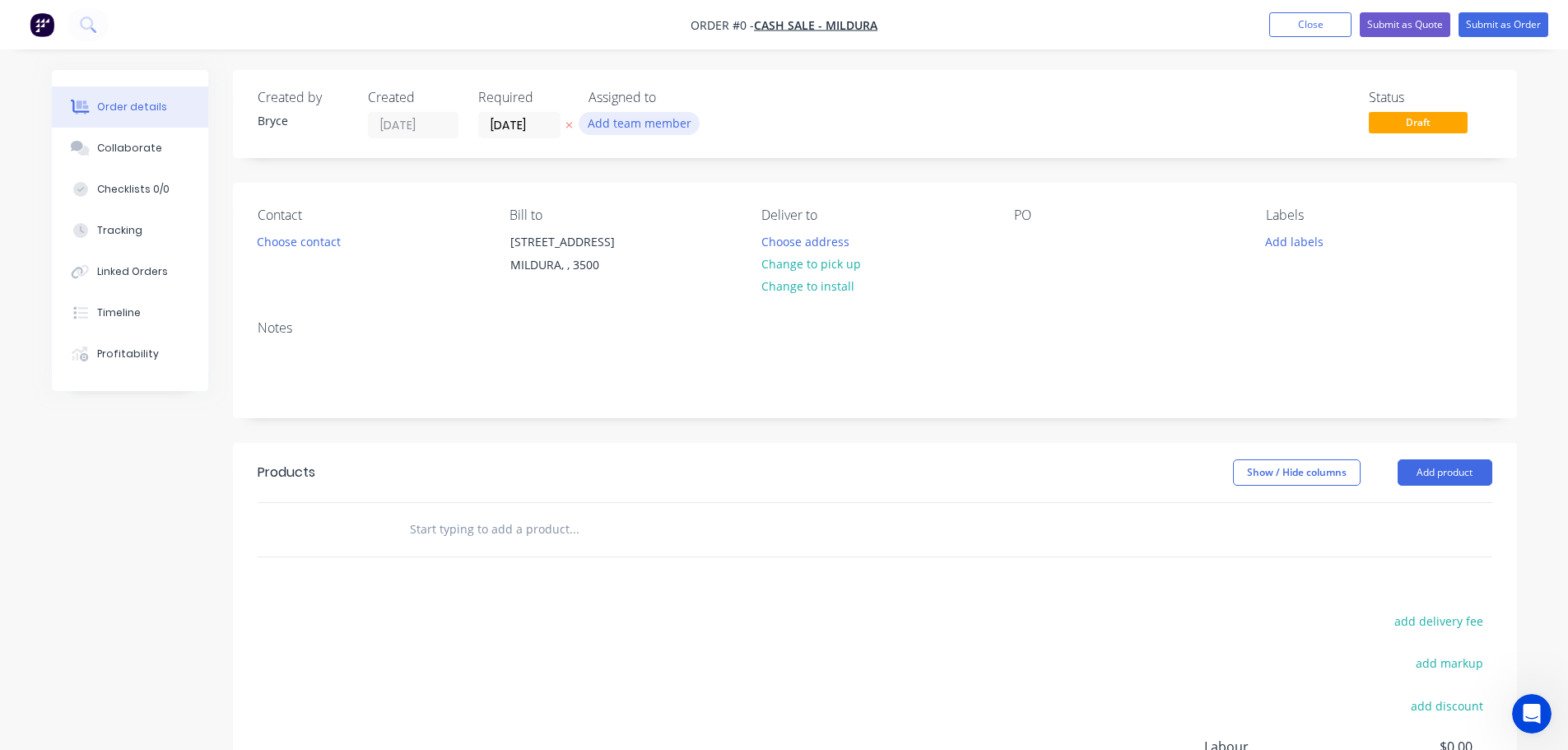
click at [635, 118] on button "Add team member" at bounding box center [639, 123] width 121 height 22
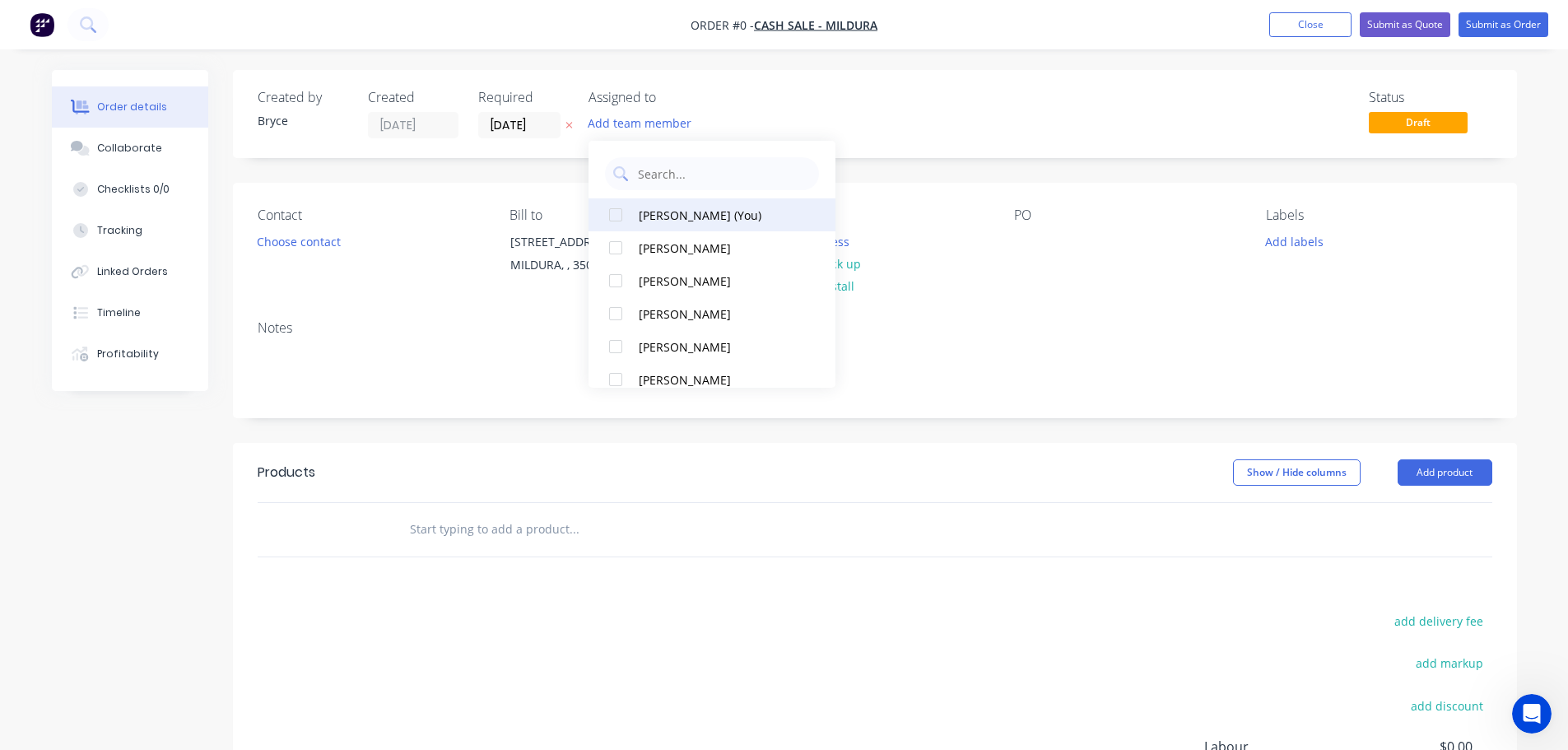
click at [698, 220] on div "[PERSON_NAME] (You)" at bounding box center [721, 215] width 164 height 17
click at [342, 249] on div "Order details Collaborate Checklists 0/0 Tracking Linked Orders Timeline Profit…" at bounding box center [784, 523] width 1497 height 907
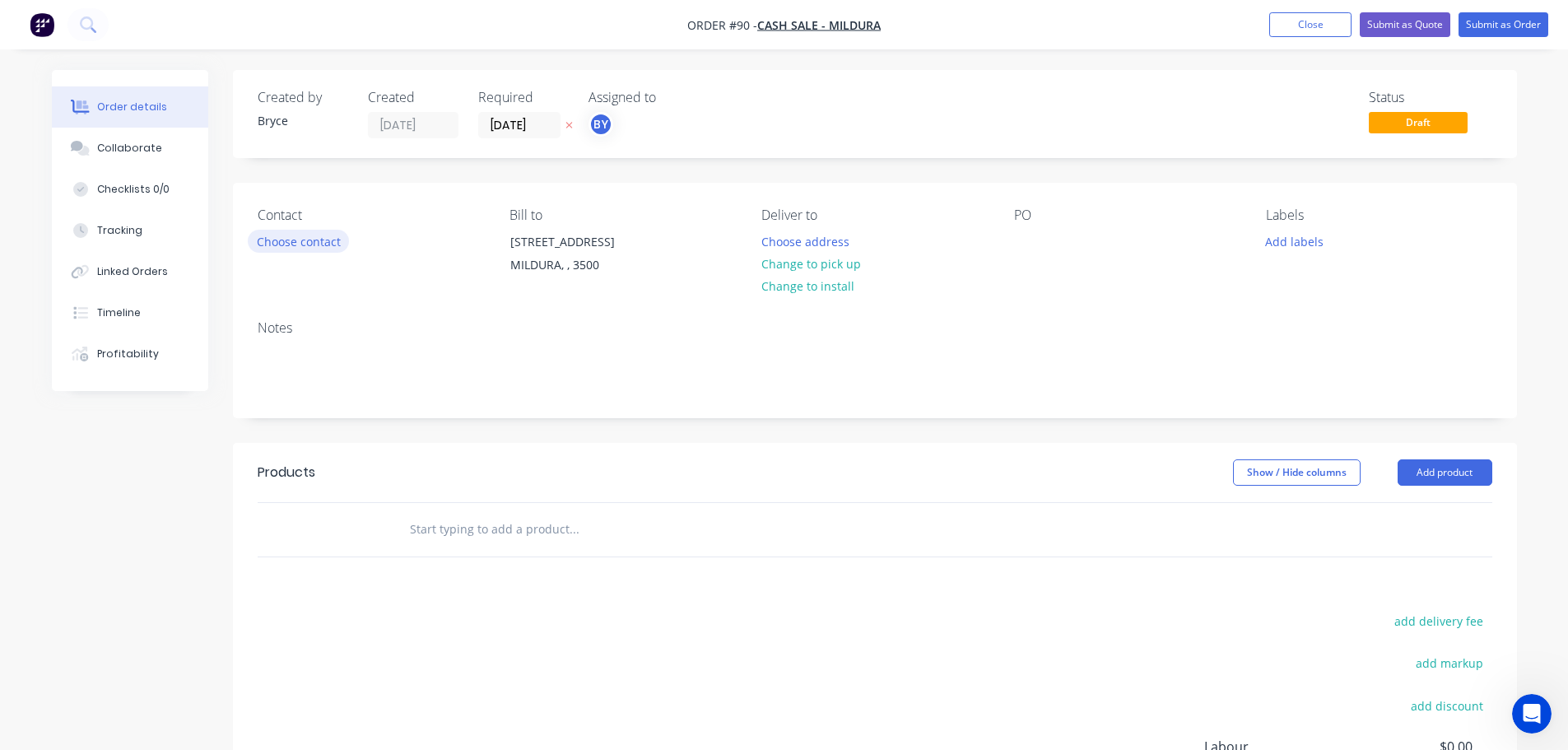
click at [335, 239] on button "Choose contact" at bounding box center [299, 241] width 102 height 22
